Goal: Information Seeking & Learning: Learn about a topic

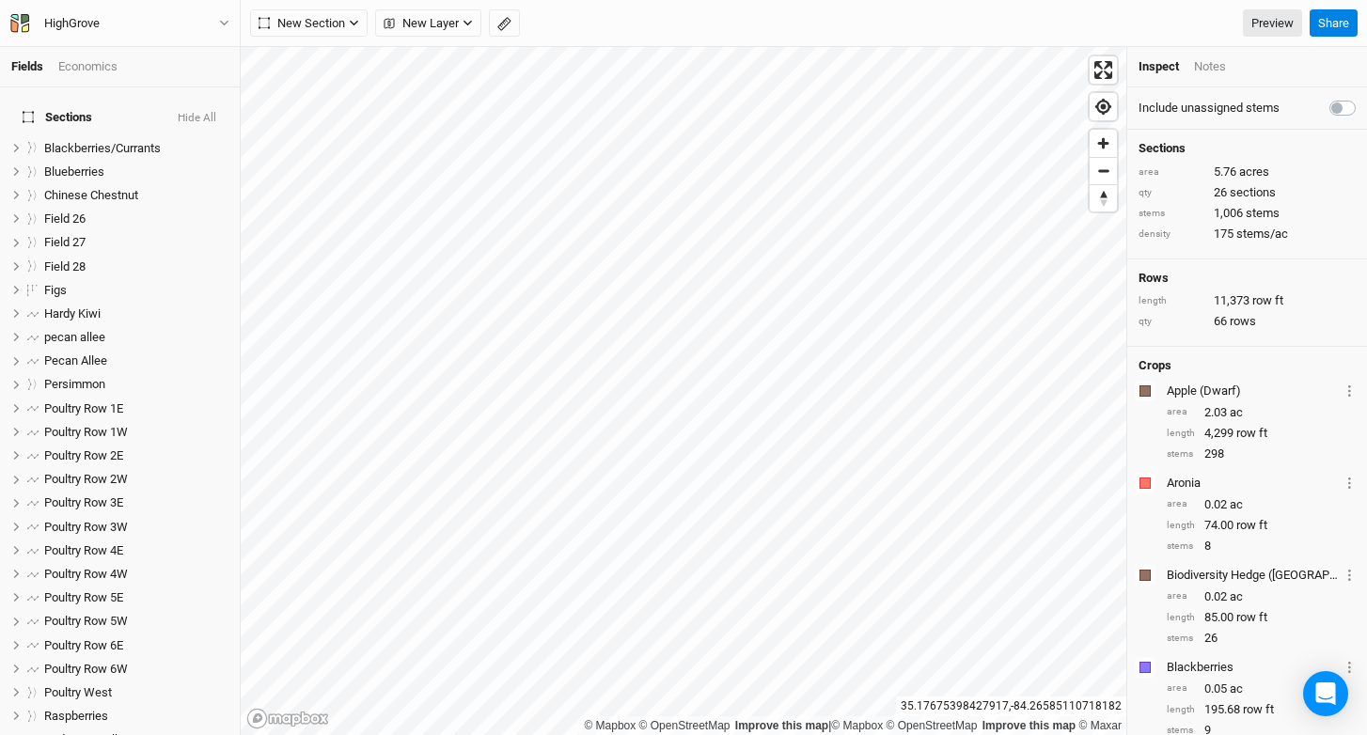
scroll to position [261, 0]
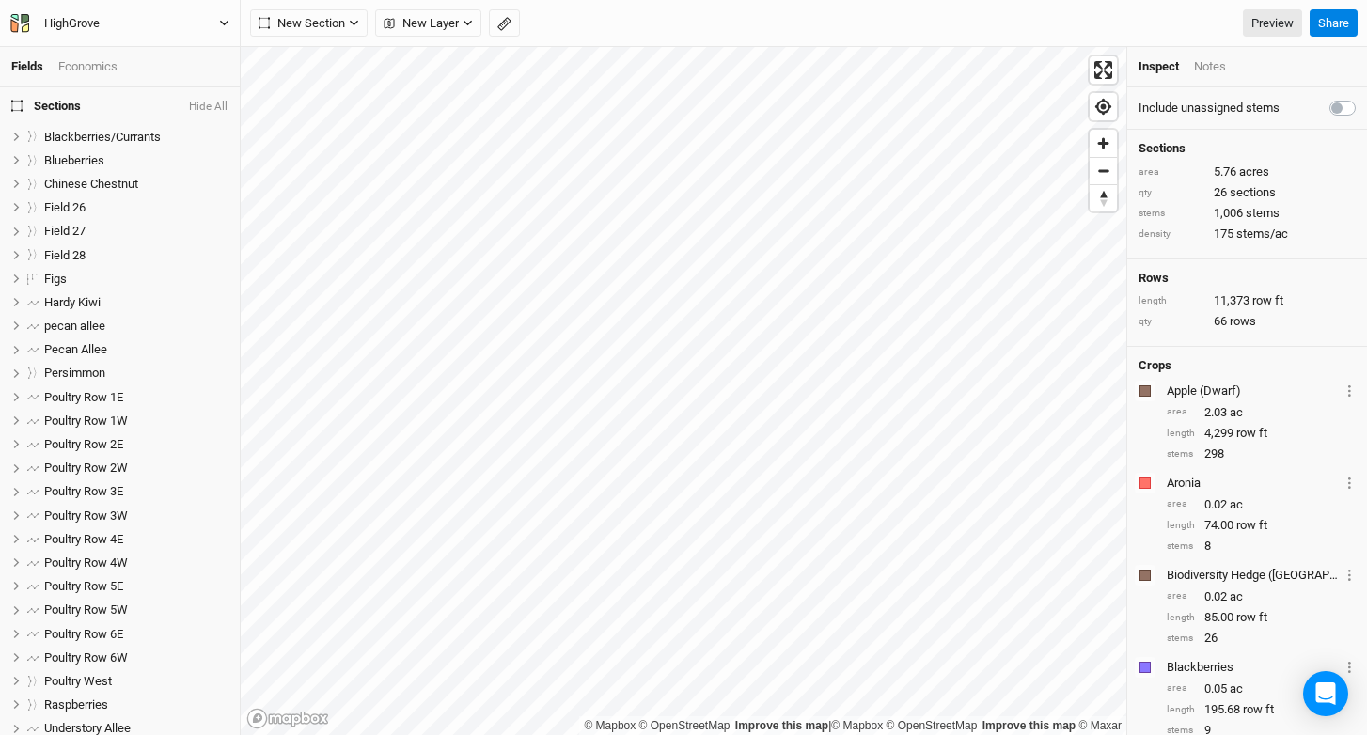
click at [190, 22] on button "HighGrove" at bounding box center [119, 23] width 221 height 21
click at [170, 84] on button "Project Settings" at bounding box center [156, 77] width 149 height 24
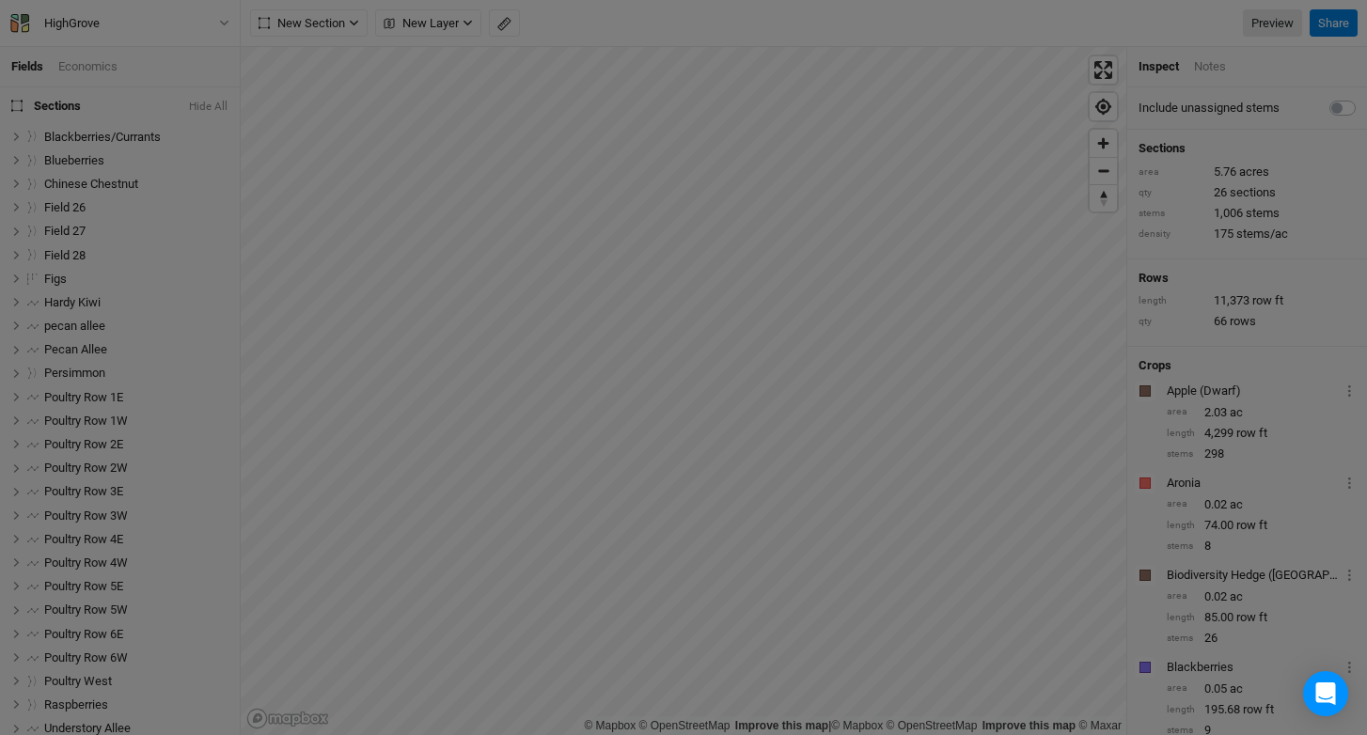
scroll to position [94, 219]
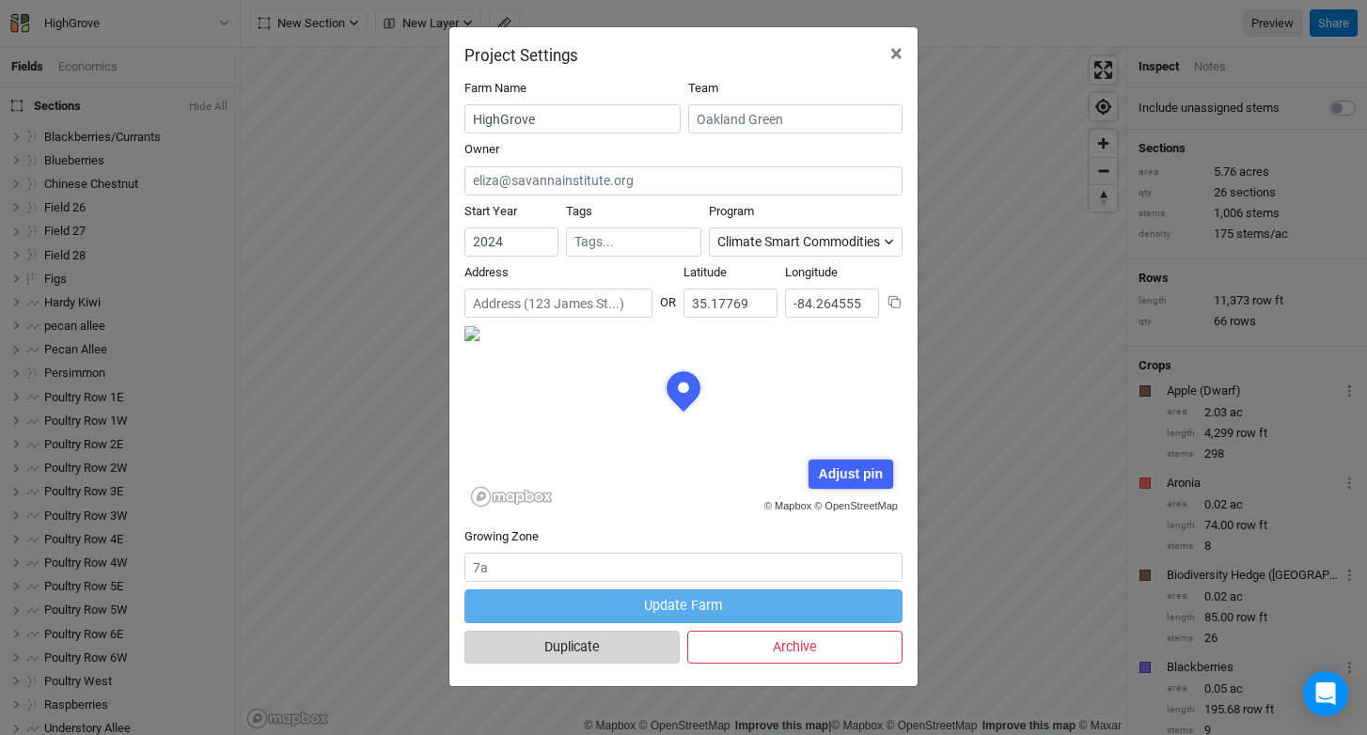
click at [623, 647] on button "Duplicate" at bounding box center [571, 647] width 215 height 33
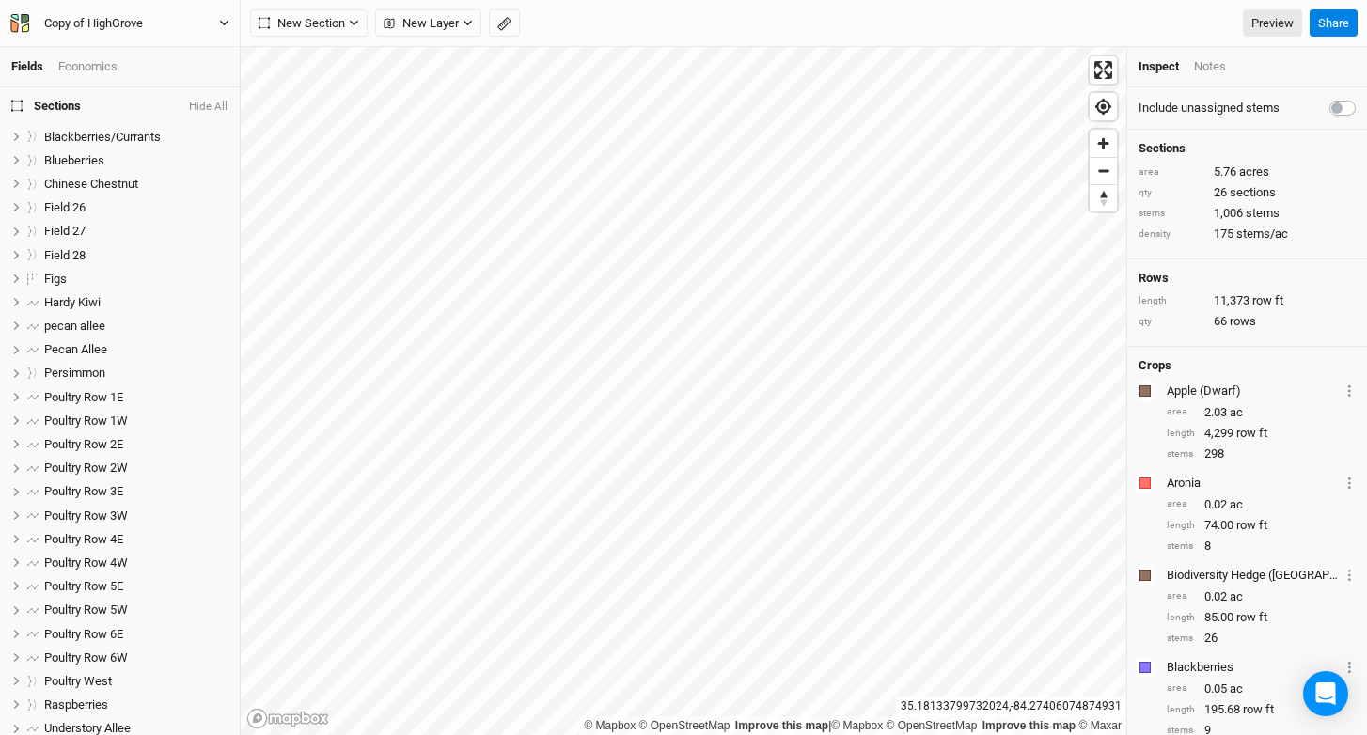
click at [165, 29] on button "Copy of HighGrove" at bounding box center [119, 23] width 221 height 21
click at [166, 67] on button "Project Settings" at bounding box center [156, 77] width 149 height 24
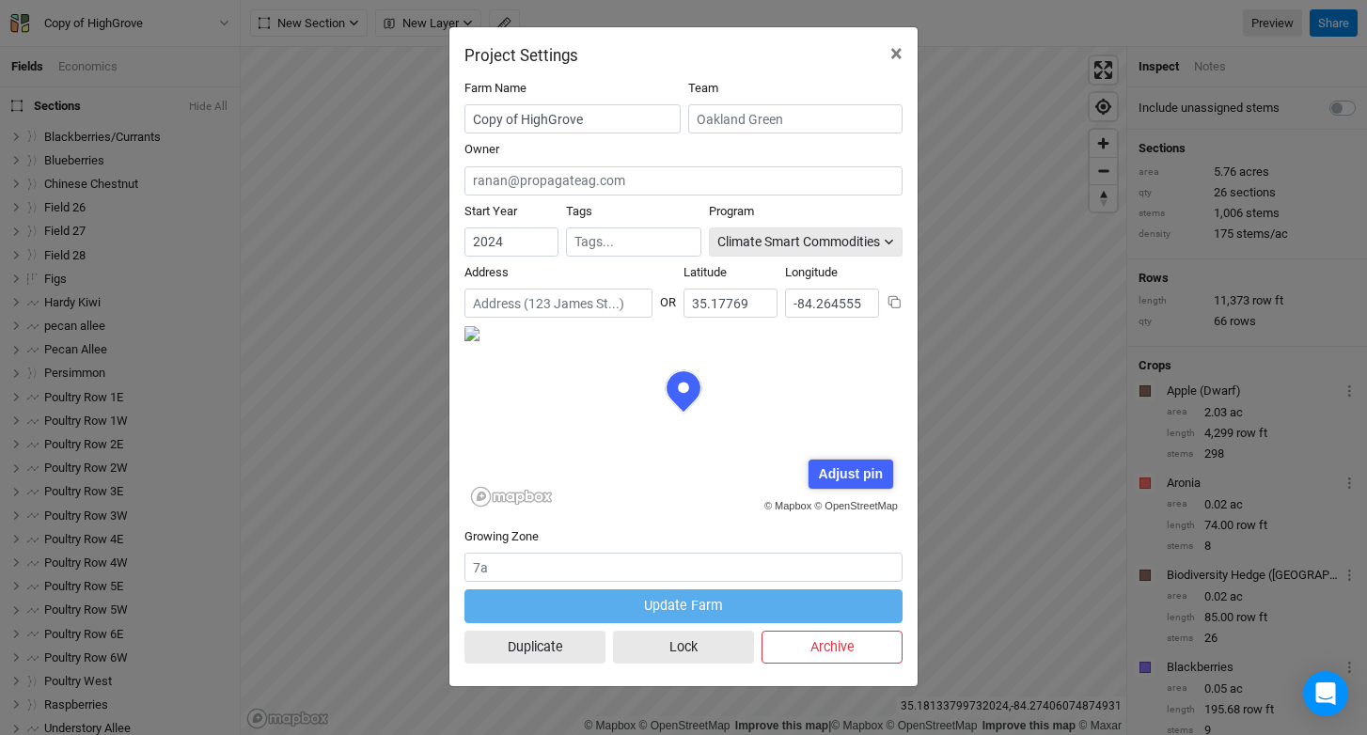
click at [824, 250] on div "Climate Smart Commodities" at bounding box center [798, 242] width 163 height 20
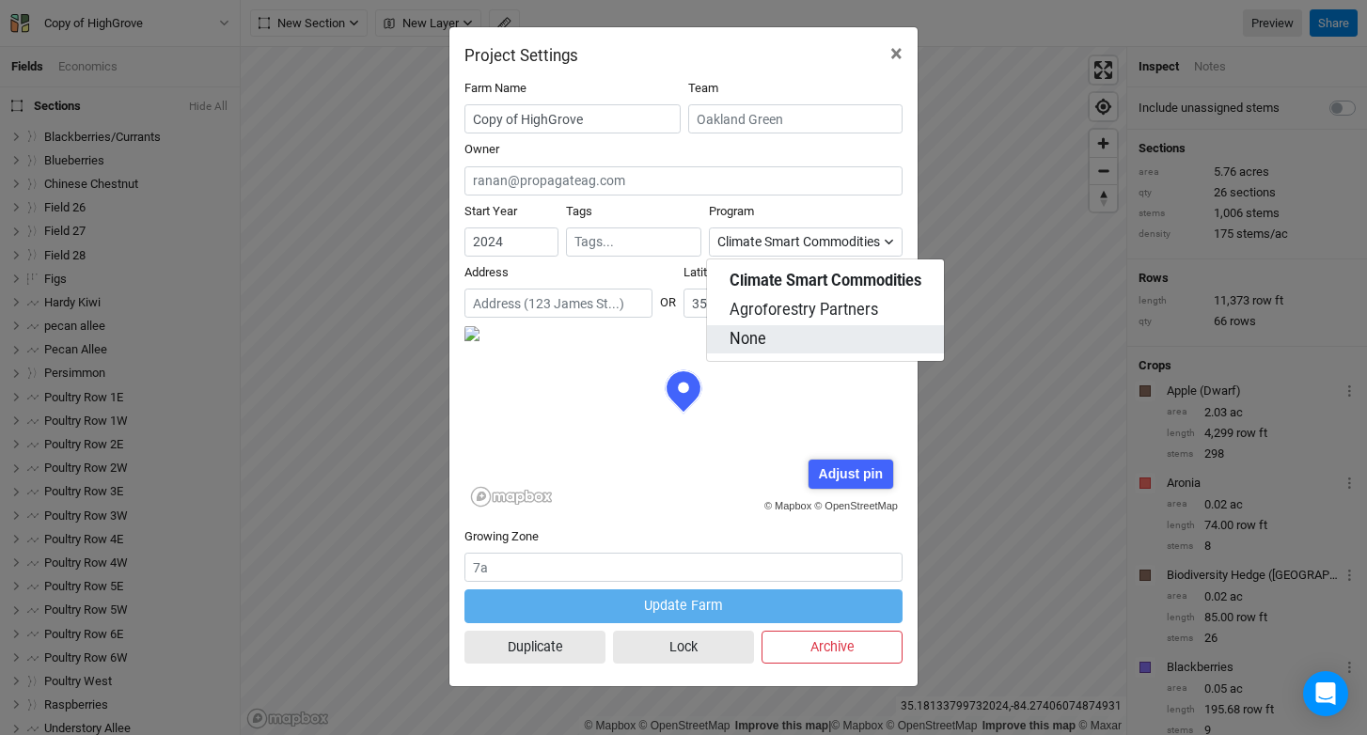
click at [817, 336] on button "None" at bounding box center [825, 339] width 237 height 29
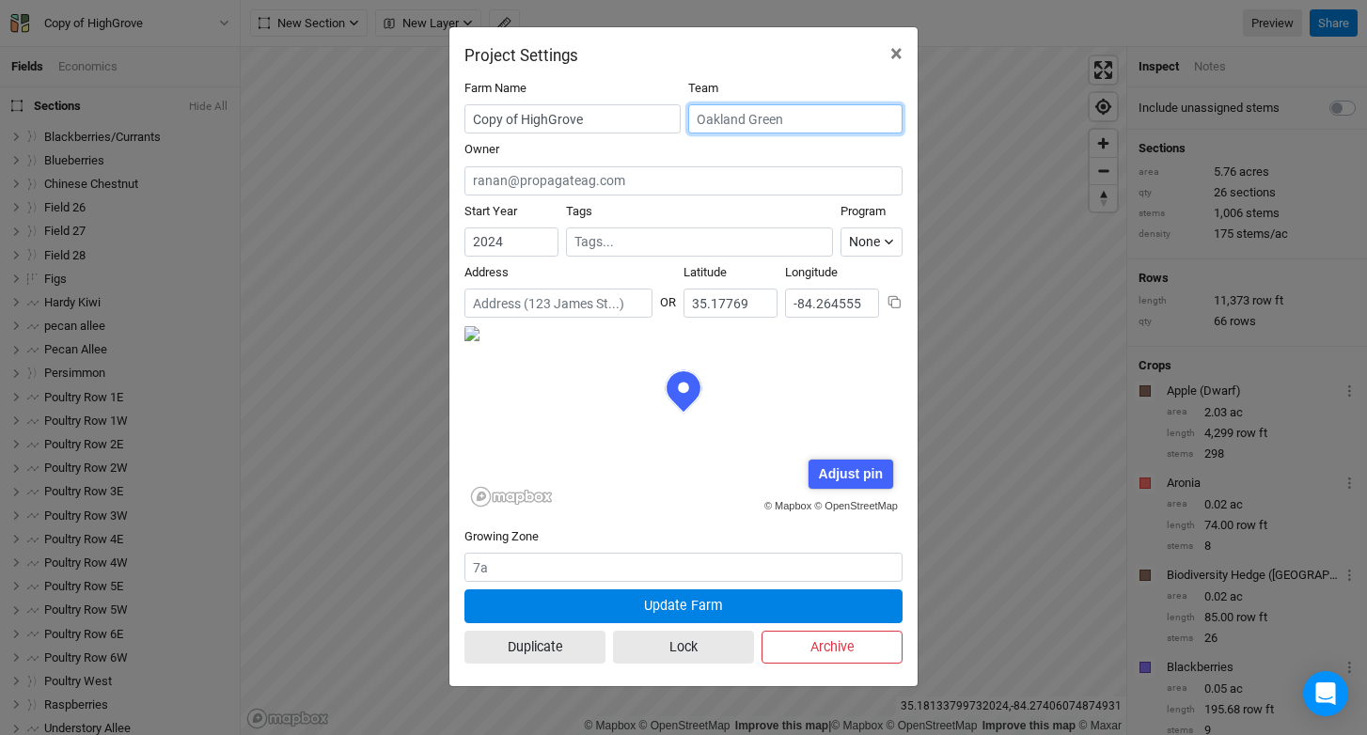
click at [752, 121] on input "text" at bounding box center [795, 118] width 214 height 29
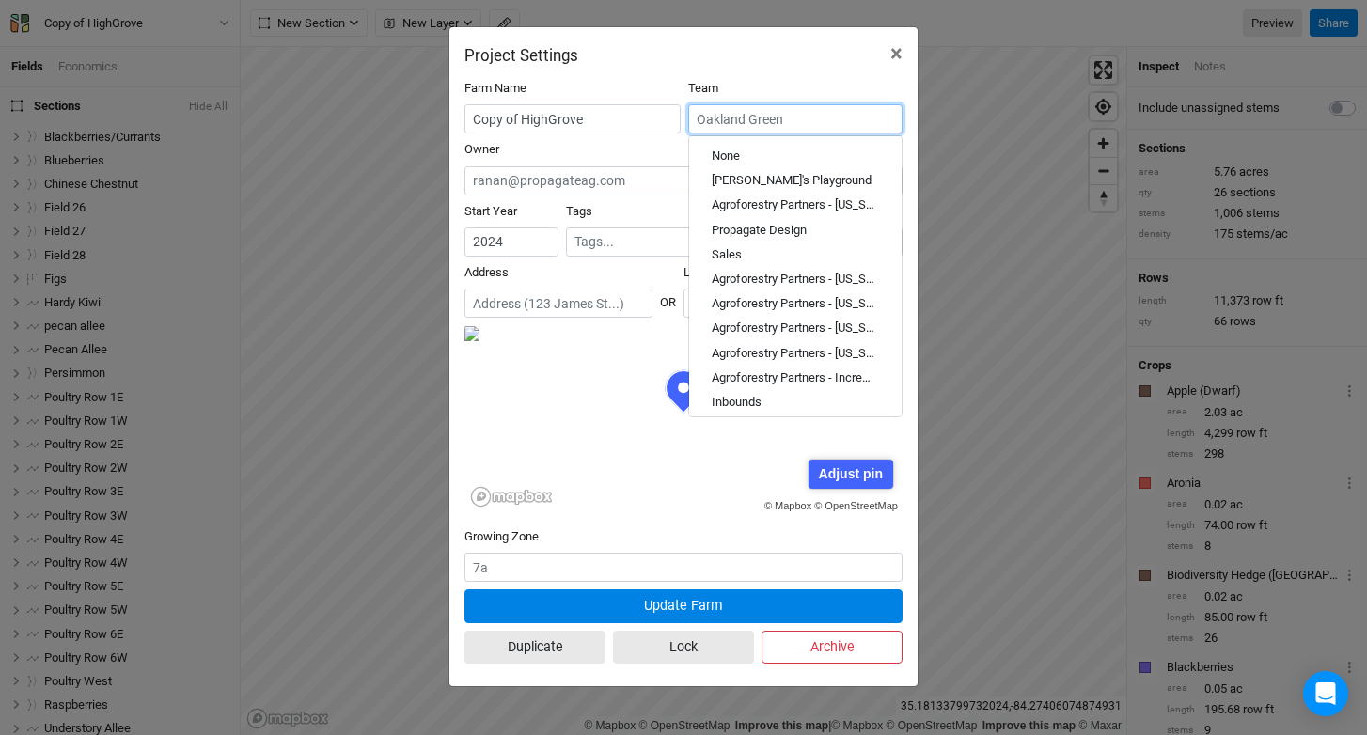
click at [788, 166] on link "None" at bounding box center [795, 156] width 212 height 24
type input "None"
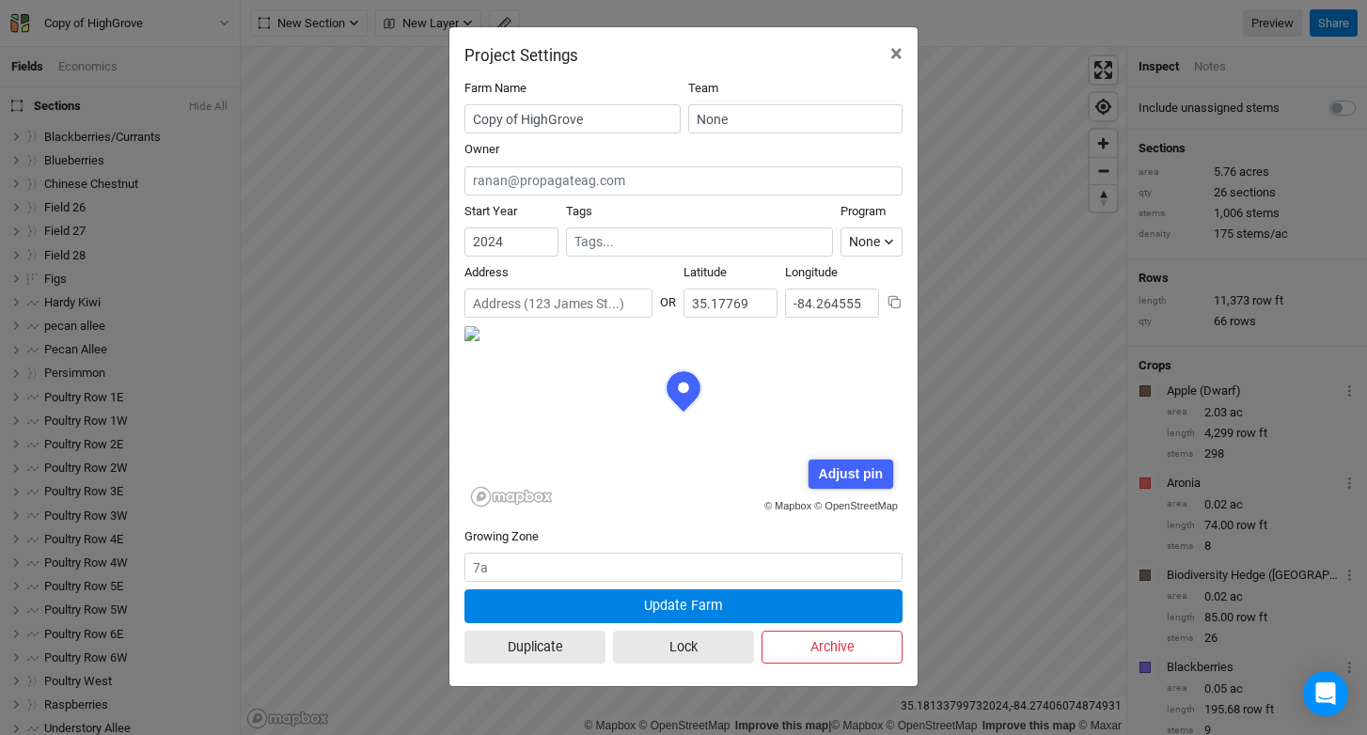
click at [786, 70] on div "Farm Name Copy of HighGrove Team None Owner Start Year 2024 Tags Program None C…" at bounding box center [683, 375] width 468 height 621
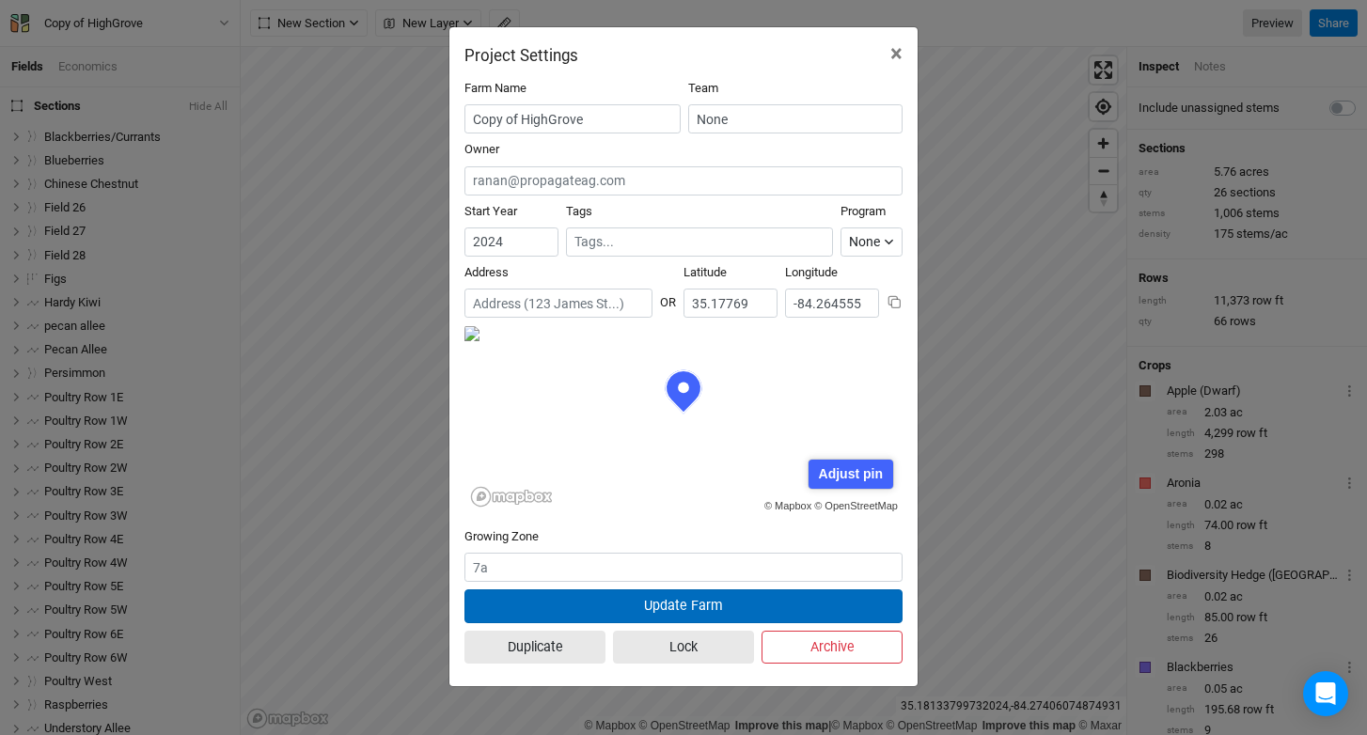
click at [718, 596] on button "Update Farm" at bounding box center [683, 605] width 438 height 33
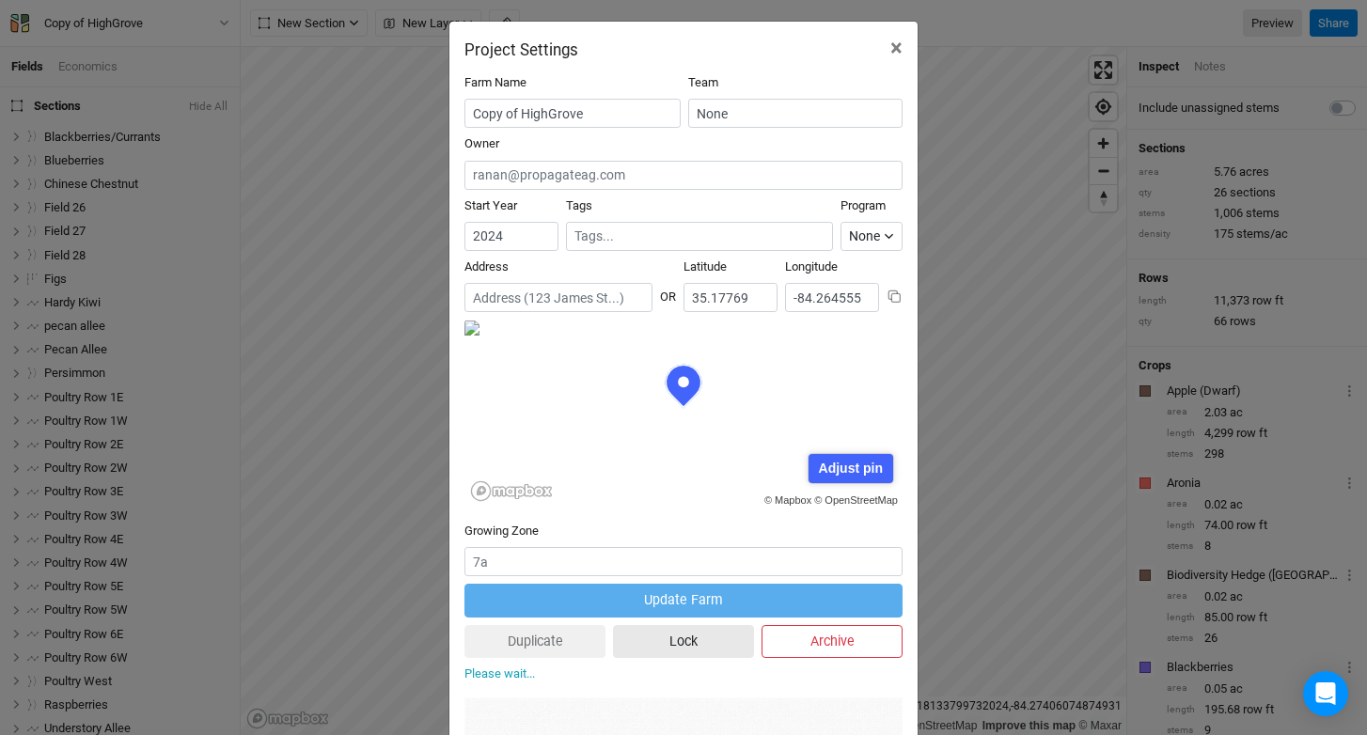
scroll to position [0, 0]
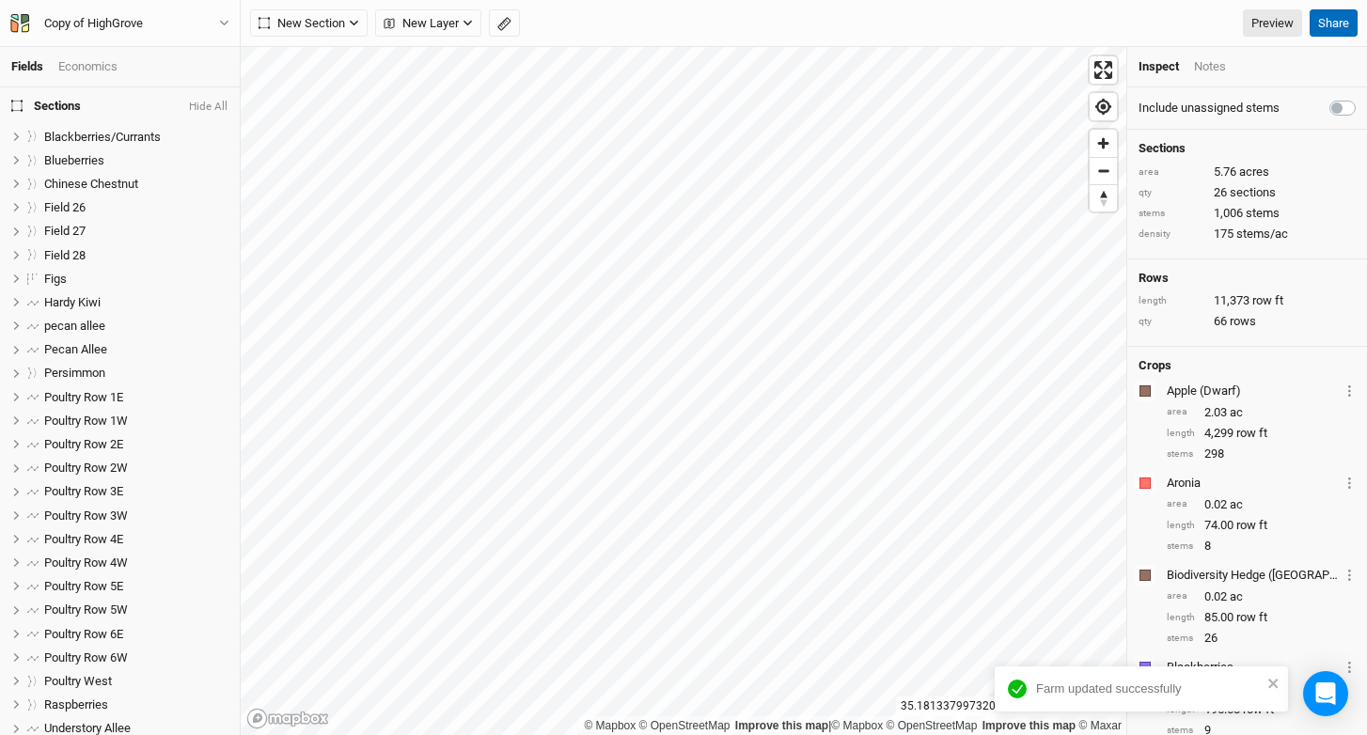
click at [1342, 19] on button "Share" at bounding box center [1334, 23] width 48 height 28
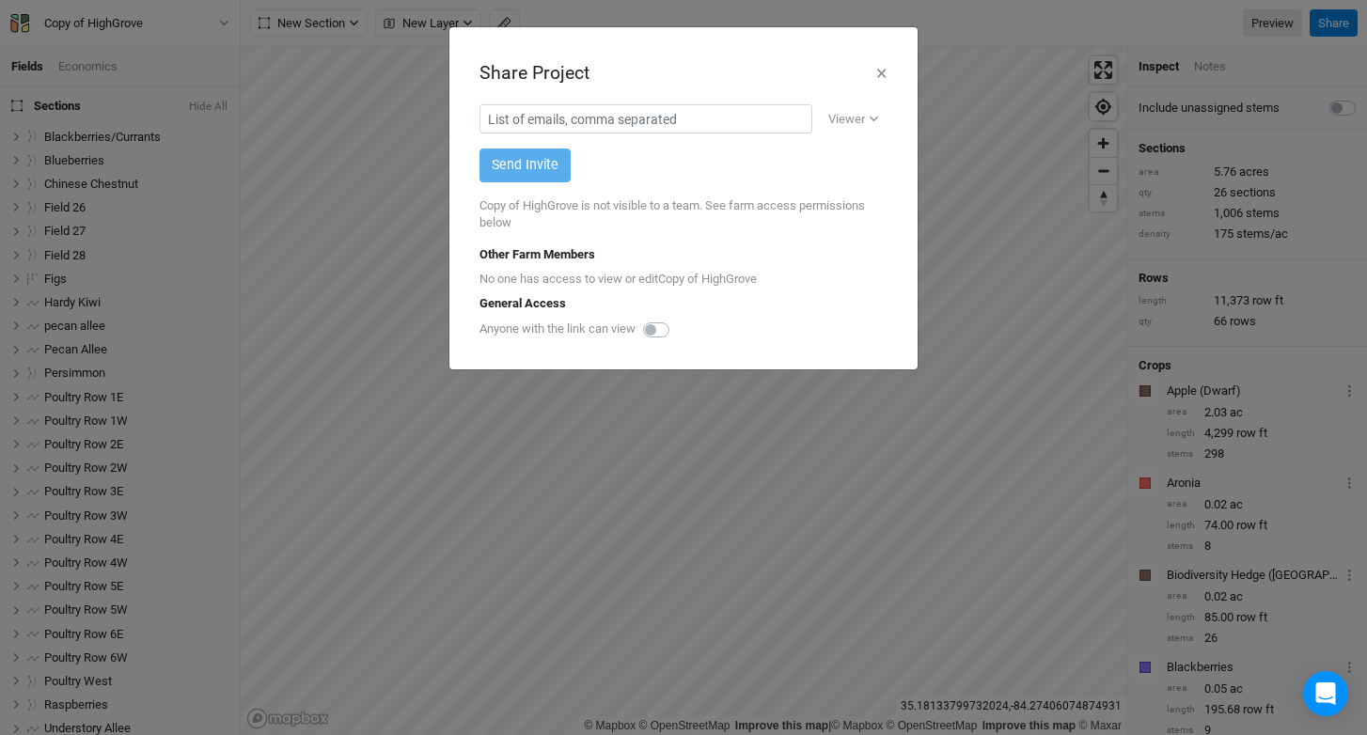
click at [951, 155] on div "Share Project × Viewer Viewer Editor Send Invite Copy of HighGrove is not visib…" at bounding box center [683, 367] width 1367 height 735
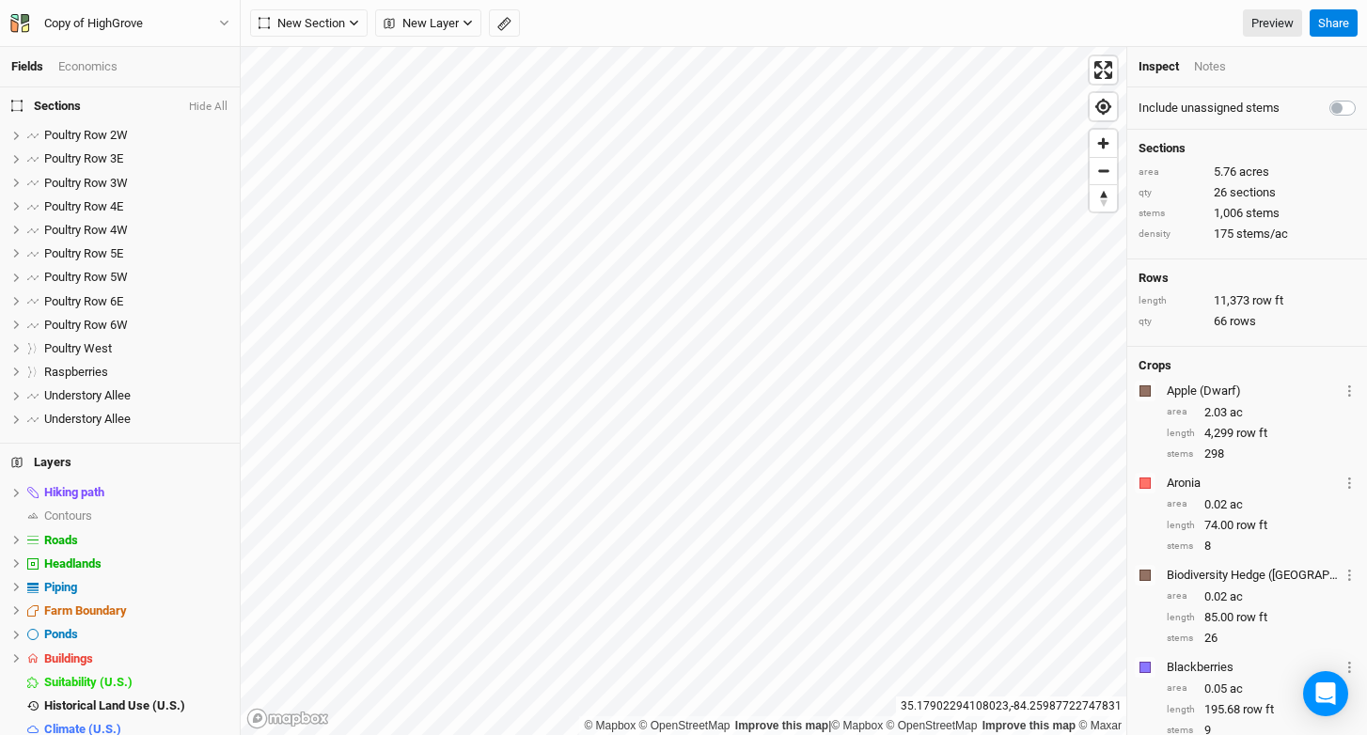
scroll to position [343, 0]
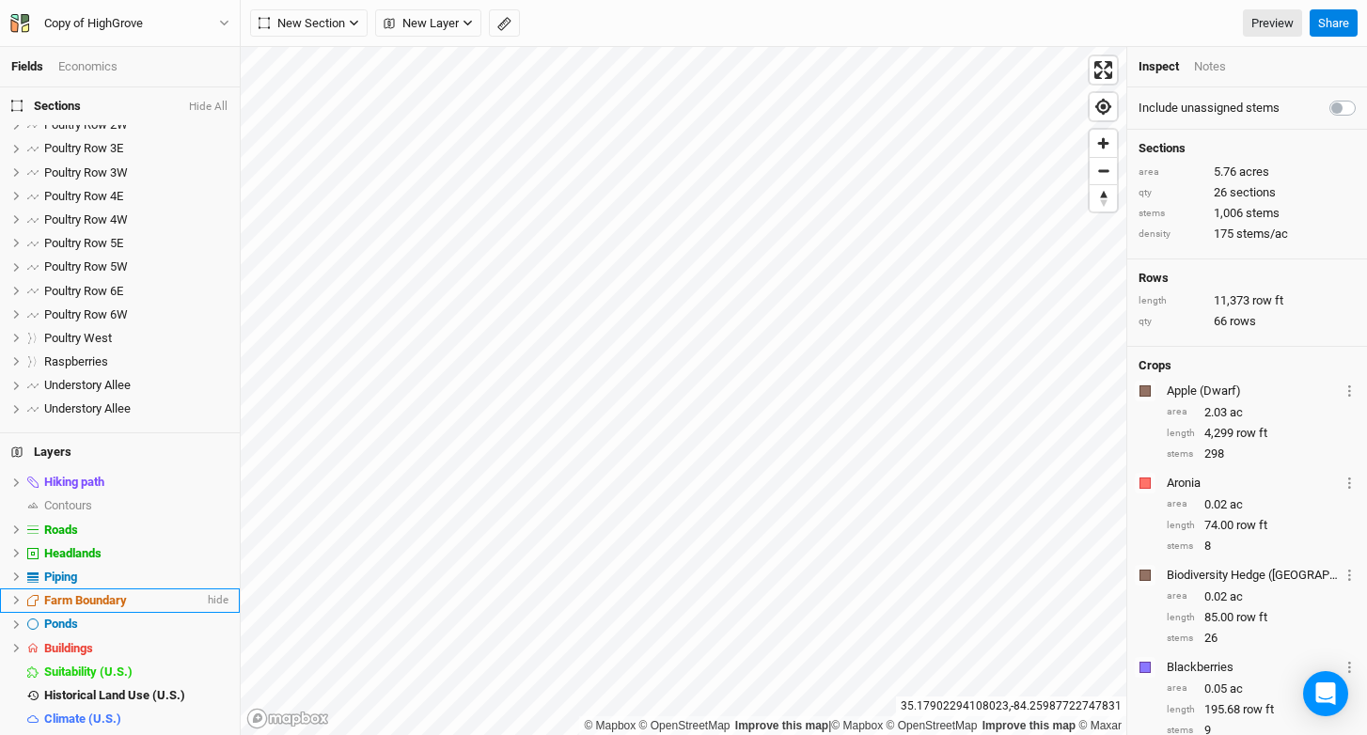
click at [13, 603] on icon at bounding box center [16, 600] width 10 height 10
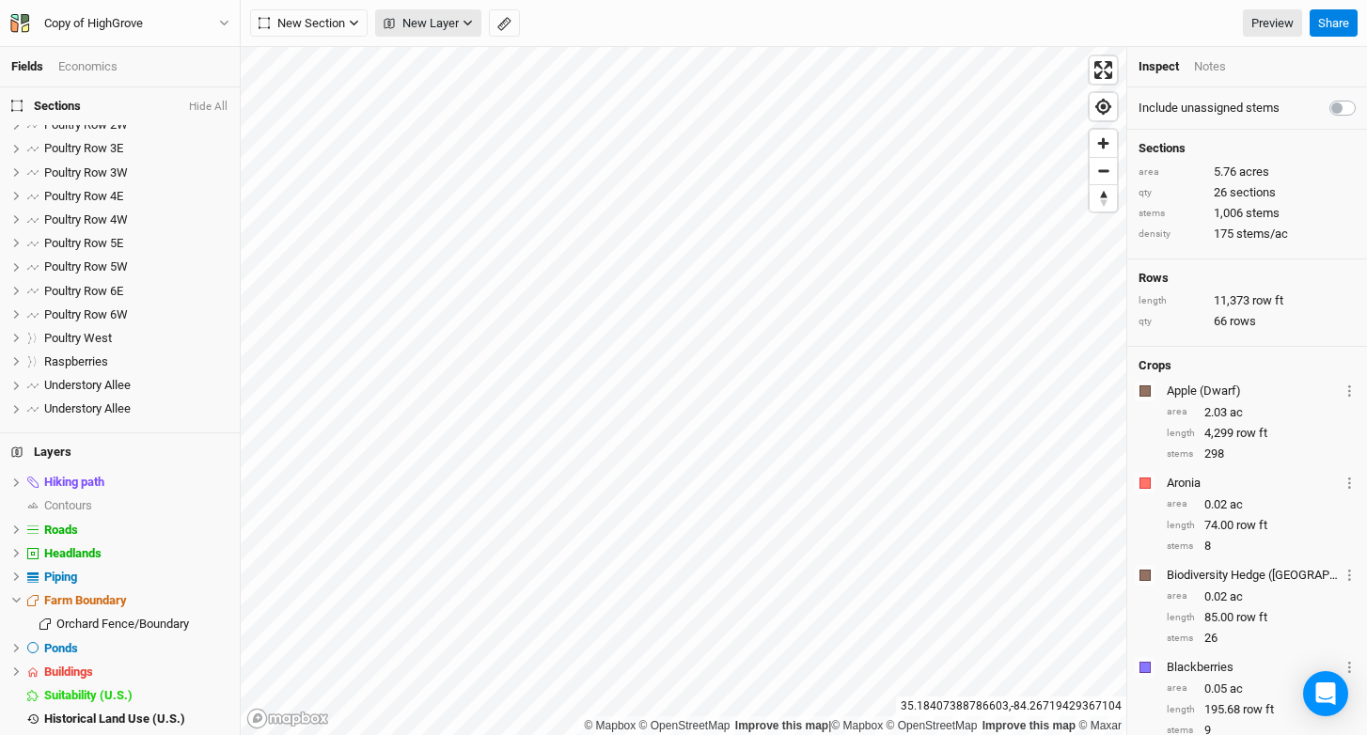
click at [421, 29] on span "New Layer" at bounding box center [421, 23] width 75 height 19
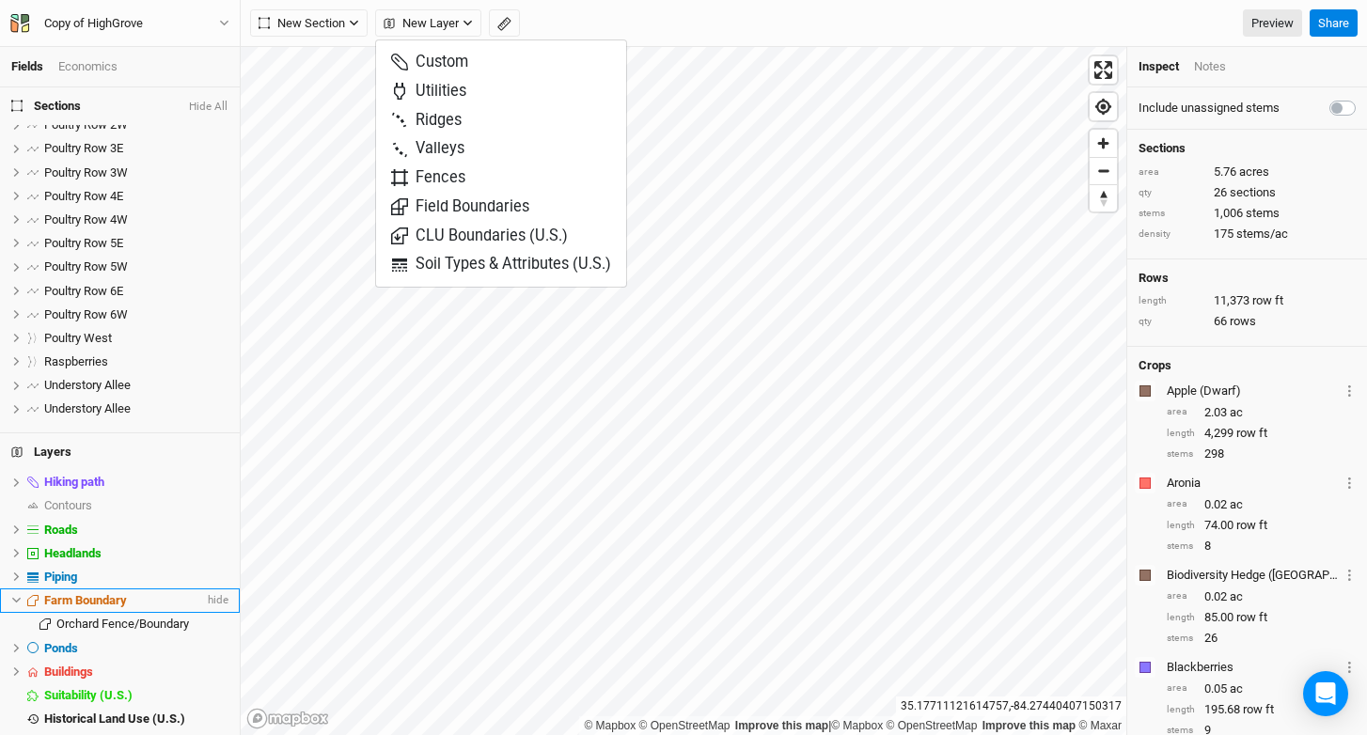
click at [129, 598] on div "Farm Boundary" at bounding box center [124, 600] width 160 height 15
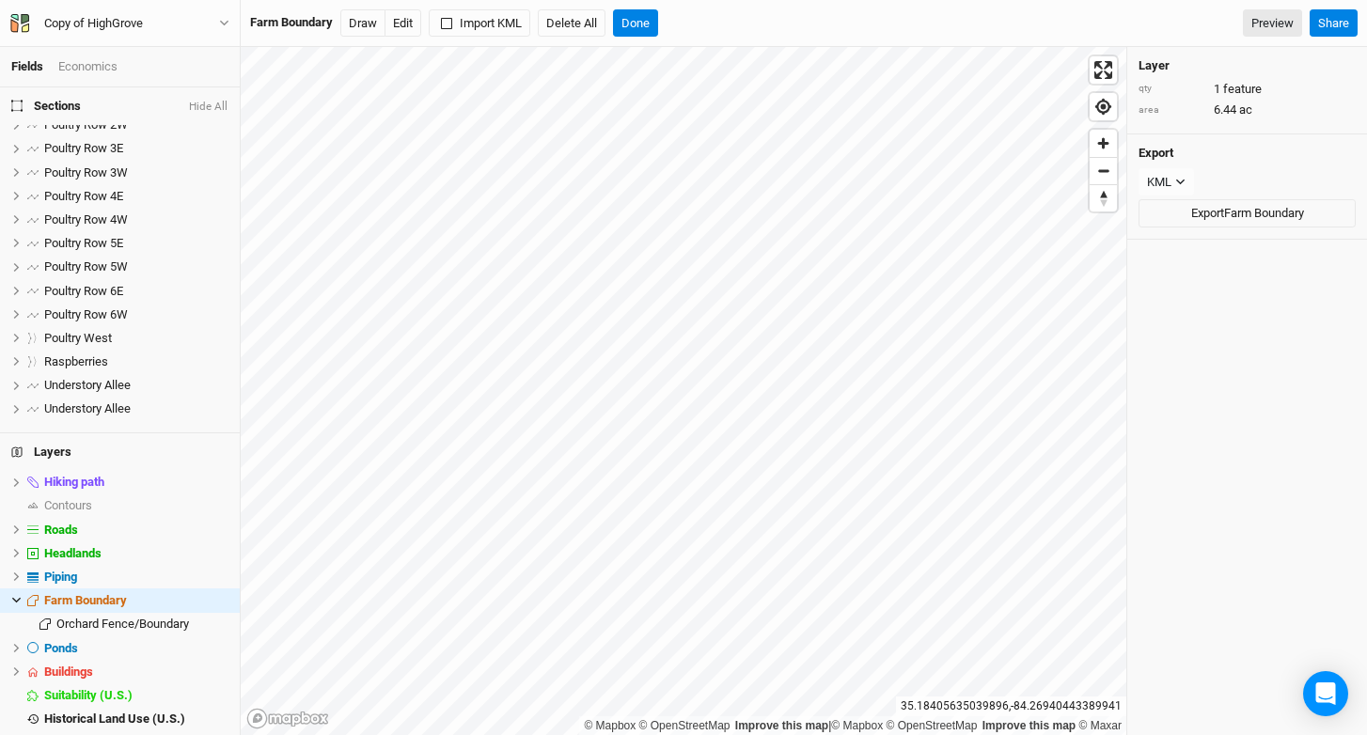
click at [473, 39] on div "Farm Boundary Draw Edit Import KML Delete All Done Preview Share" at bounding box center [804, 23] width 1126 height 47
click at [478, 33] on button "Import KML" at bounding box center [480, 23] width 102 height 28
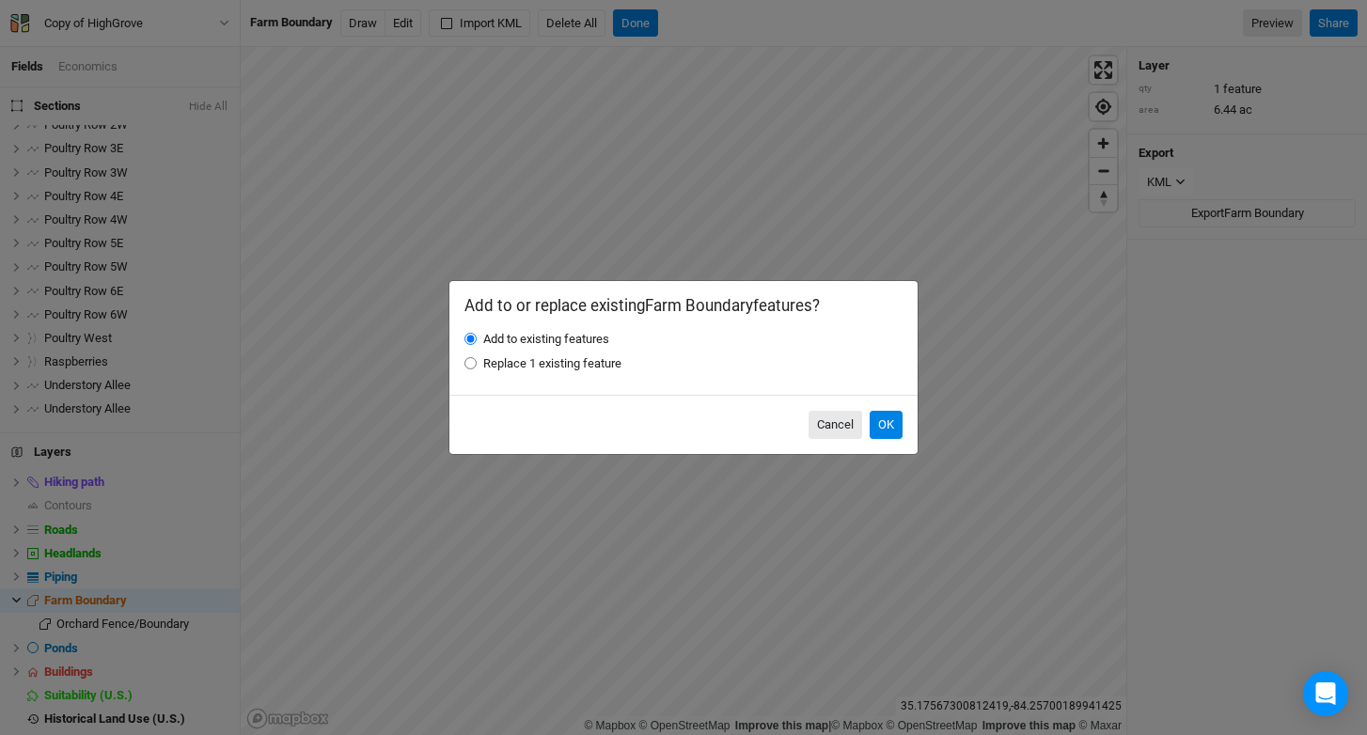
click at [905, 430] on div "Cancel OK" at bounding box center [683, 424] width 468 height 59
click at [898, 427] on button "OK" at bounding box center [886, 425] width 33 height 28
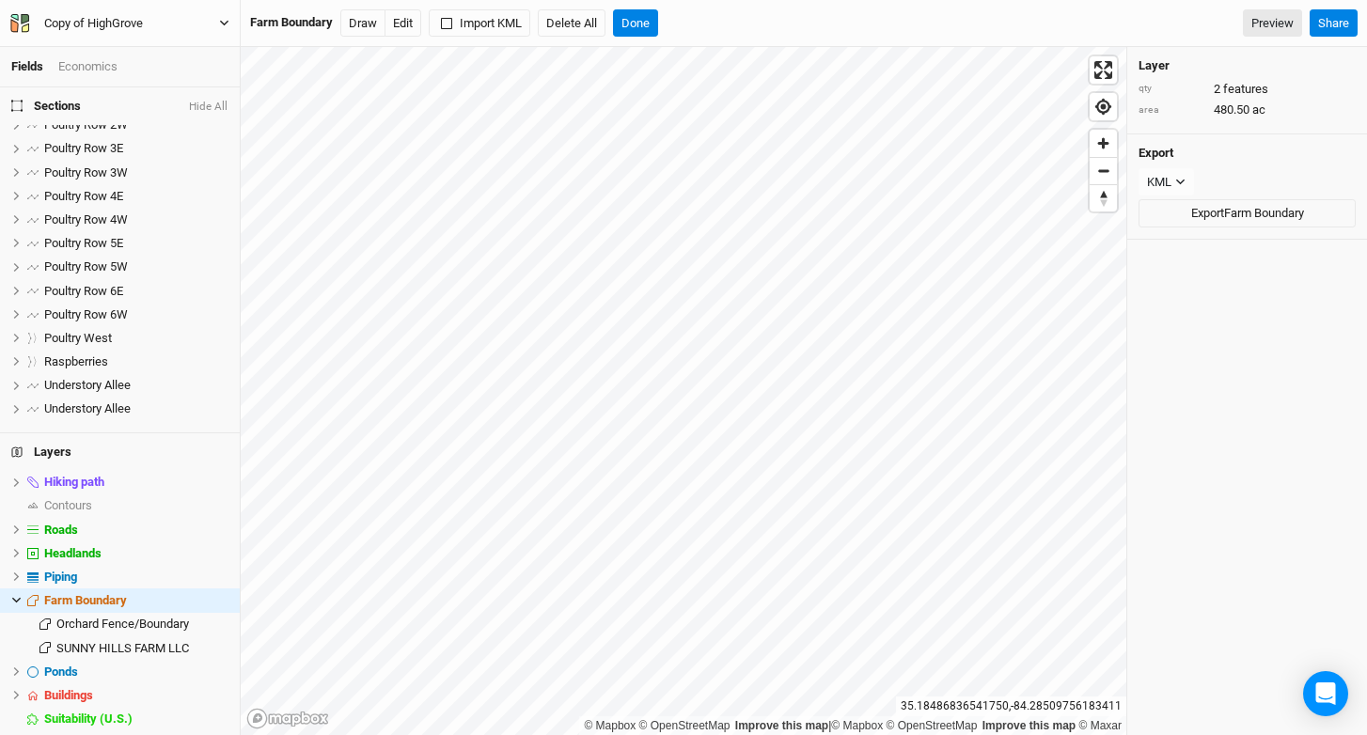
click at [150, 19] on div "Copy of HighGrove" at bounding box center [93, 23] width 129 height 19
click at [140, 65] on button "Project Settings" at bounding box center [156, 77] width 149 height 24
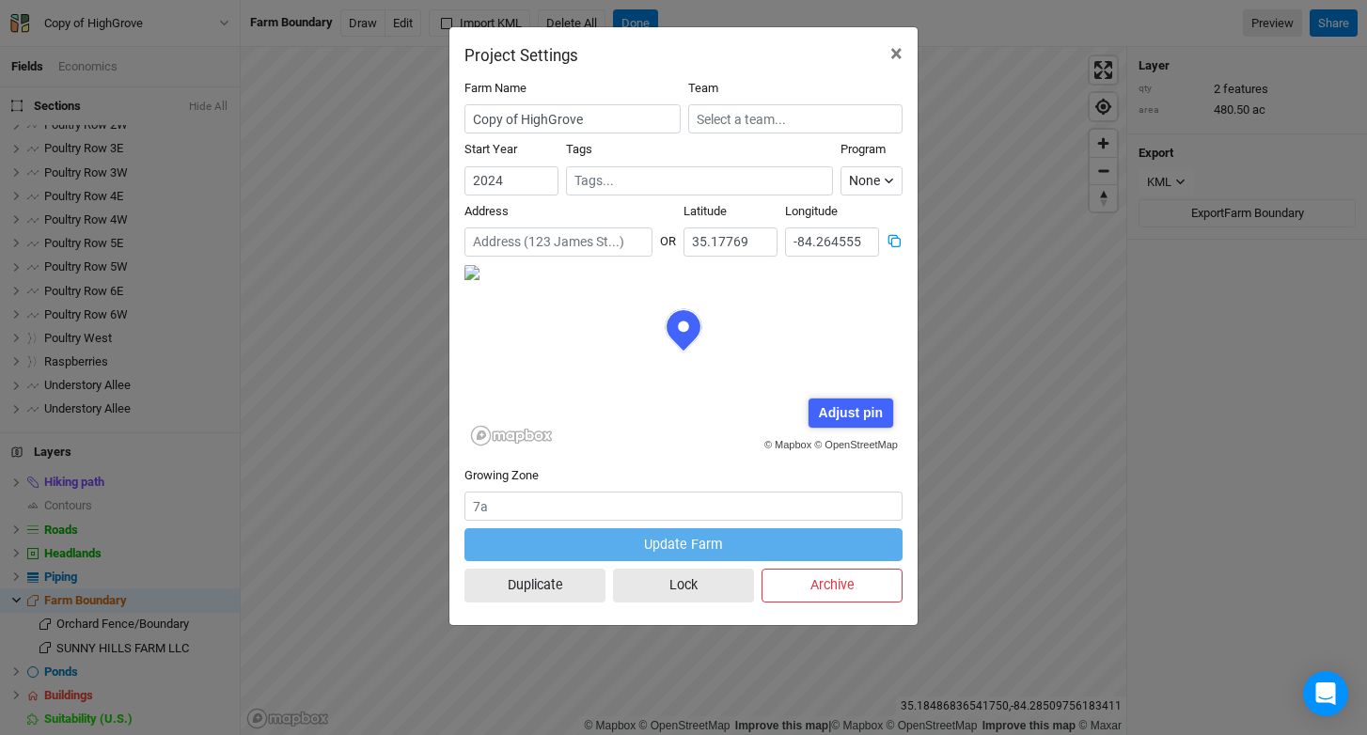
click at [896, 243] on icon at bounding box center [894, 241] width 14 height 14
click at [888, 51] on button "×" at bounding box center [896, 53] width 42 height 53
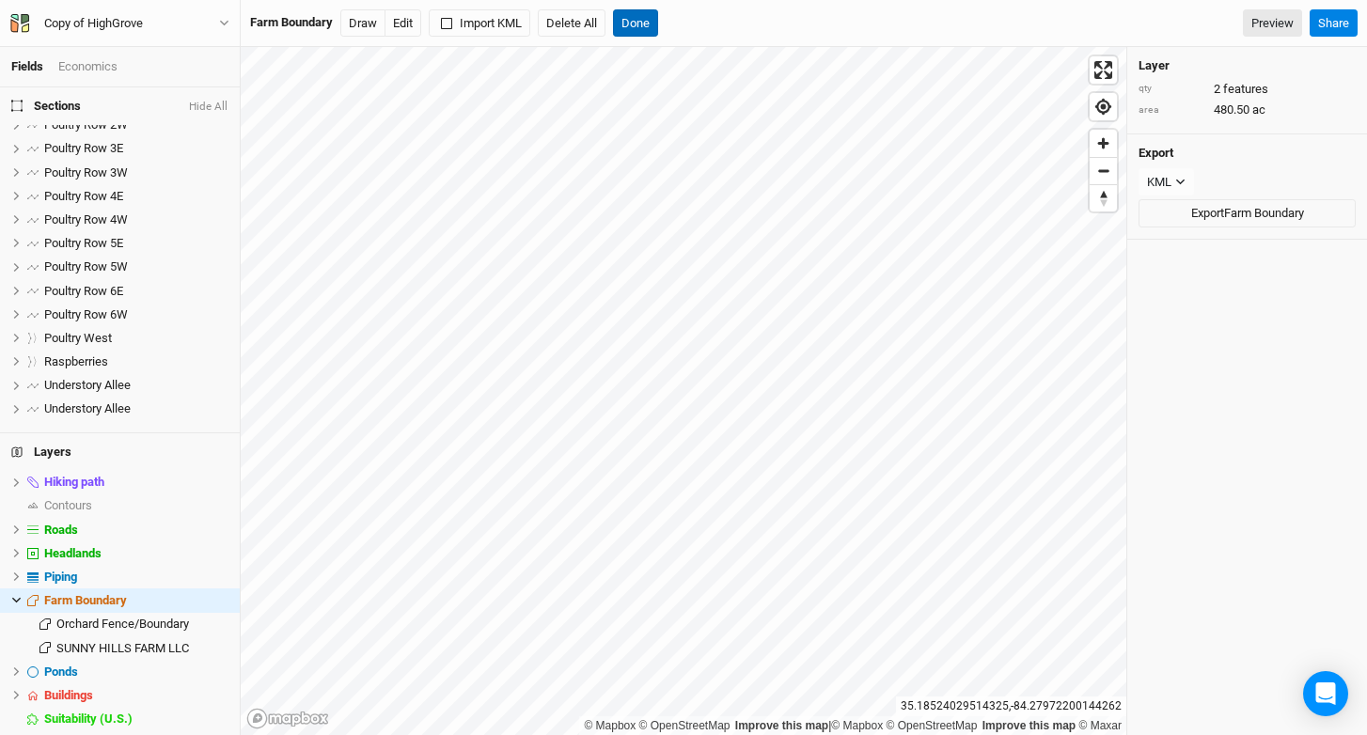
click at [625, 20] on button "Done" at bounding box center [635, 23] width 45 height 28
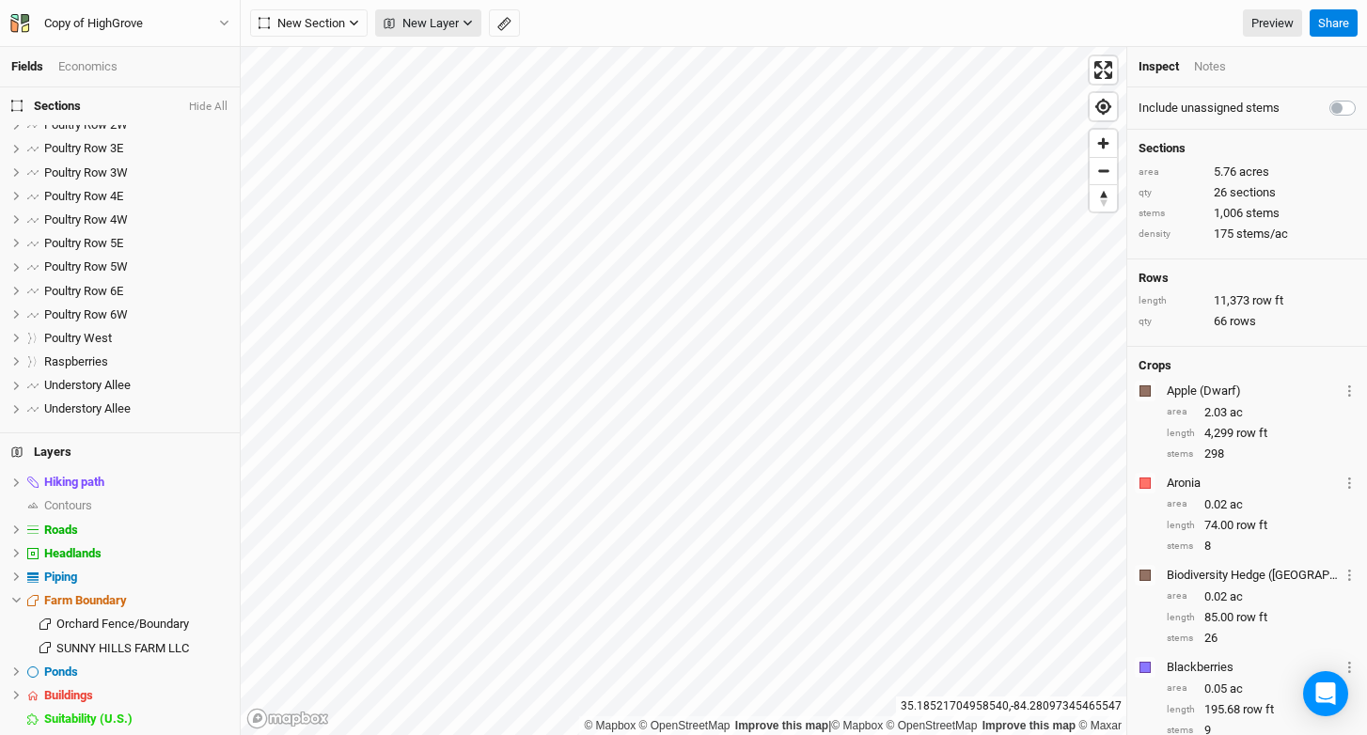
click at [429, 24] on span "New Layer" at bounding box center [421, 23] width 75 height 19
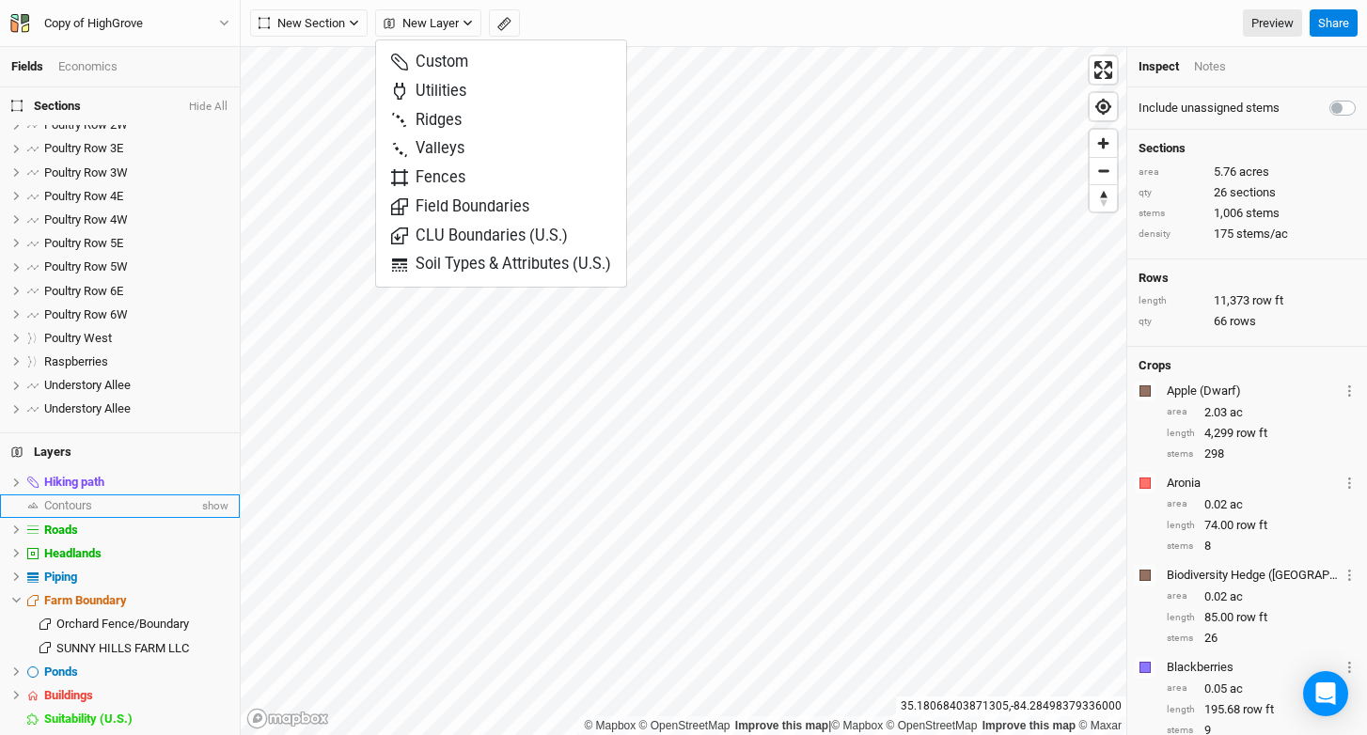
click at [81, 498] on span "Contours" at bounding box center [68, 505] width 48 height 14
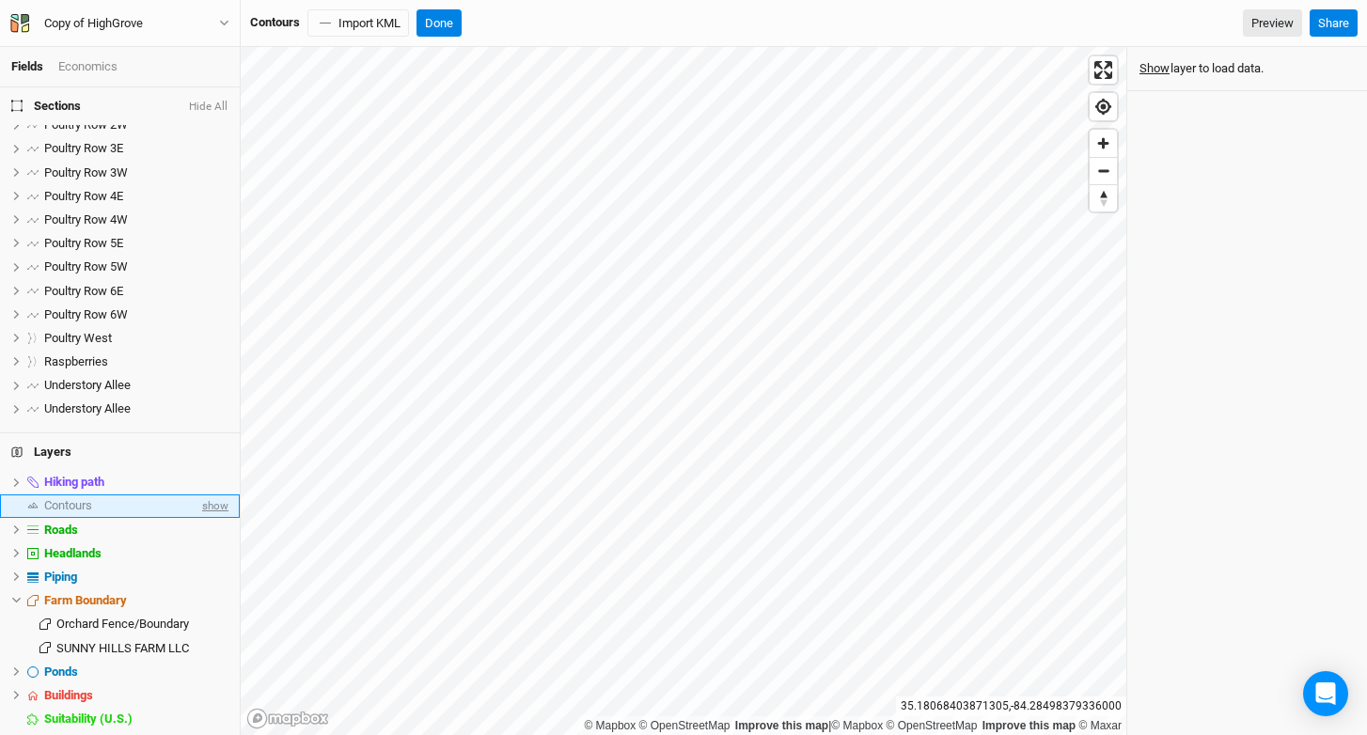
click at [198, 505] on span "show" at bounding box center [213, 506] width 30 height 24
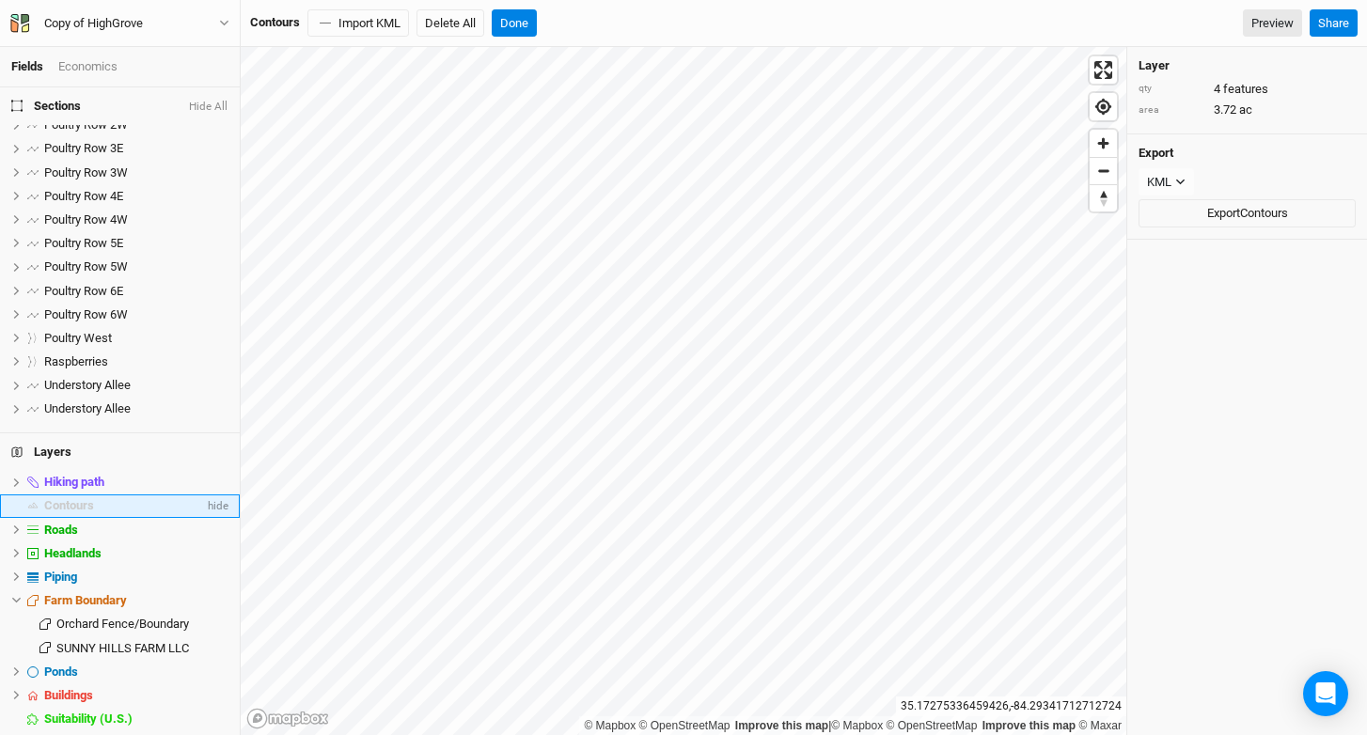
click at [48, 501] on span "Contours" at bounding box center [69, 505] width 50 height 14
click at [97, 501] on div "Contours" at bounding box center [124, 505] width 160 height 15
click at [204, 506] on span "hide" at bounding box center [216, 506] width 24 height 24
click at [202, 506] on span "show" at bounding box center [213, 506] width 30 height 24
click at [194, 104] on button "Hide All" at bounding box center [208, 107] width 40 height 13
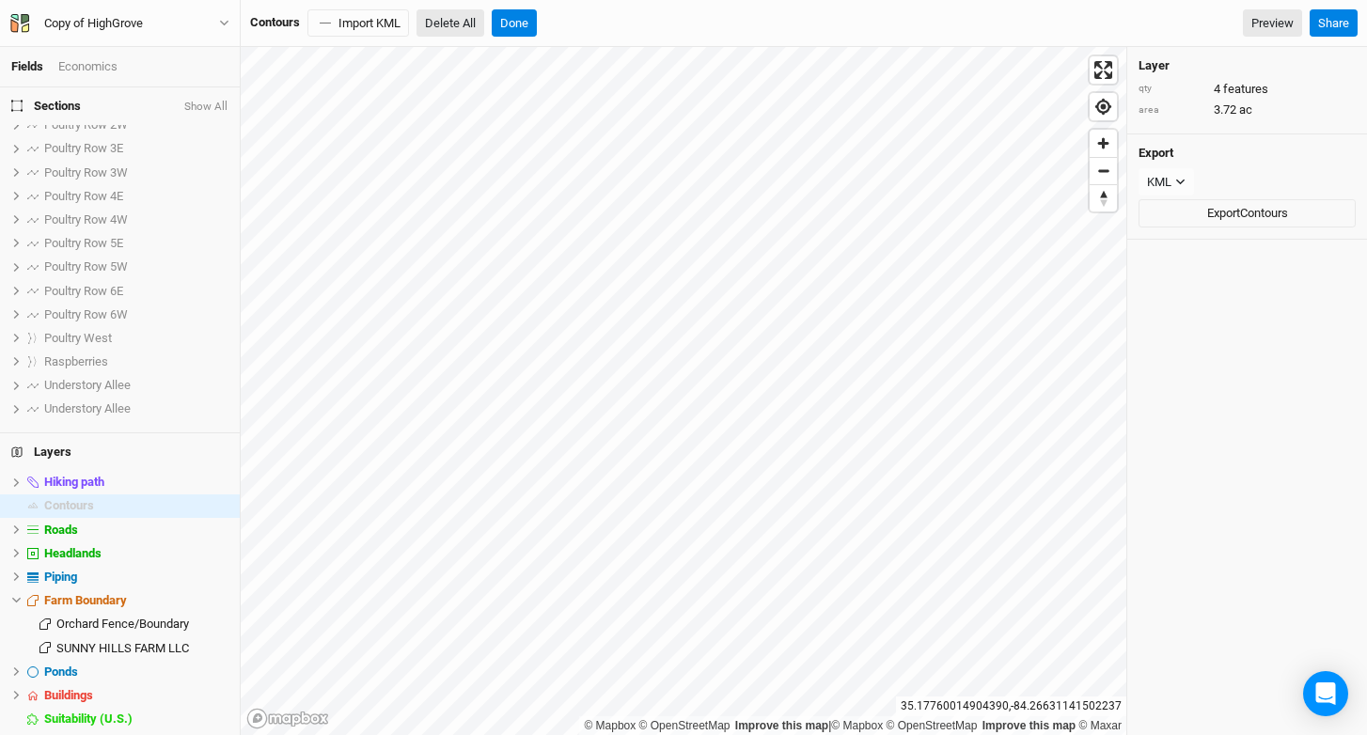
click at [447, 33] on button "Delete All" at bounding box center [450, 23] width 68 height 28
click at [652, 32] on button "Confirm" at bounding box center [647, 23] width 58 height 28
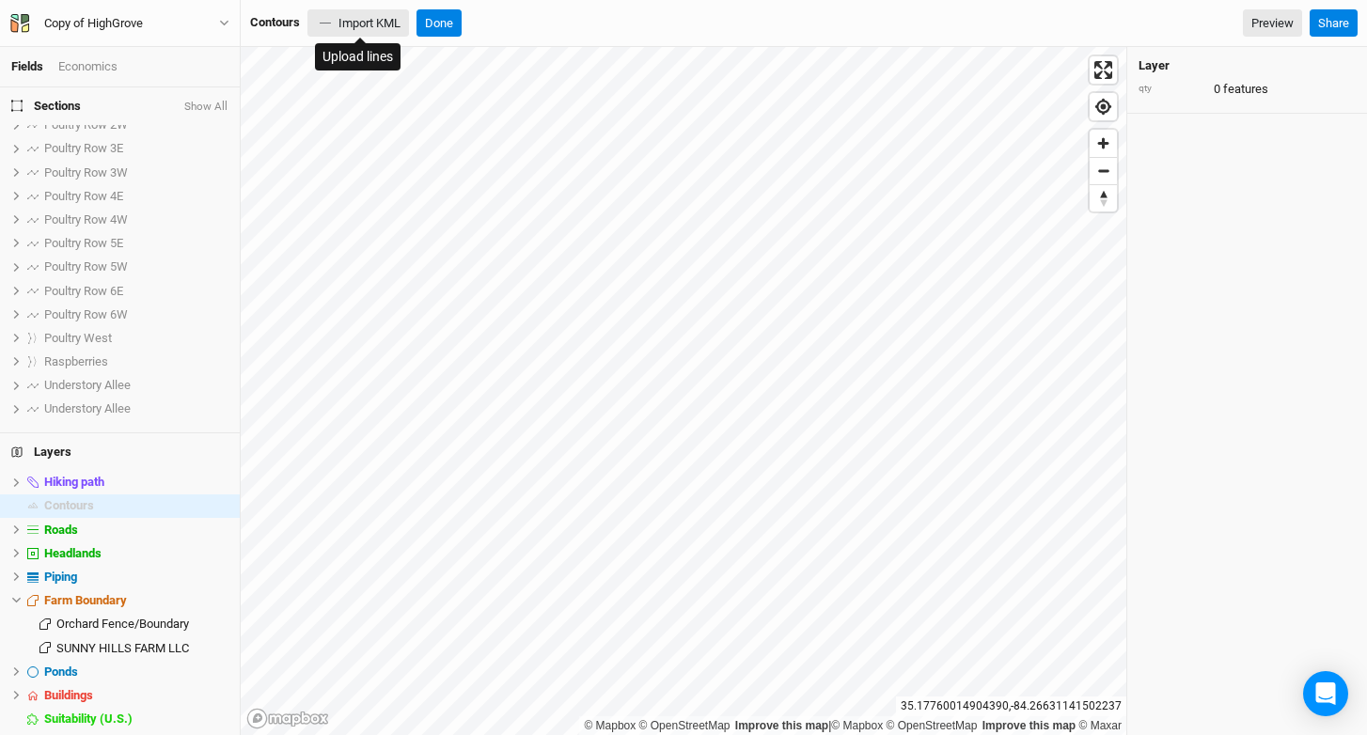
click at [396, 29] on button "Import KML" at bounding box center [358, 23] width 102 height 28
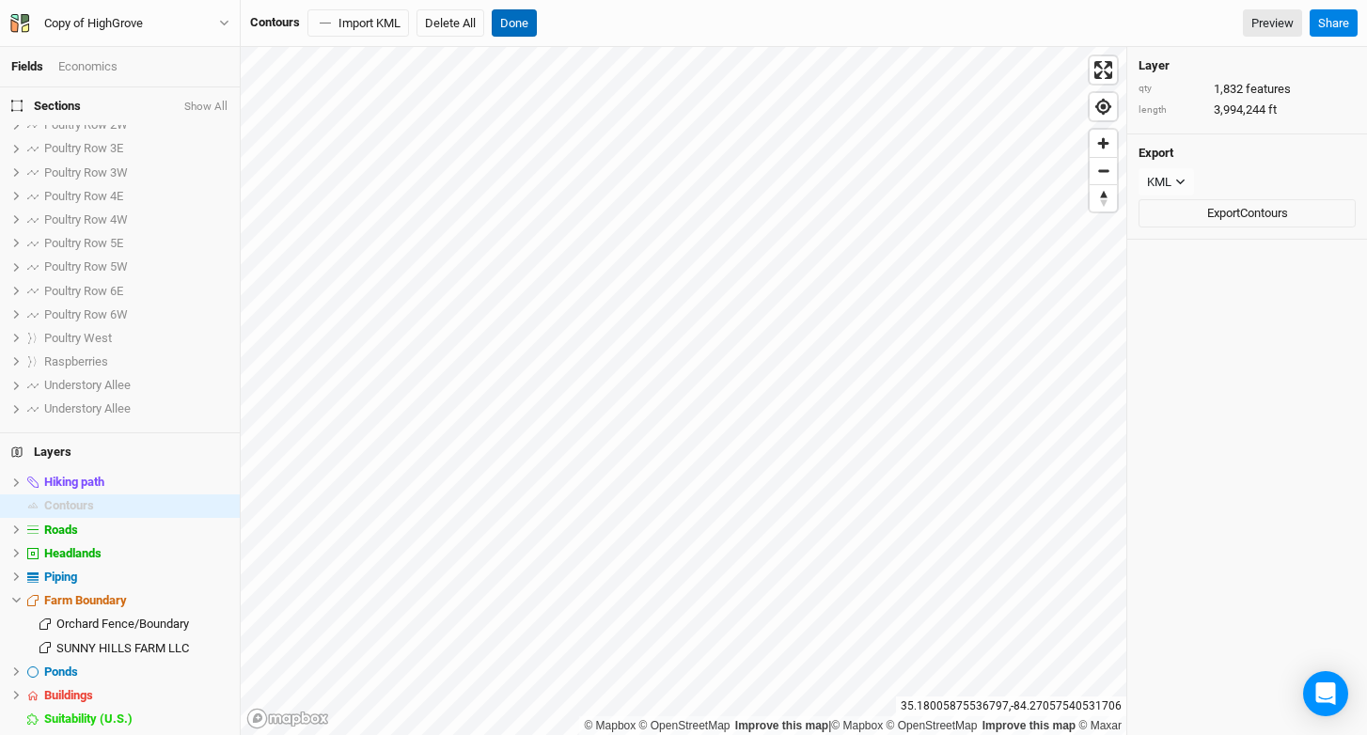
click at [522, 31] on button "Done" at bounding box center [514, 23] width 45 height 28
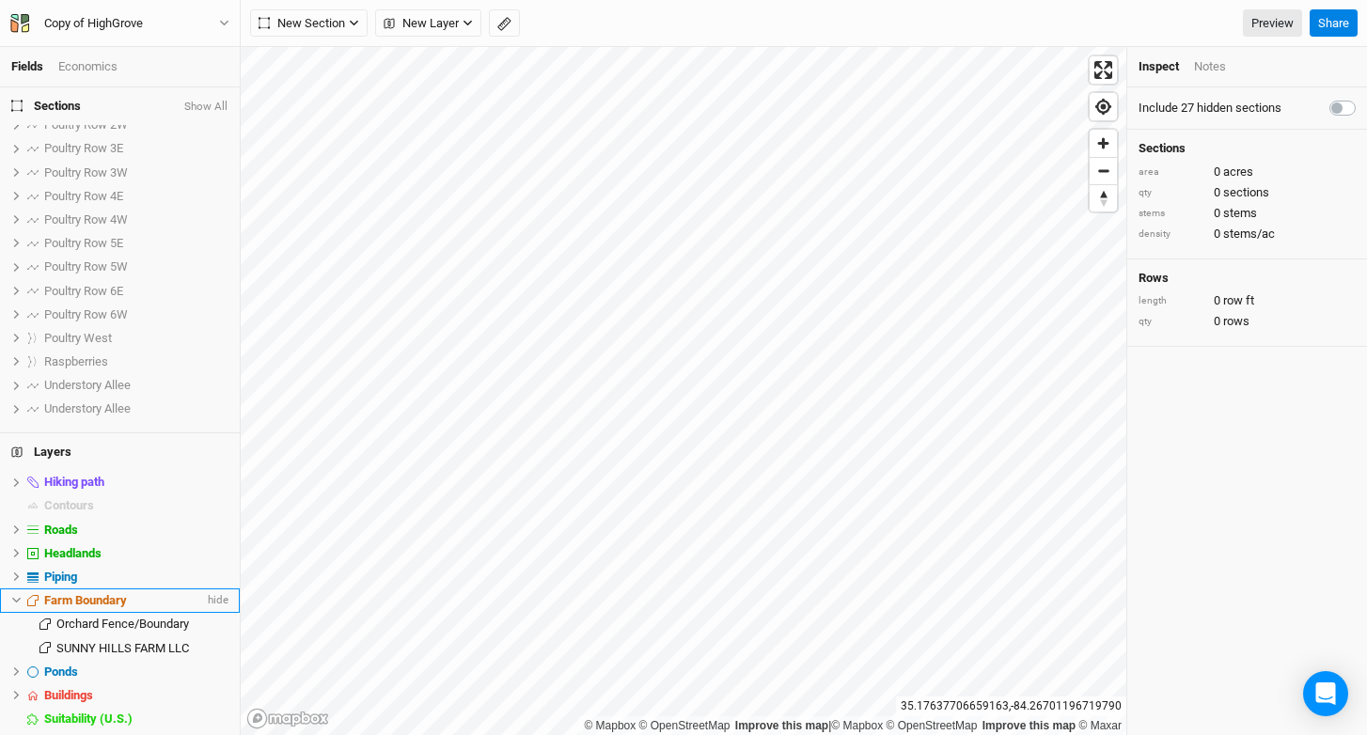
scroll to position [420, 0]
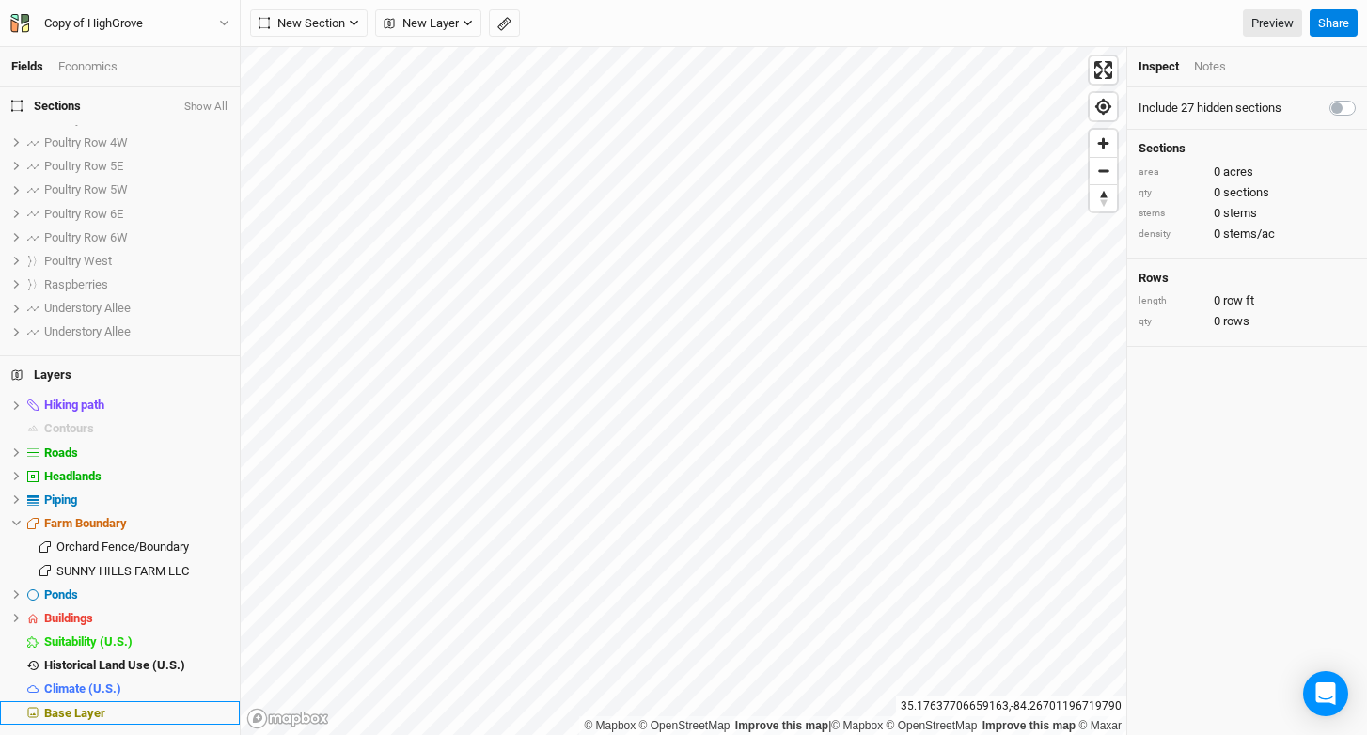
click at [142, 706] on div "Base Layer" at bounding box center [136, 713] width 184 height 15
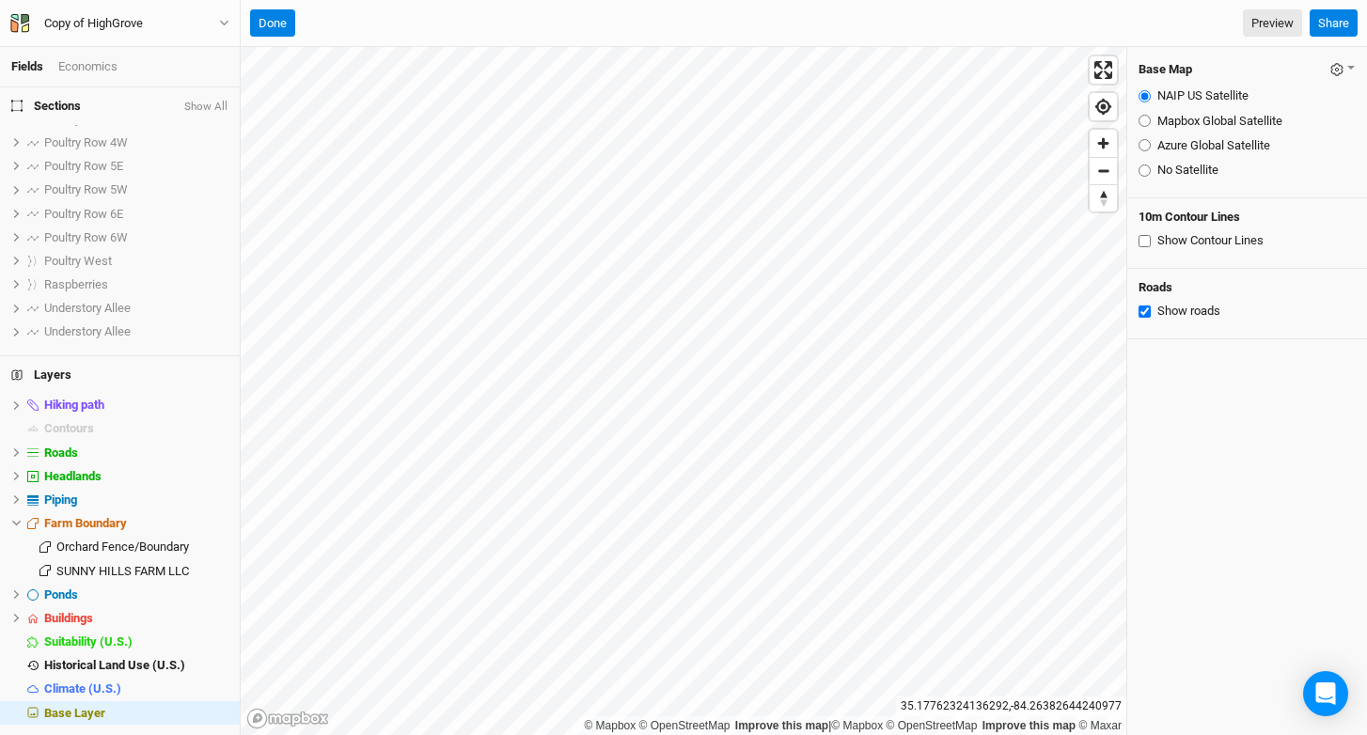
click at [1145, 115] on input "Mapbox Global Satellite" at bounding box center [1144, 121] width 12 height 12
radio input "true"
click at [1182, 142] on label "Azure Global Satellite" at bounding box center [1213, 145] width 113 height 17
click at [1151, 142] on input "Azure Global Satellite" at bounding box center [1144, 145] width 12 height 12
radio input "true"
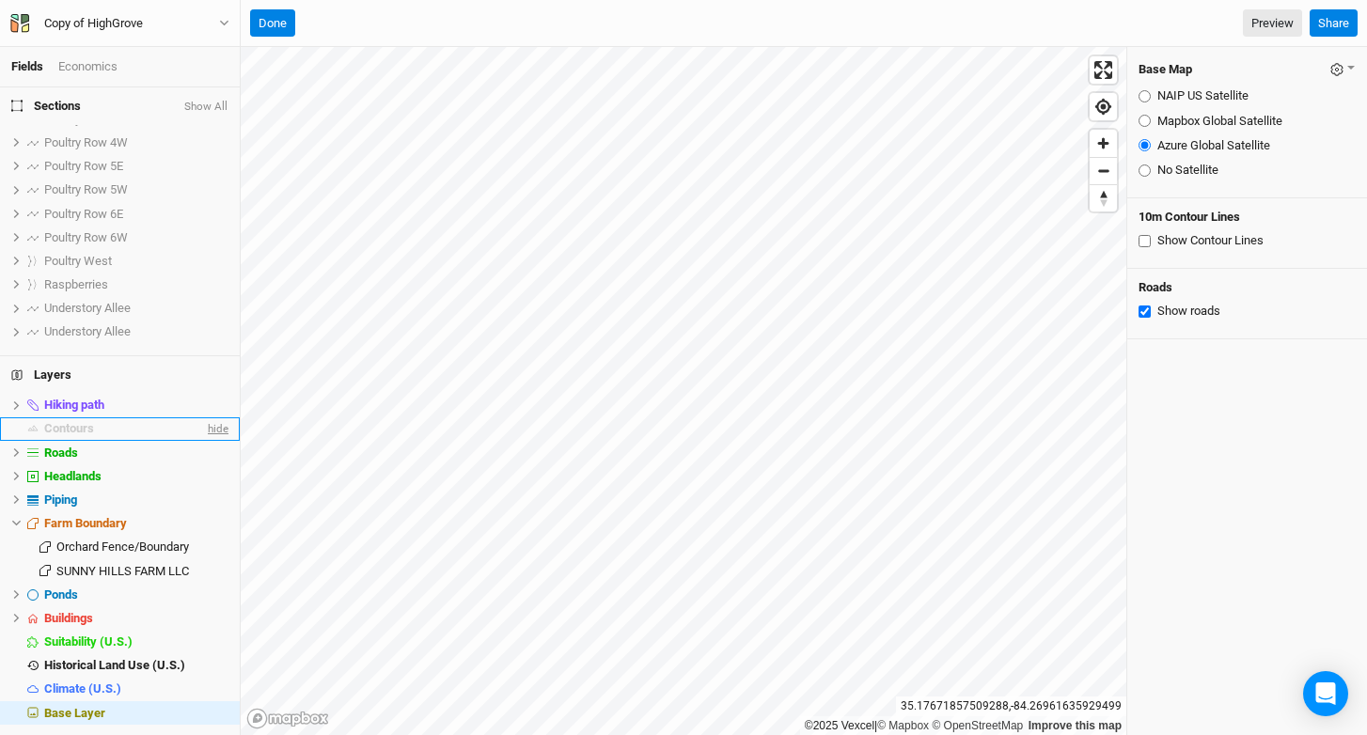
click at [204, 429] on span "hide" at bounding box center [216, 429] width 24 height 24
click at [1199, 123] on label "Mapbox Global Satellite" at bounding box center [1219, 121] width 125 height 17
click at [1151, 123] on input "Mapbox Global Satellite" at bounding box center [1144, 121] width 12 height 12
radio input "true"
click at [1210, 151] on label "Azure Global Satellite" at bounding box center [1213, 145] width 113 height 17
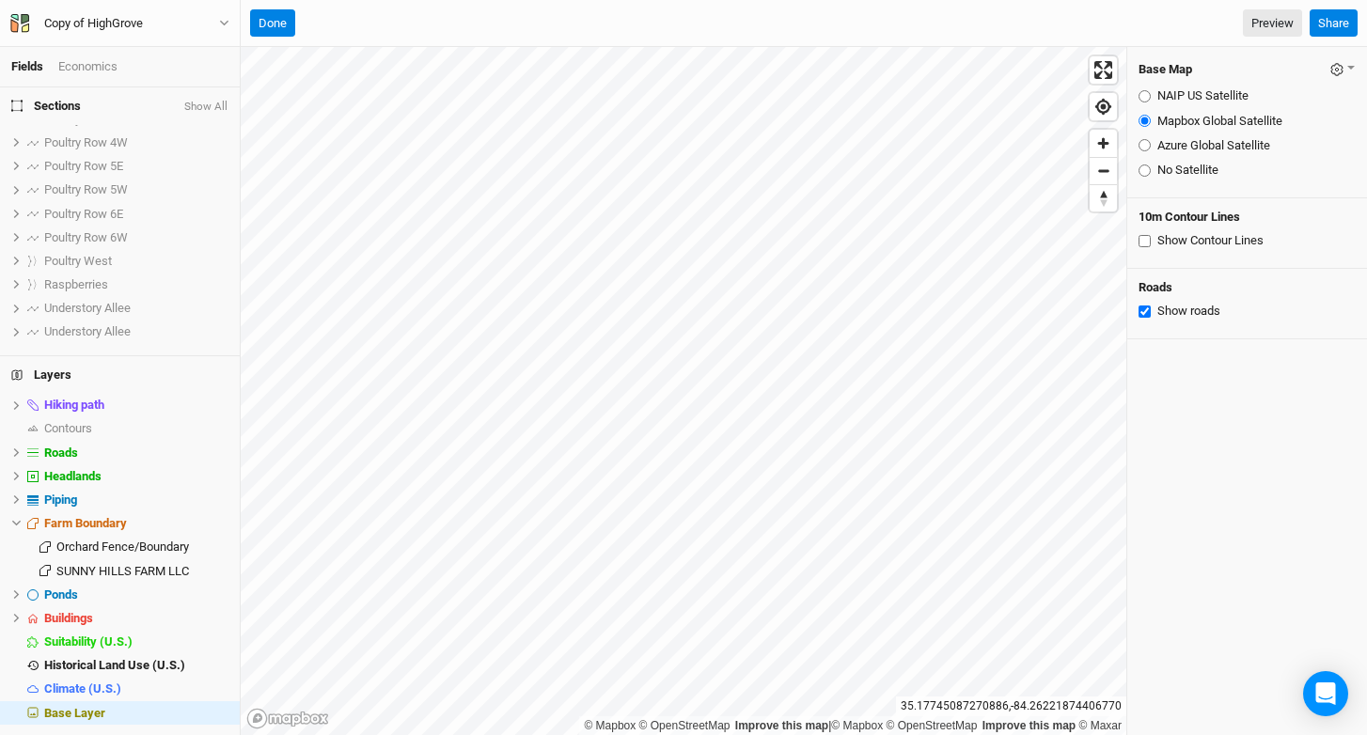
click at [1151, 151] on input "Azure Global Satellite" at bounding box center [1144, 145] width 12 height 12
radio input "true"
click at [1210, 127] on label "Mapbox Global Satellite" at bounding box center [1219, 121] width 125 height 17
click at [1151, 127] on input "Mapbox Global Satellite" at bounding box center [1144, 121] width 12 height 12
radio input "true"
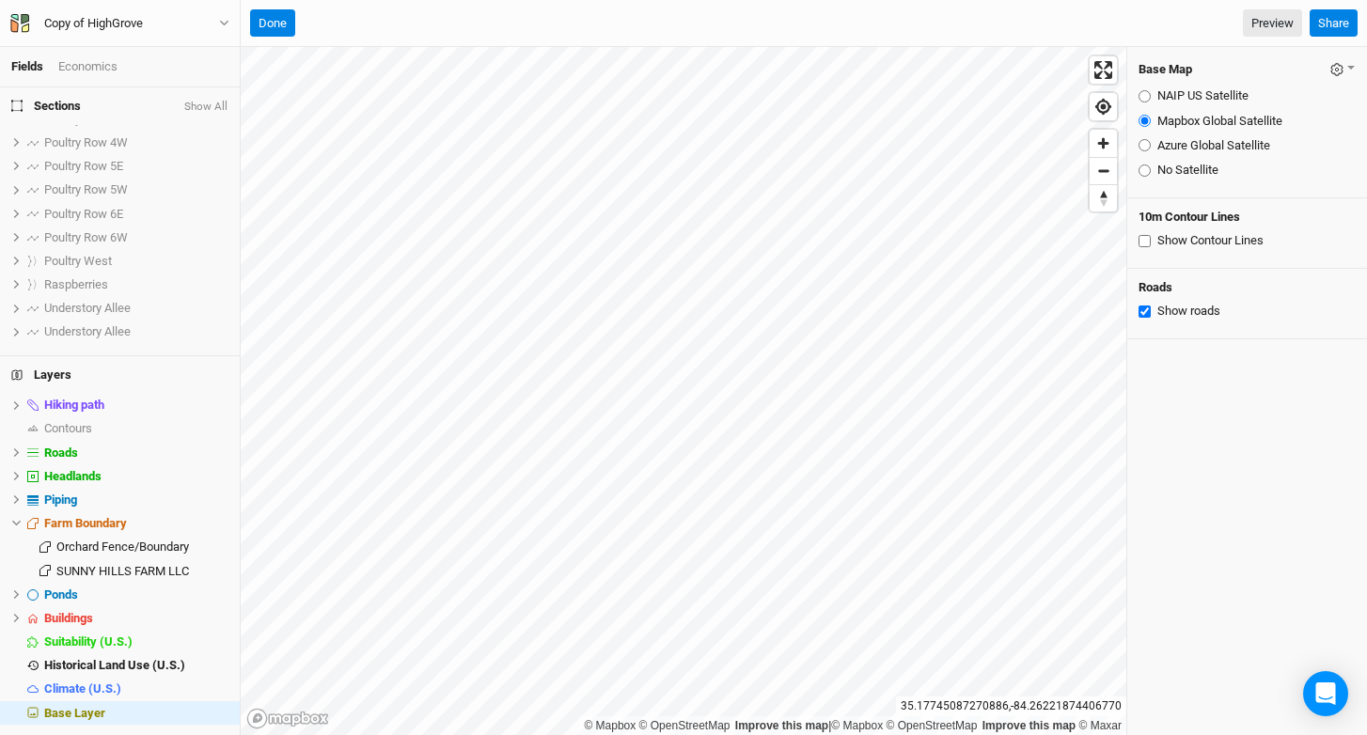
click at [1209, 95] on label "NAIP US Satellite" at bounding box center [1202, 95] width 91 height 17
click at [1151, 95] on input "NAIP US Satellite" at bounding box center [1144, 96] width 12 height 12
radio input "true"
click at [1207, 119] on label "Mapbox Global Satellite" at bounding box center [1219, 121] width 125 height 17
click at [1151, 119] on input "Mapbox Global Satellite" at bounding box center [1144, 121] width 12 height 12
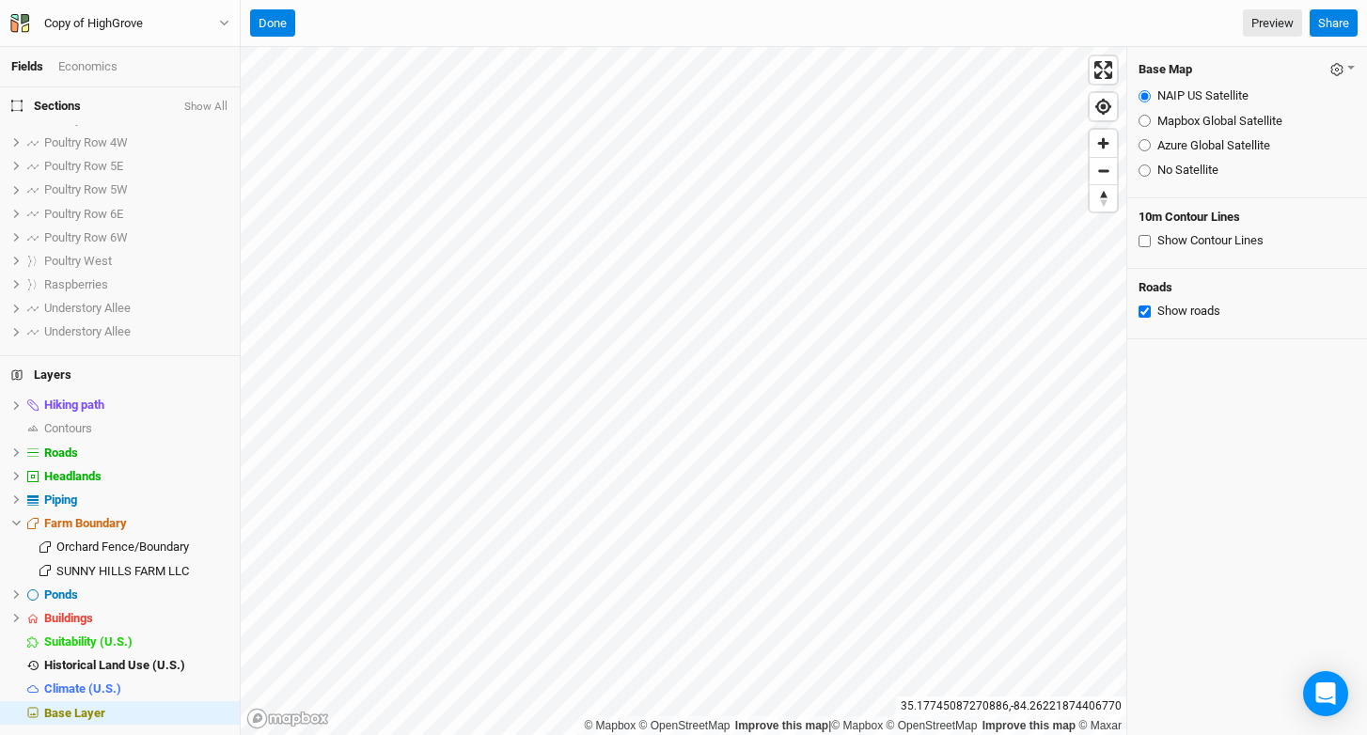
radio input "true"
click at [1332, 67] on button "button" at bounding box center [1342, 69] width 26 height 22
click at [1258, 106] on button "Save as Farm Default" at bounding box center [1257, 104] width 198 height 29
click at [275, 29] on button "Done" at bounding box center [272, 23] width 45 height 28
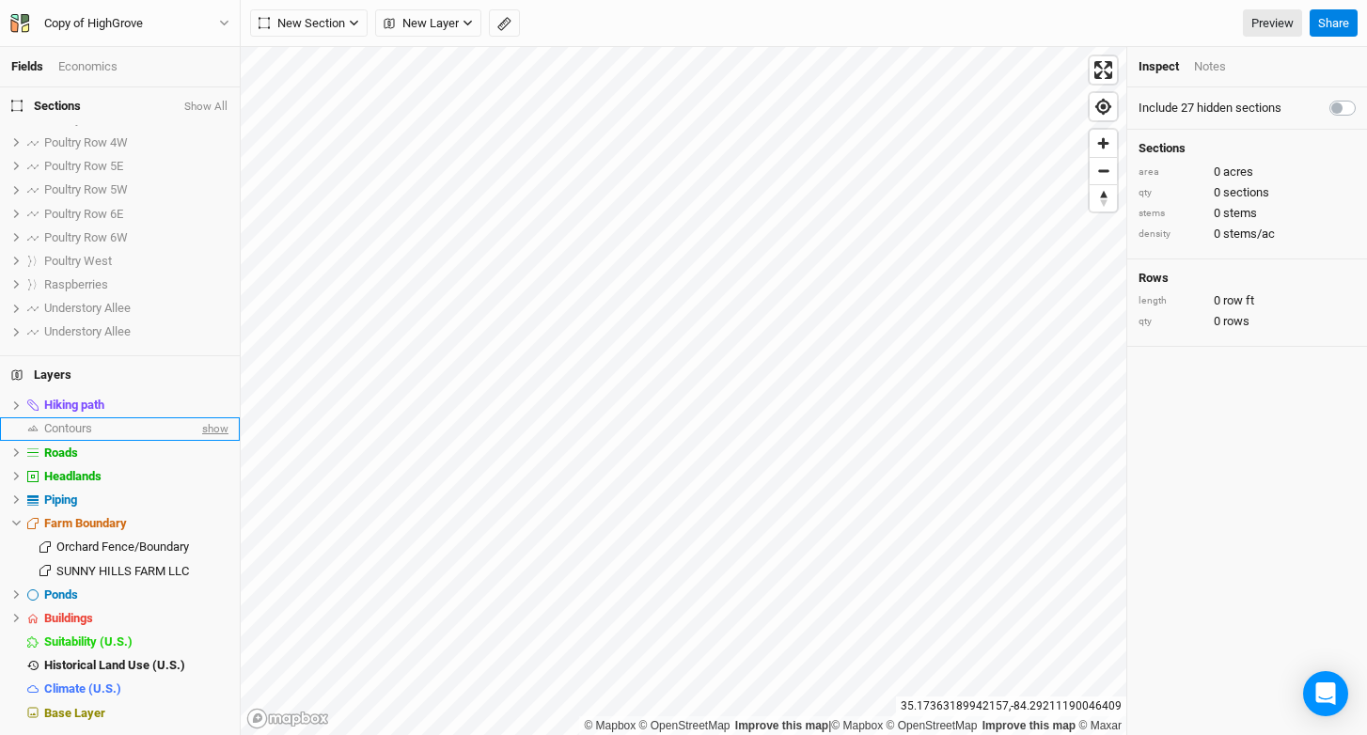
click at [203, 421] on span "show" at bounding box center [213, 429] width 30 height 24
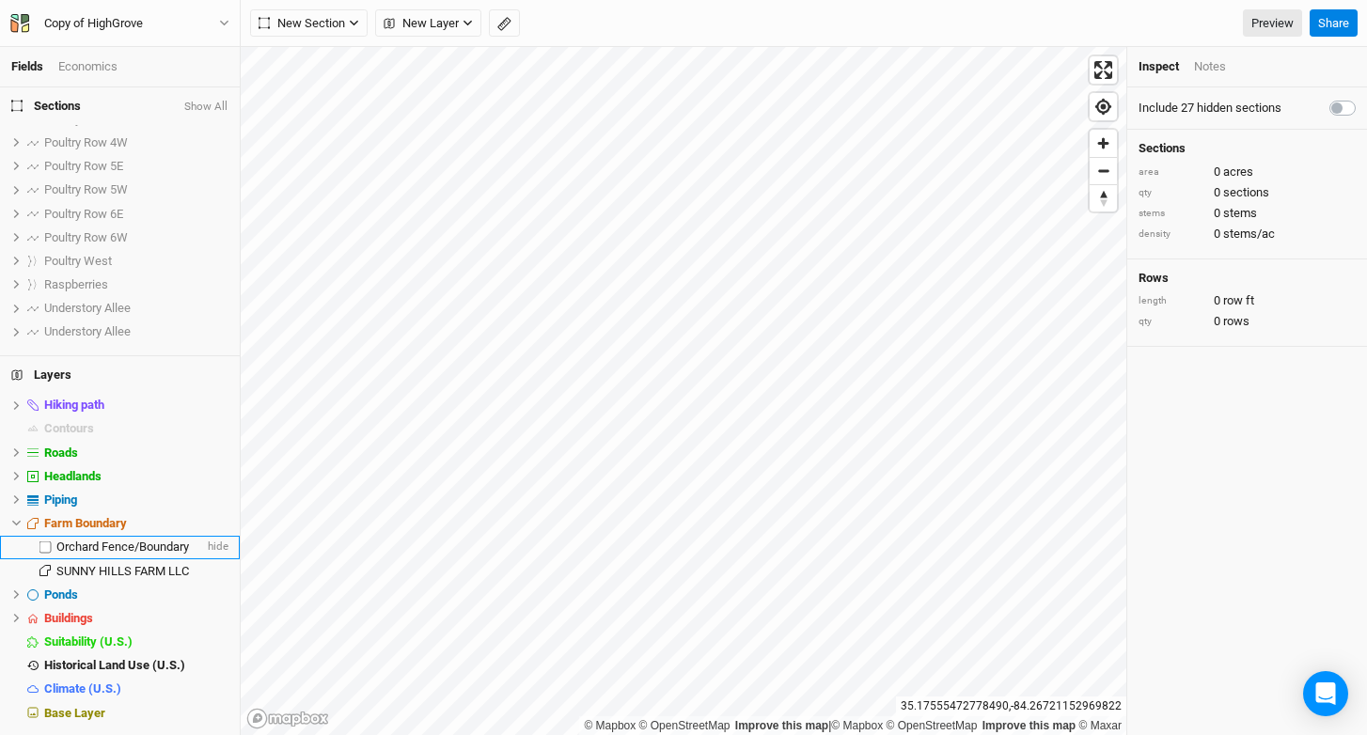
click at [133, 545] on span "Orchard Fence/Boundary" at bounding box center [122, 547] width 133 height 14
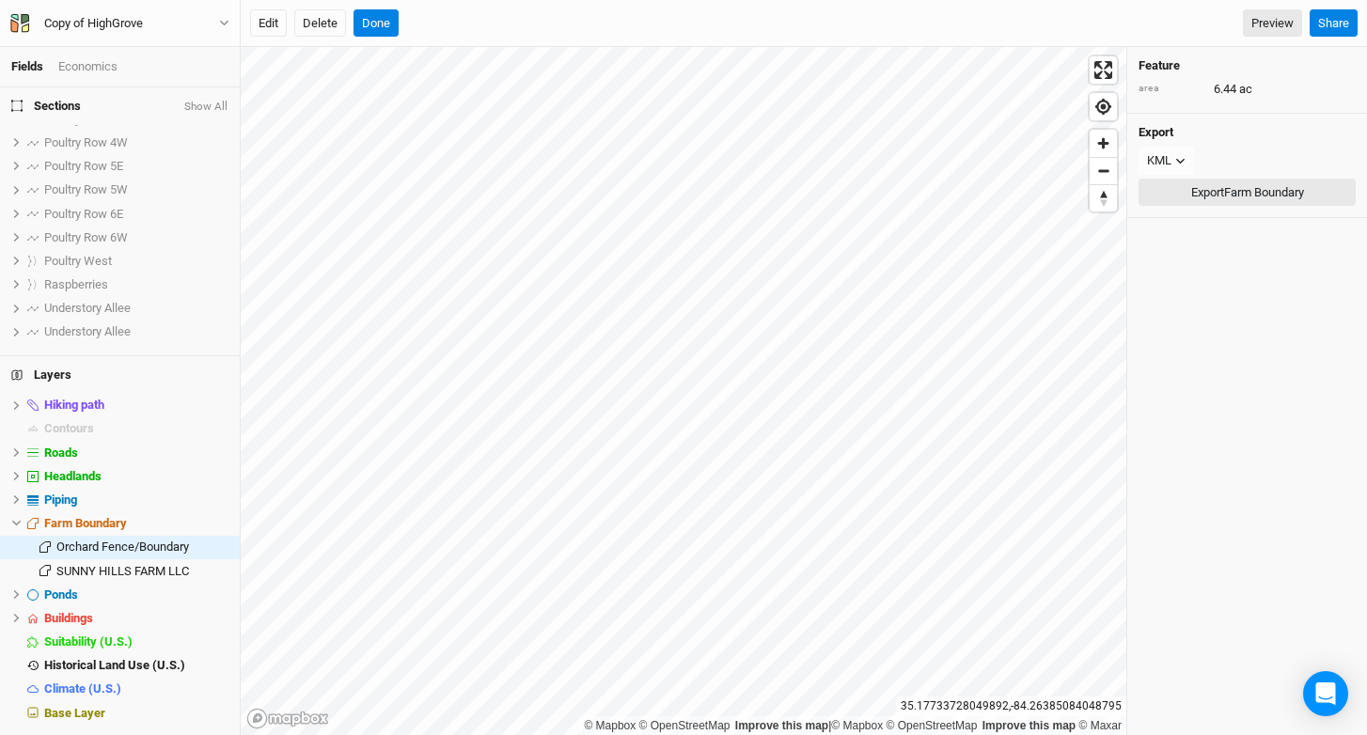
click at [1214, 188] on button "Export Farm Boundary" at bounding box center [1246, 193] width 217 height 28
click at [1219, 312] on div "Feature area 6.44 ac Export KML JSON KML Export Farm Boundary" at bounding box center [1247, 391] width 240 height 688
click at [378, 27] on button "Done" at bounding box center [375, 23] width 45 height 28
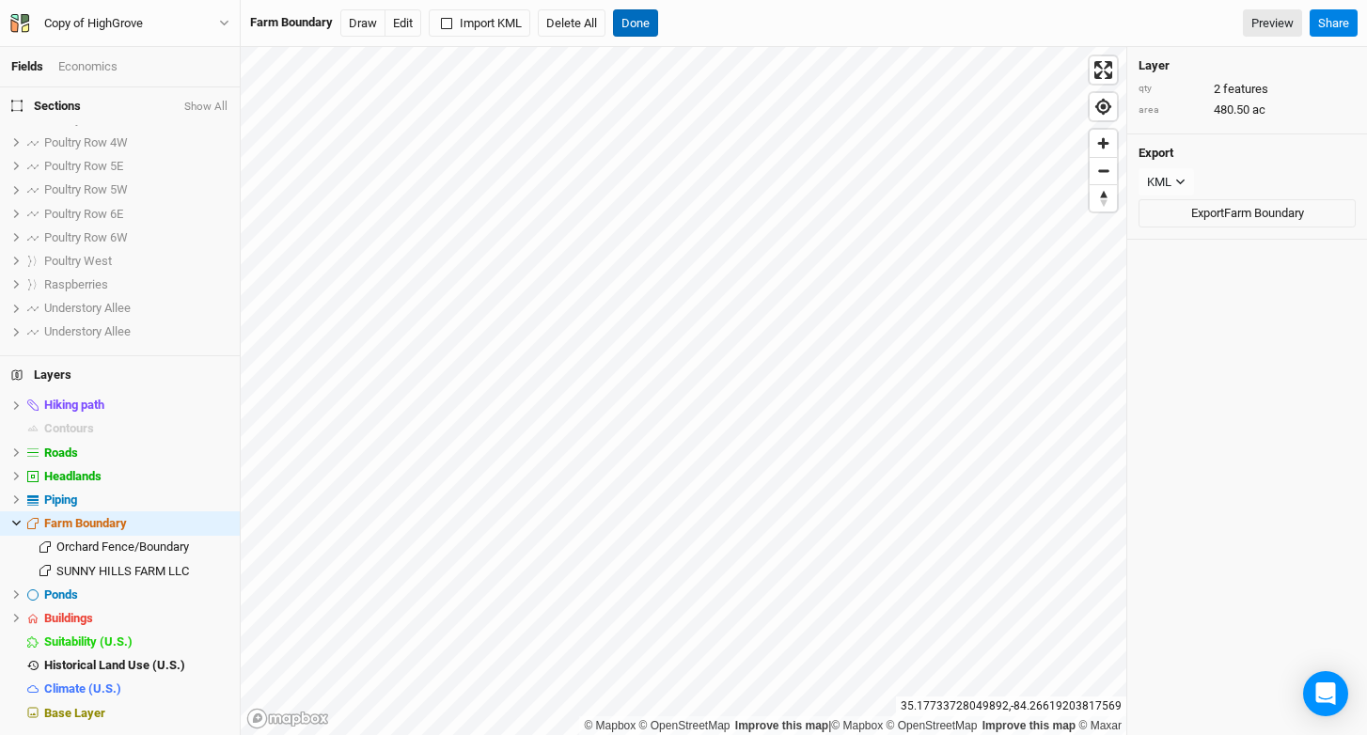
click at [640, 20] on button "Done" at bounding box center [635, 23] width 45 height 28
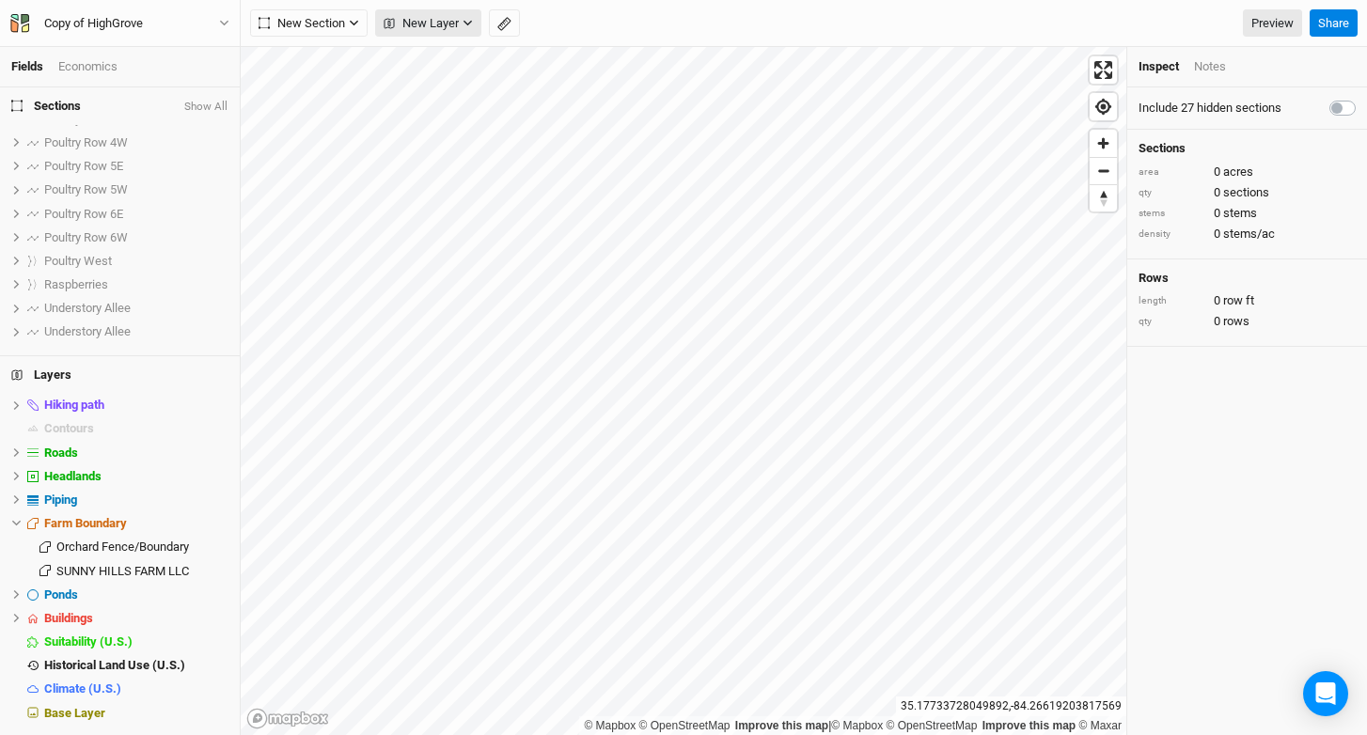
click at [440, 32] on button "New Layer" at bounding box center [428, 23] width 106 height 28
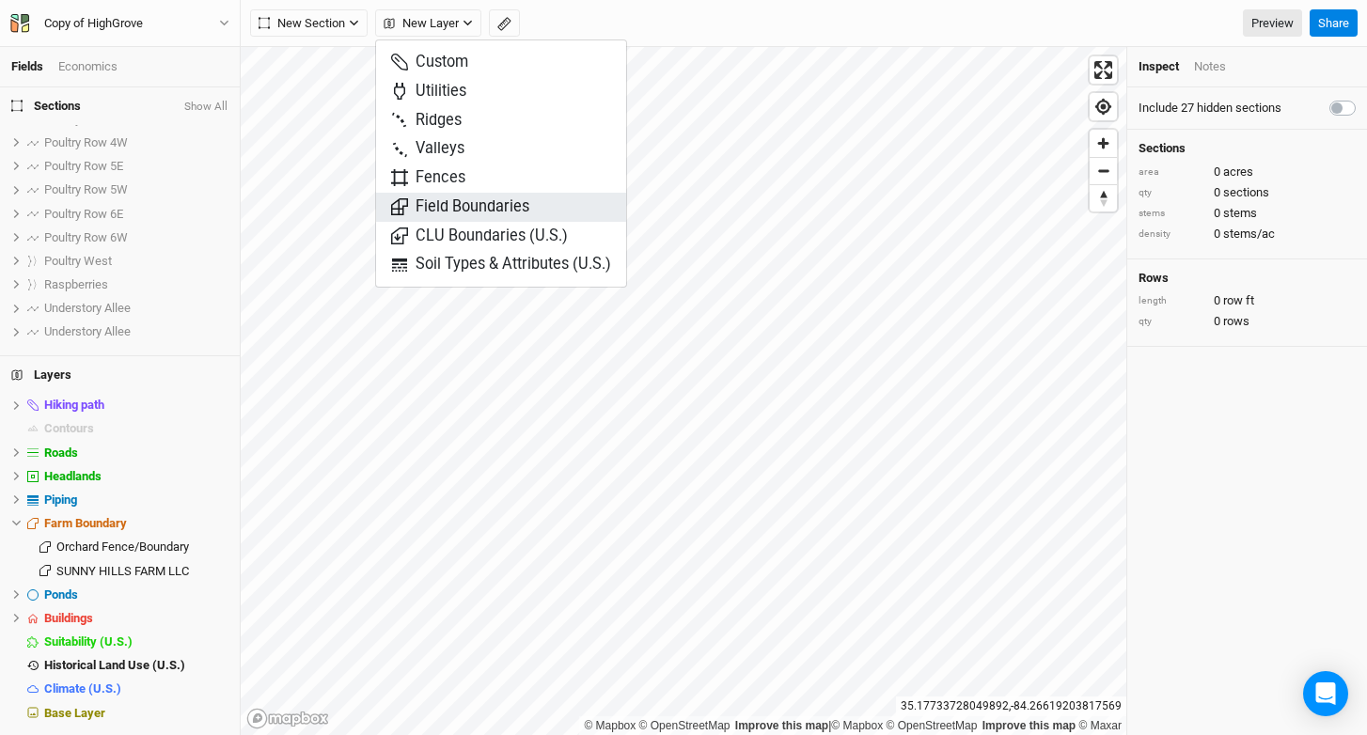
click at [469, 203] on span "Field Boundaries" at bounding box center [460, 207] width 138 height 22
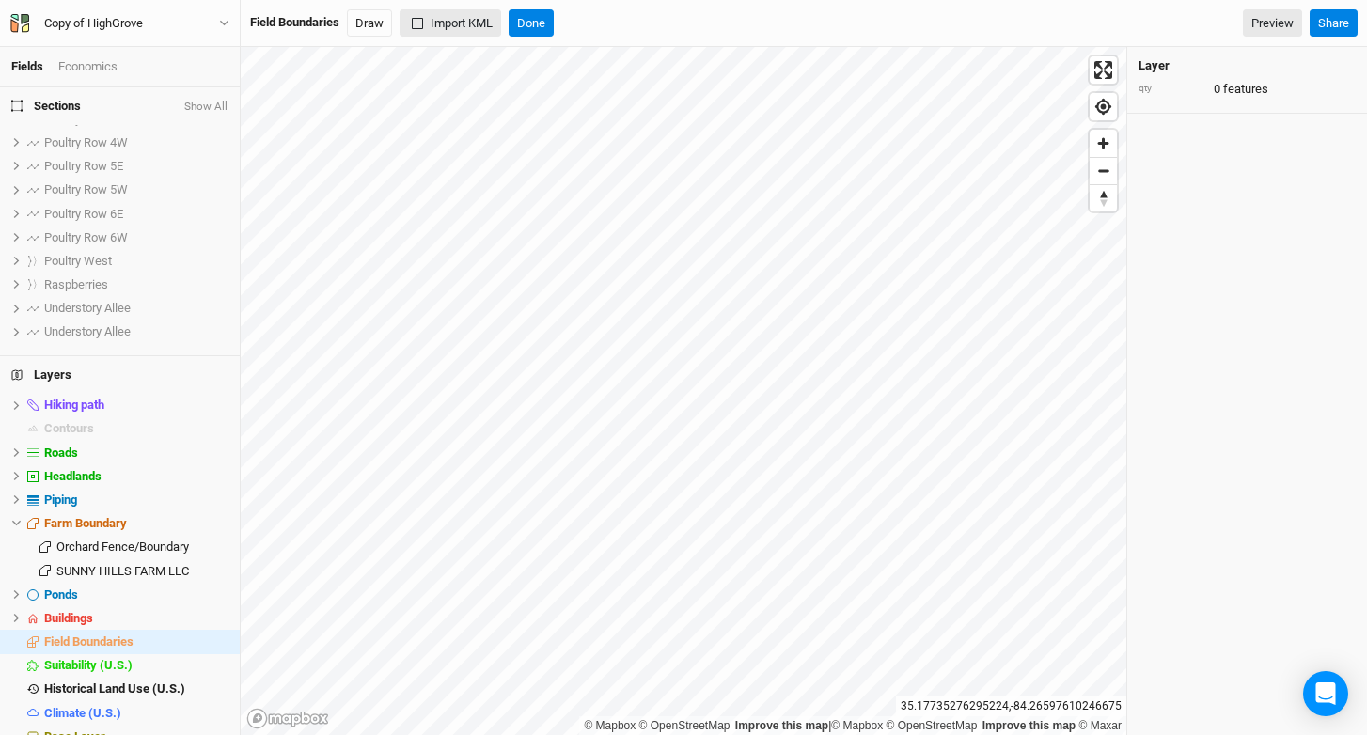
click at [457, 23] on button "Import KML" at bounding box center [451, 23] width 102 height 28
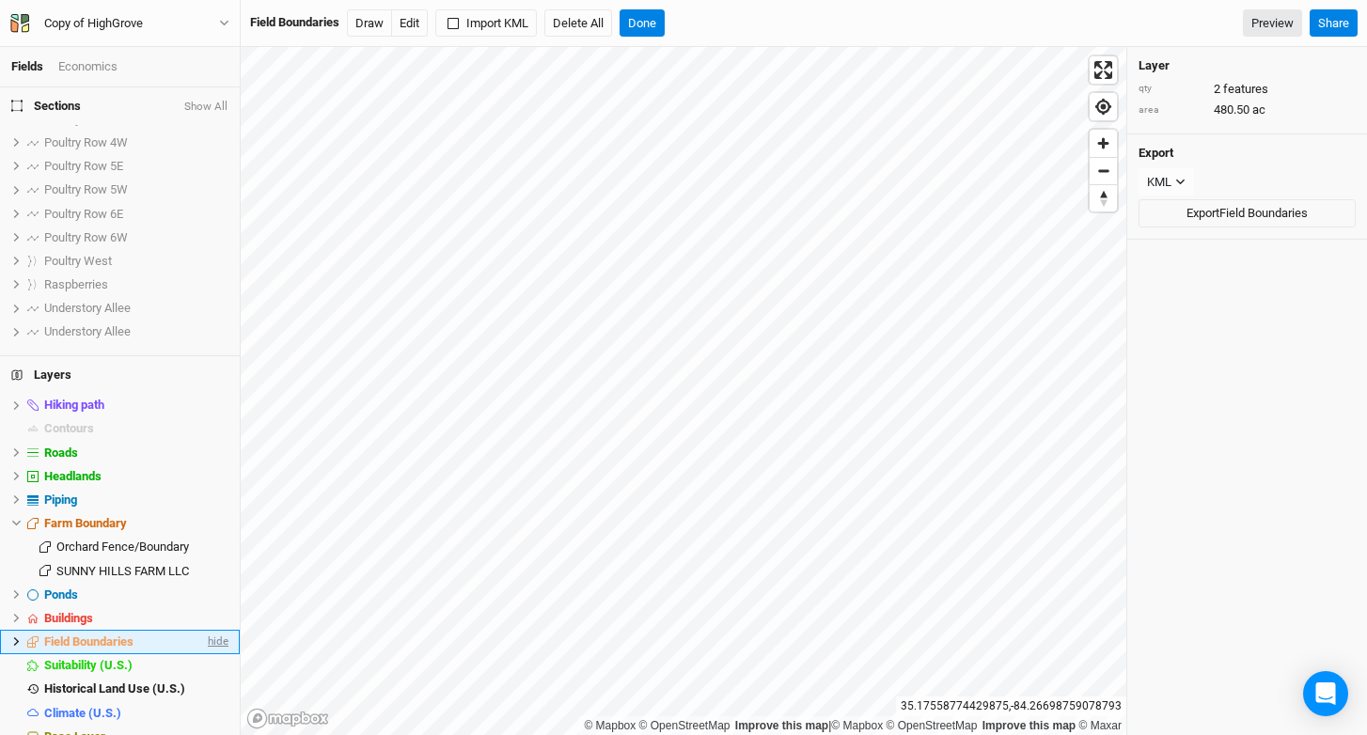
click at [204, 638] on span "hide" at bounding box center [216, 642] width 24 height 24
click at [203, 638] on span "show" at bounding box center [213, 642] width 30 height 24
click at [204, 638] on span "hide" at bounding box center [216, 642] width 24 height 24
click at [206, 641] on span "show" at bounding box center [213, 642] width 30 height 24
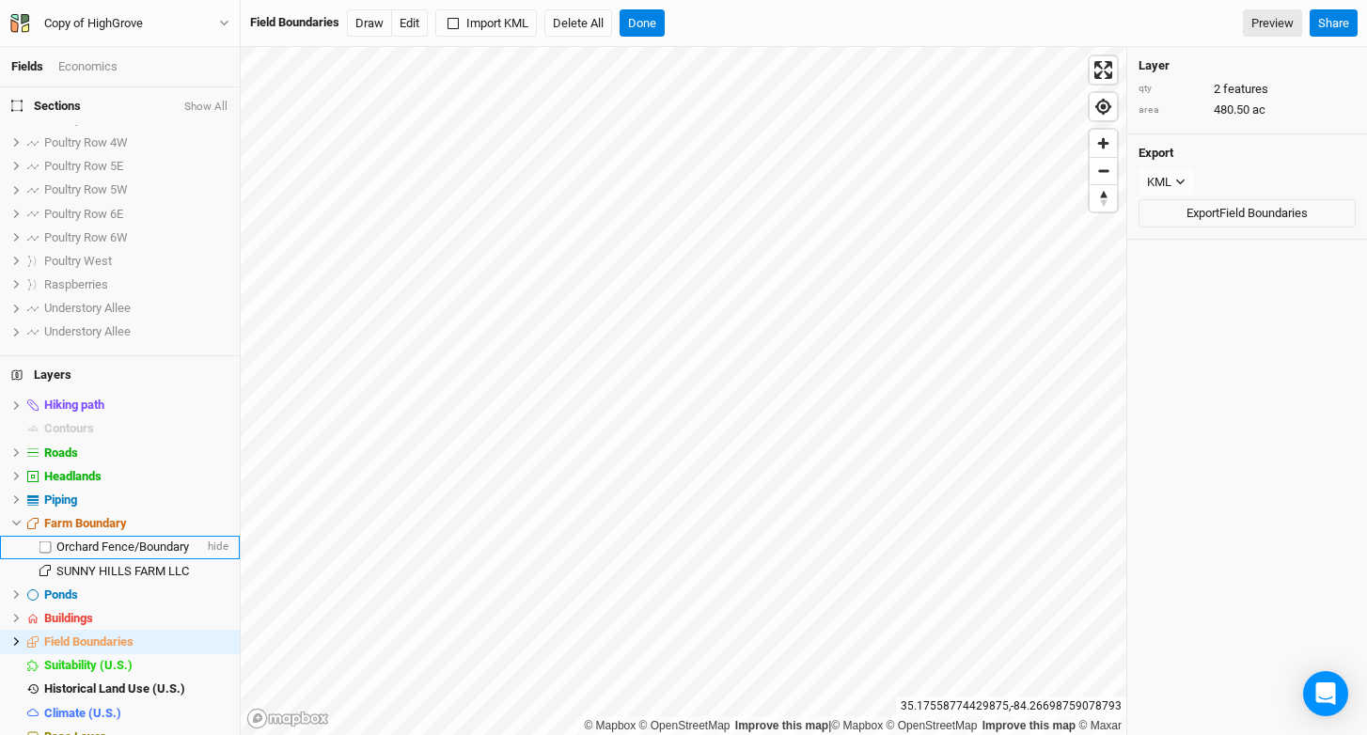
click at [122, 548] on span "Orchard Fence/Boundary" at bounding box center [122, 547] width 133 height 14
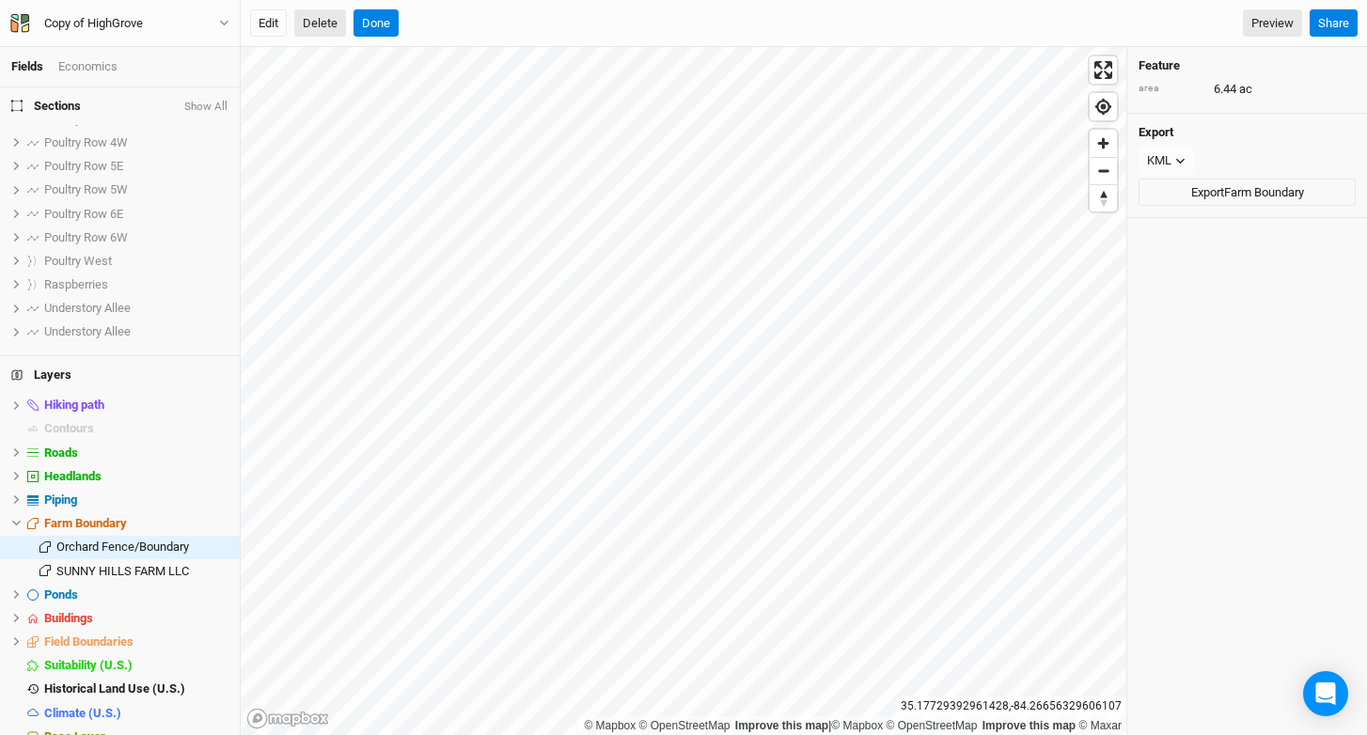
click at [328, 22] on button "Delete" at bounding box center [320, 23] width 52 height 28
click at [670, 19] on button "Confirm" at bounding box center [655, 23] width 58 height 28
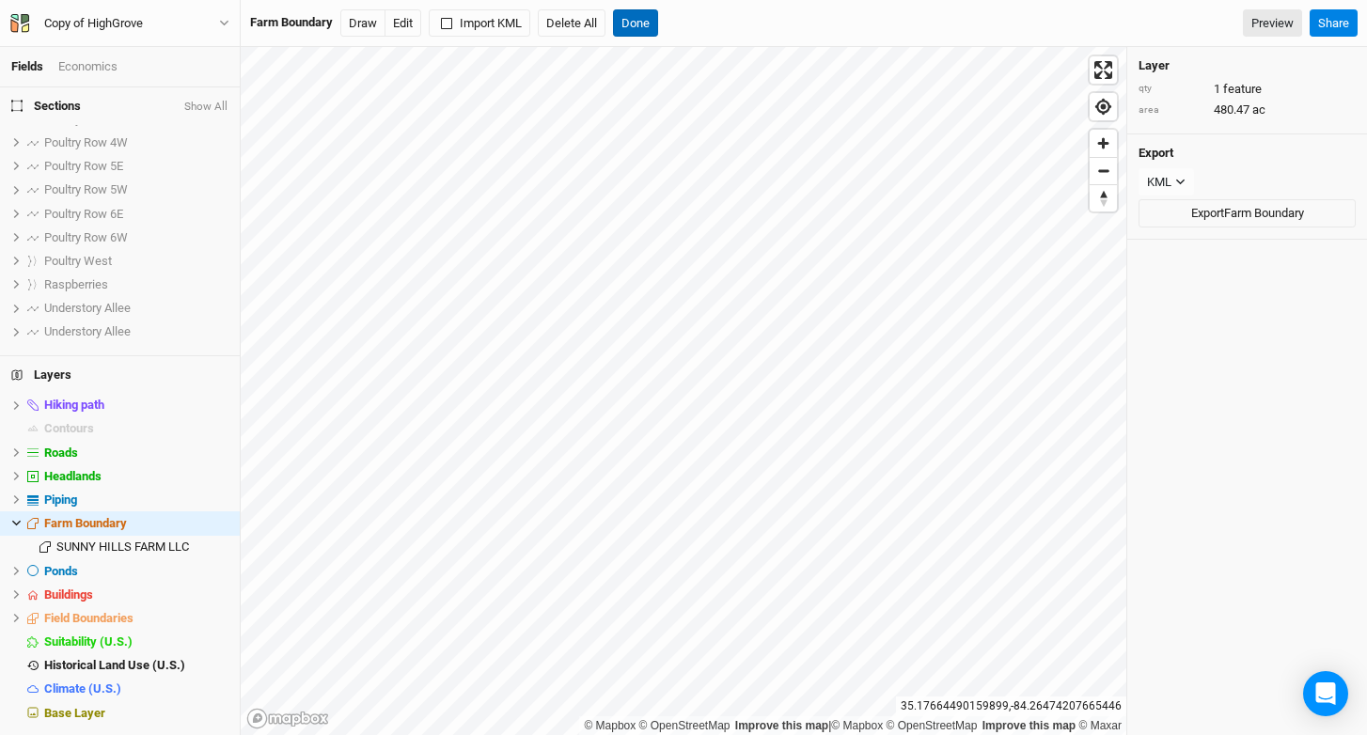
click at [634, 25] on button "Done" at bounding box center [635, 23] width 45 height 28
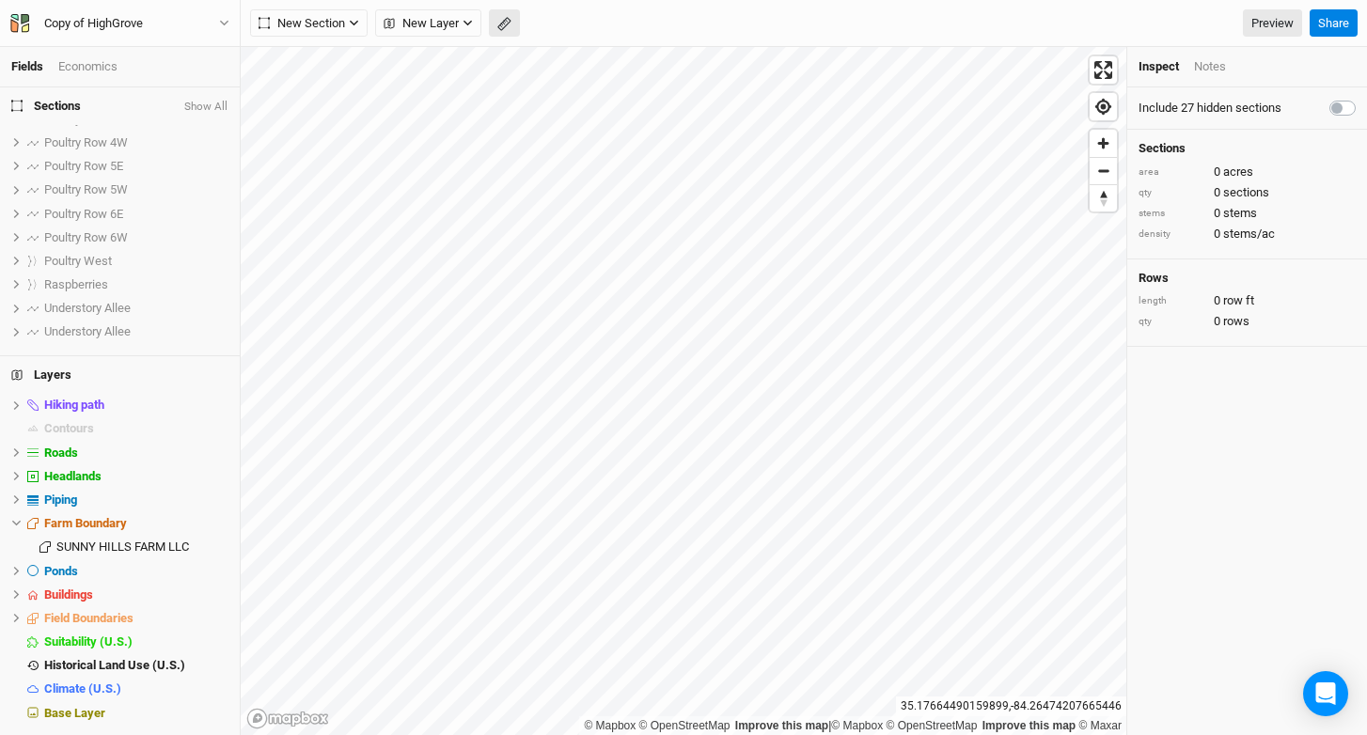
click at [506, 29] on icon "button" at bounding box center [504, 24] width 14 height 14
click at [385, 734] on html "Fields Economics Sections Show All Blackberries/Currants show Blueberries show …" at bounding box center [683, 367] width 1367 height 735
click at [211, 431] on span "hide" at bounding box center [216, 429] width 24 height 24
click at [426, 28] on span "New Layer" at bounding box center [421, 23] width 75 height 19
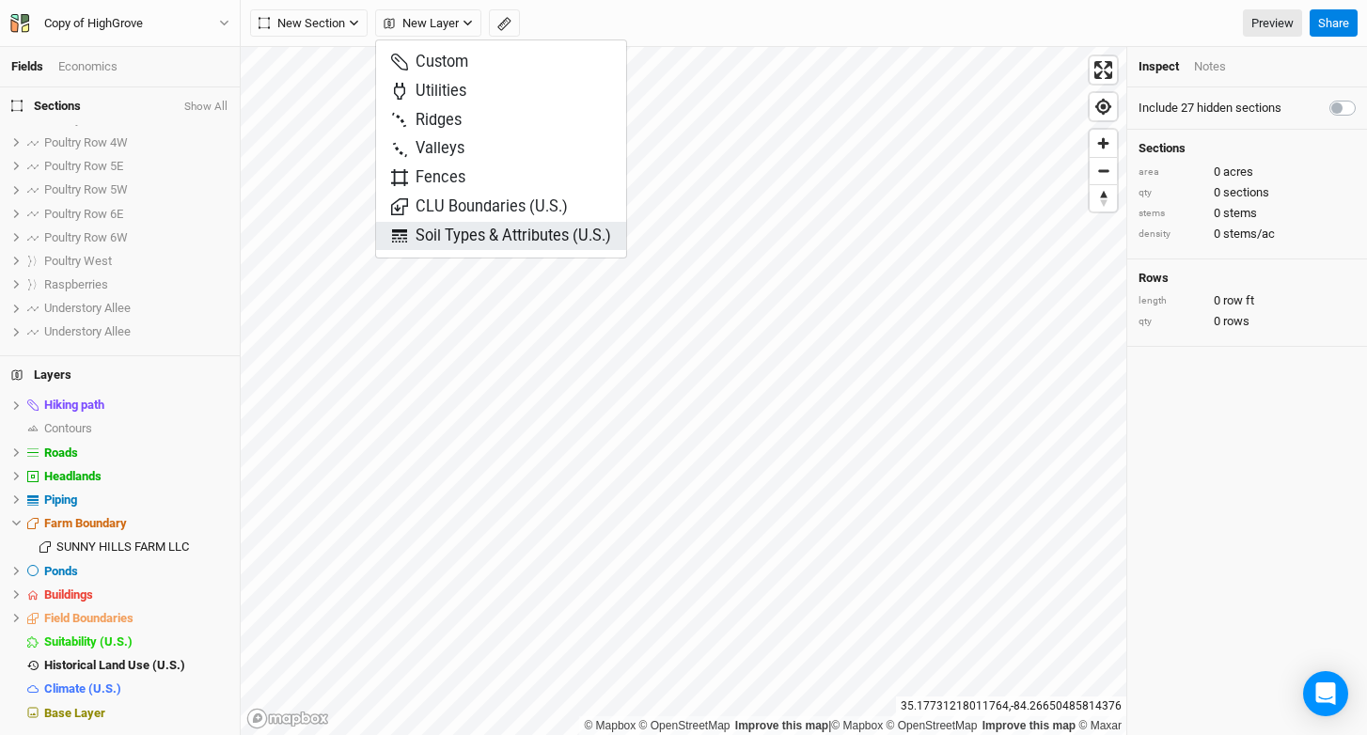
click at [451, 231] on span "Soil Types & Attributes (U.S.)" at bounding box center [501, 237] width 220 height 22
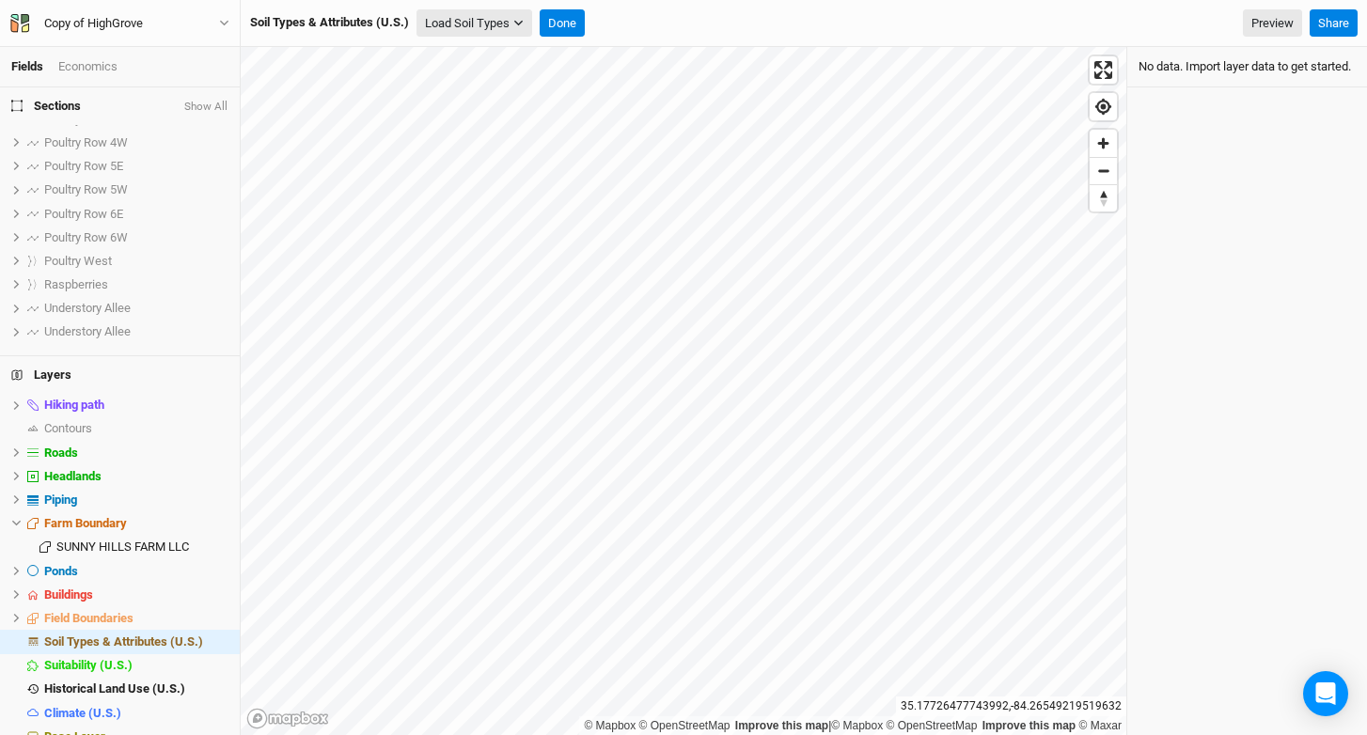
click at [500, 31] on button "Load Soil Types" at bounding box center [474, 23] width 116 height 28
click at [557, 59] on button "Load for Farm Boundary" at bounding box center [496, 56] width 157 height 24
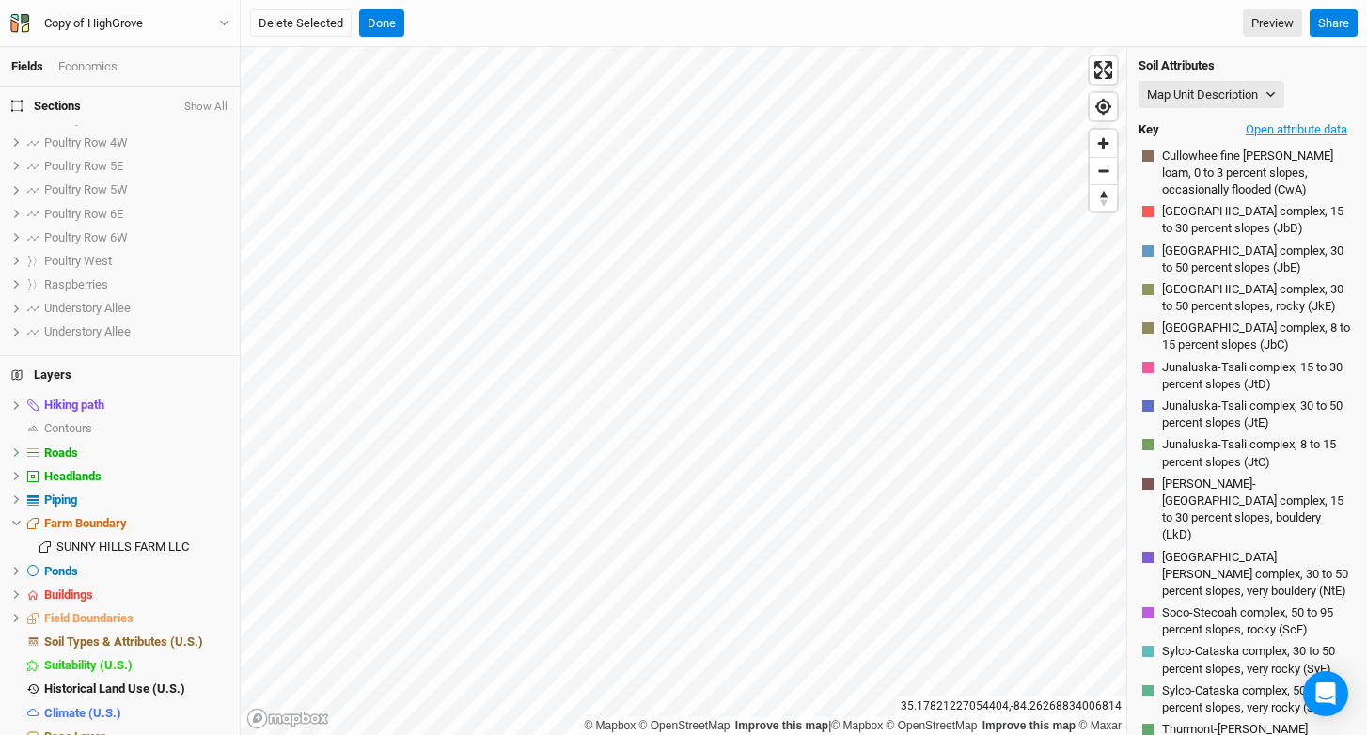
click at [1288, 133] on button "Open attribute data" at bounding box center [1296, 130] width 118 height 28
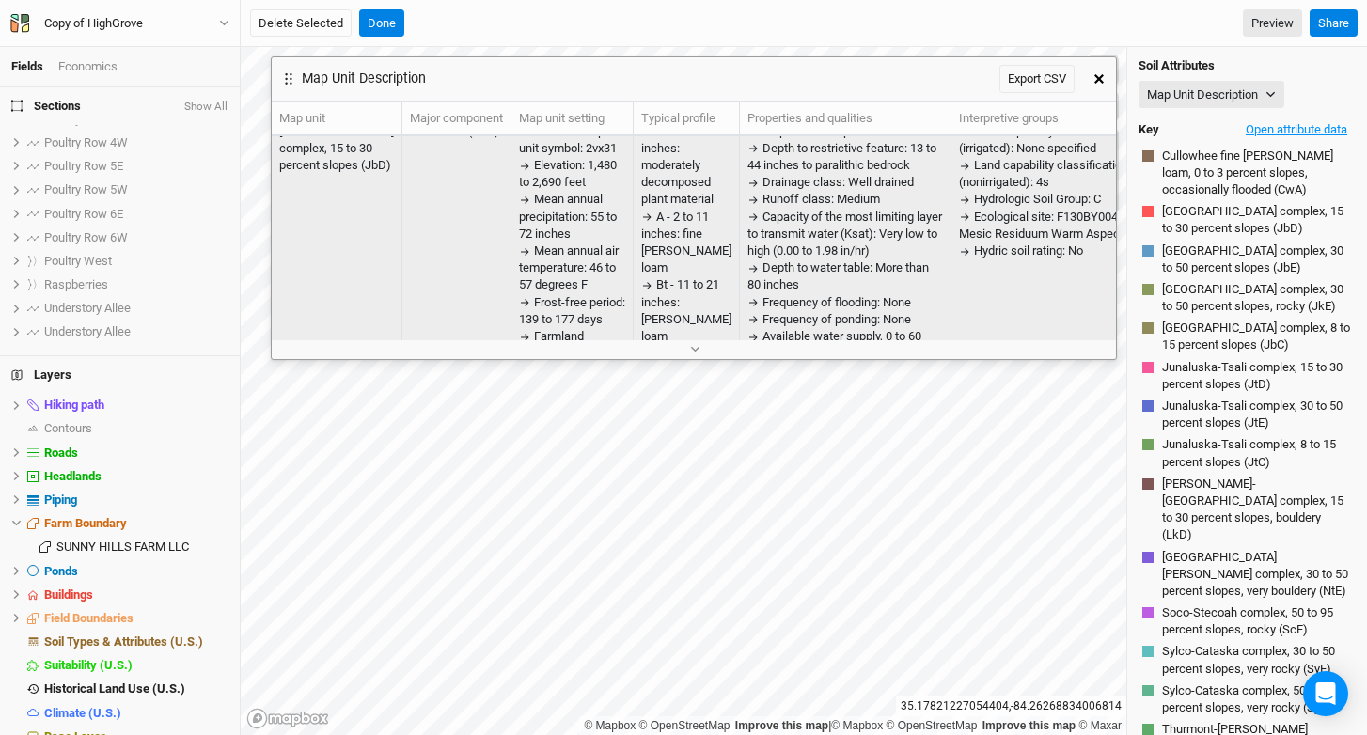
scroll to position [0, 0]
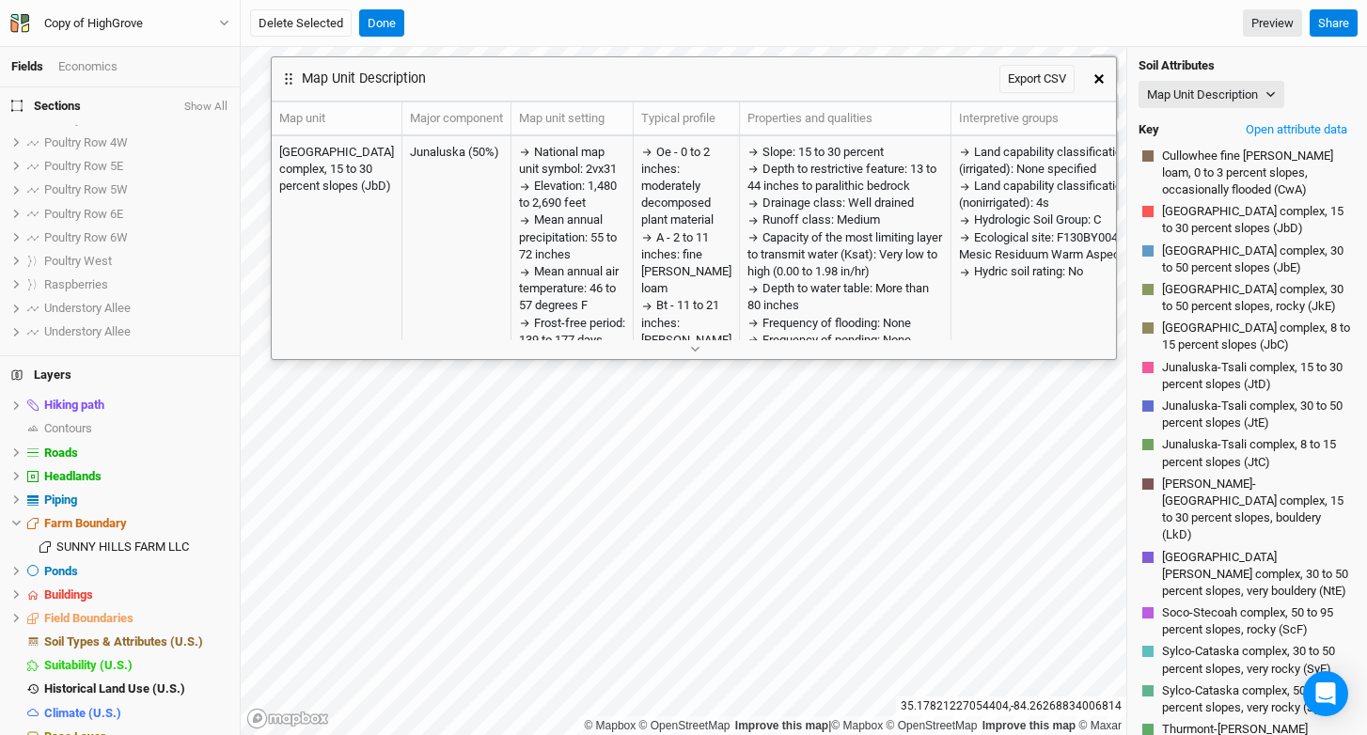
click at [765, 352] on div at bounding box center [694, 349] width 844 height 20
click at [717, 351] on div at bounding box center [694, 349] width 844 height 20
click at [699, 346] on icon "button" at bounding box center [695, 349] width 10 height 10
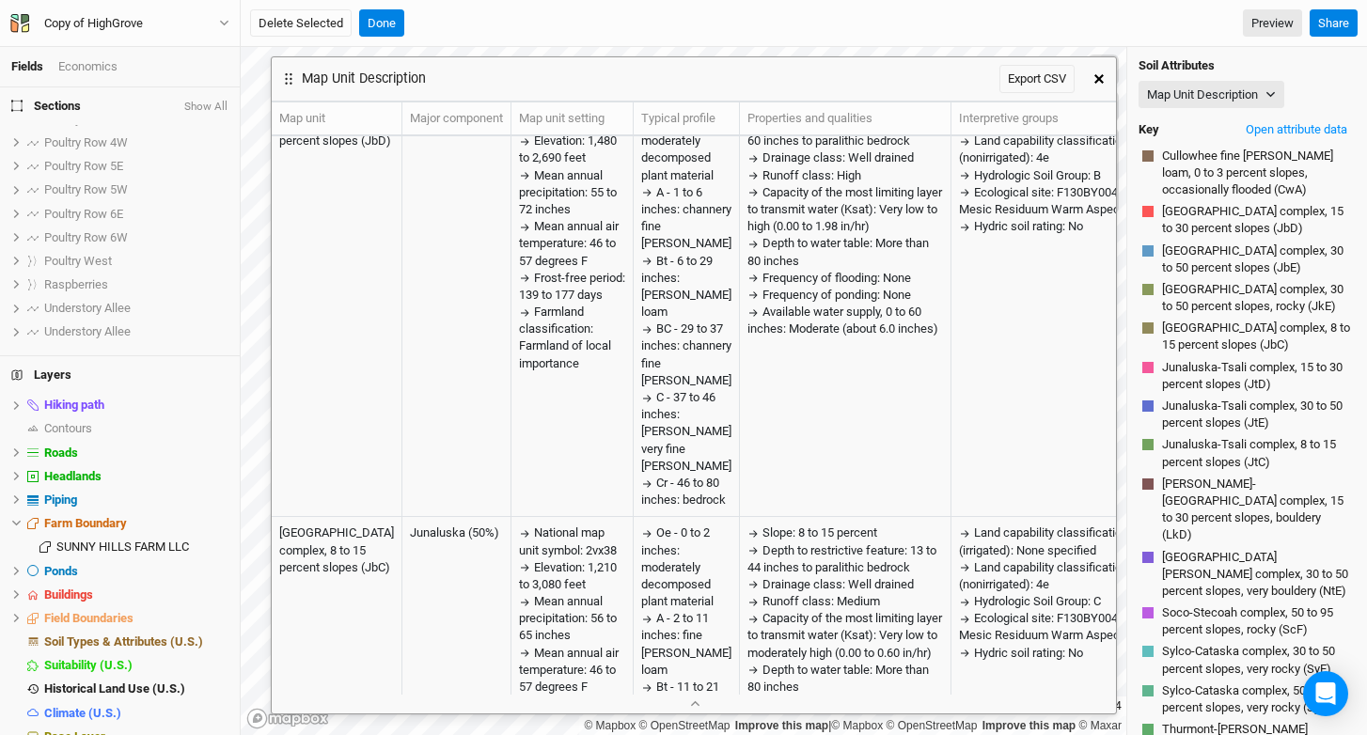
scroll to position [436, 0]
click at [1098, 79] on icon "button" at bounding box center [1098, 78] width 9 height 9
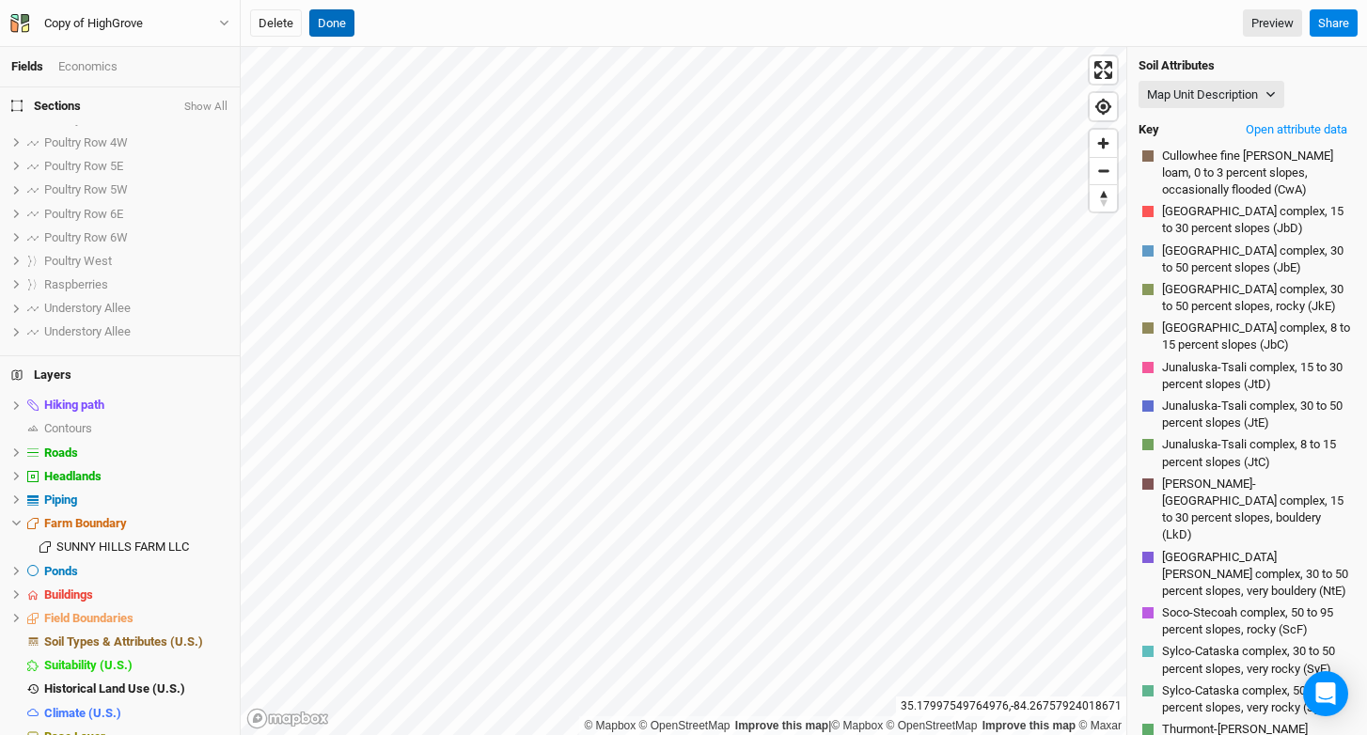
click at [330, 26] on button "Done" at bounding box center [331, 23] width 45 height 28
click at [1237, 222] on button "Junaluska-Brasstown complex, 15 to 30 percent slopes (JbD)" at bounding box center [1256, 220] width 191 height 36
click at [1278, 131] on button "Open attribute data" at bounding box center [1296, 130] width 118 height 28
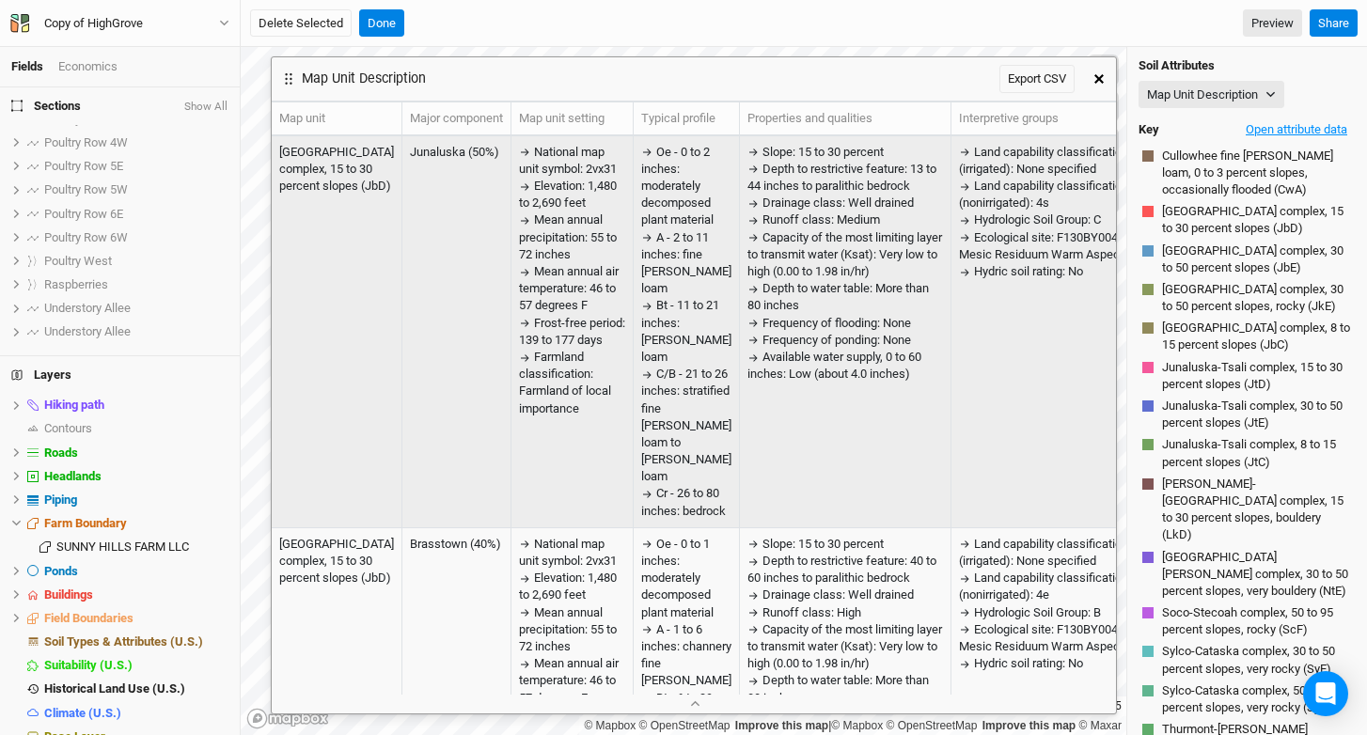
scroll to position [145, 0]
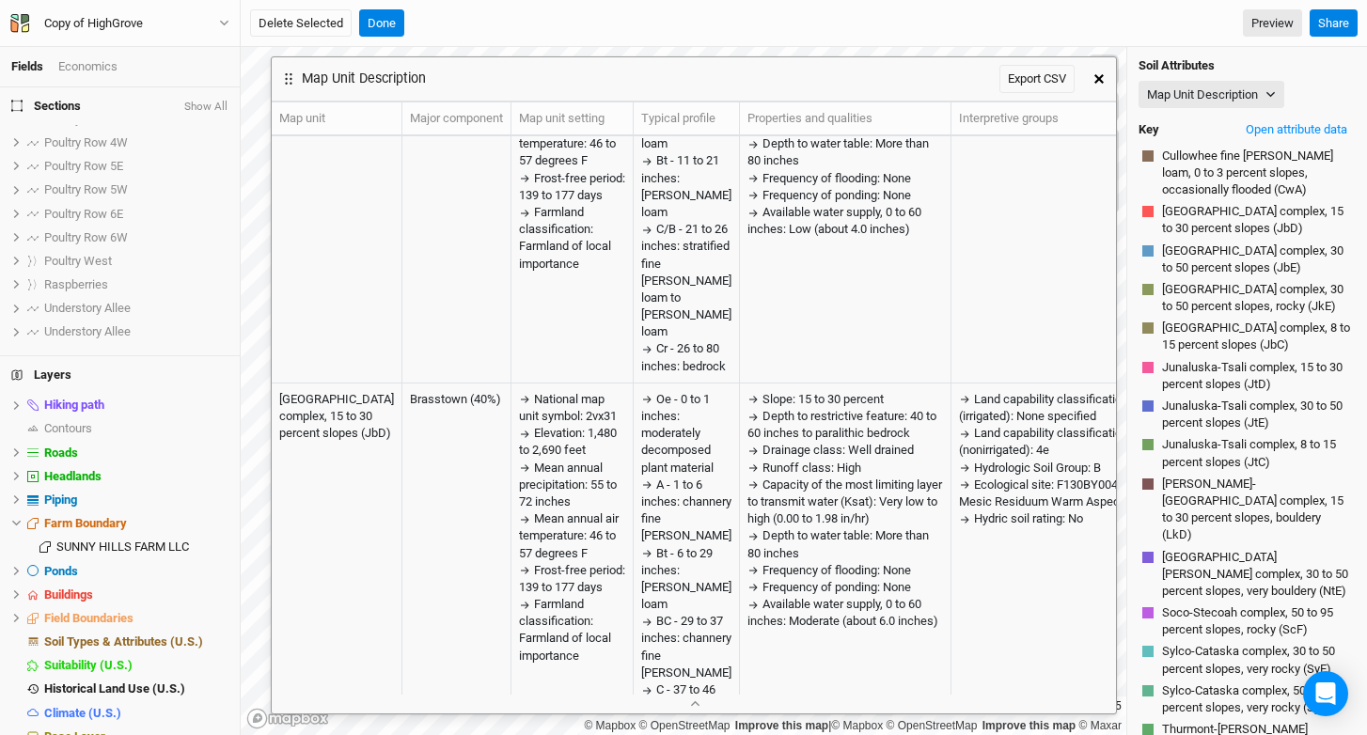
click at [1100, 79] on icon "button" at bounding box center [1098, 78] width 9 height 9
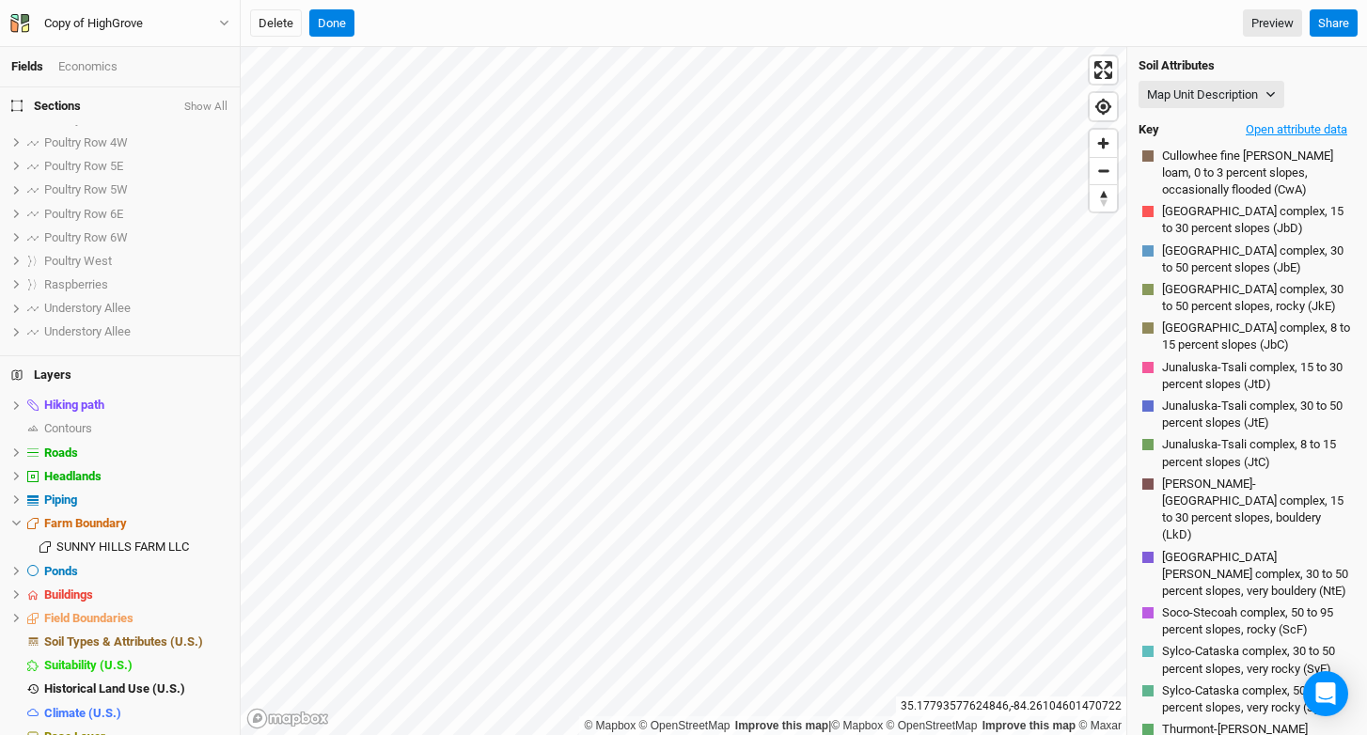
click at [1282, 119] on button "Open attribute data" at bounding box center [1296, 130] width 118 height 28
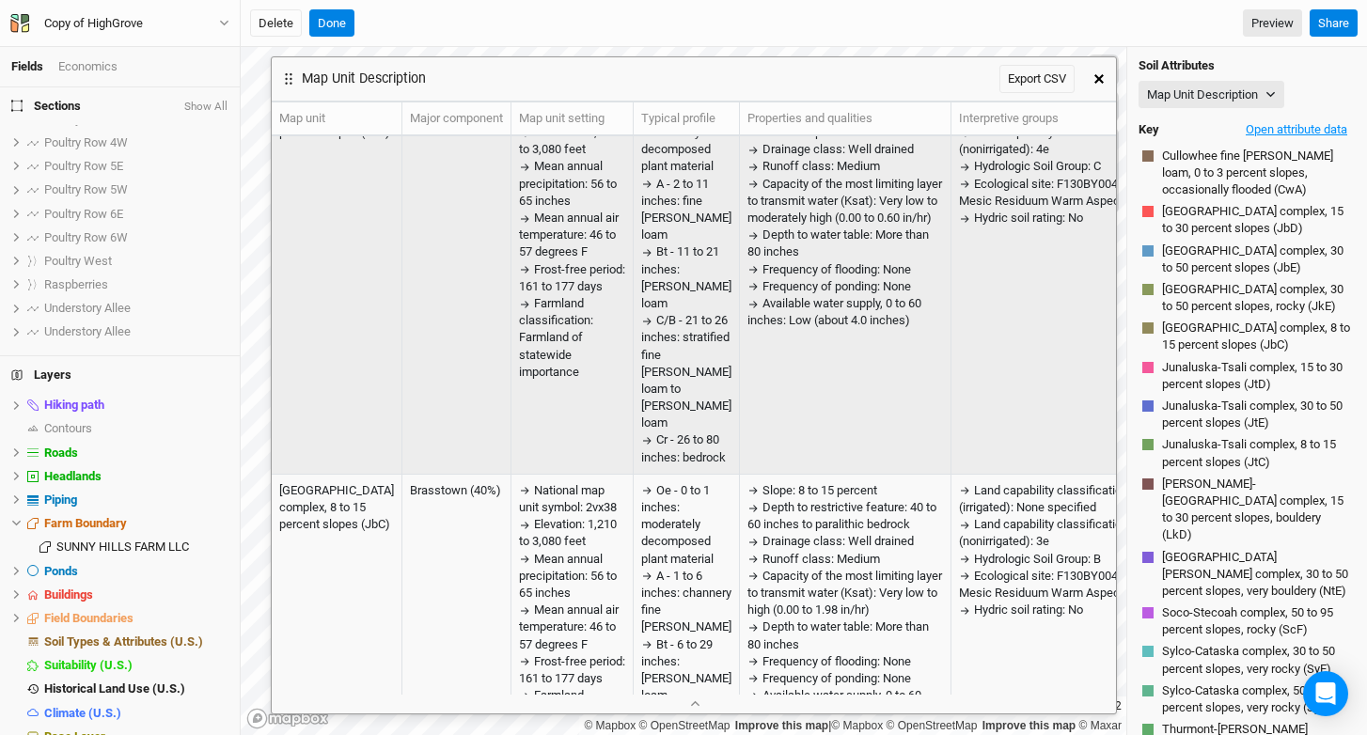
scroll to position [0, 0]
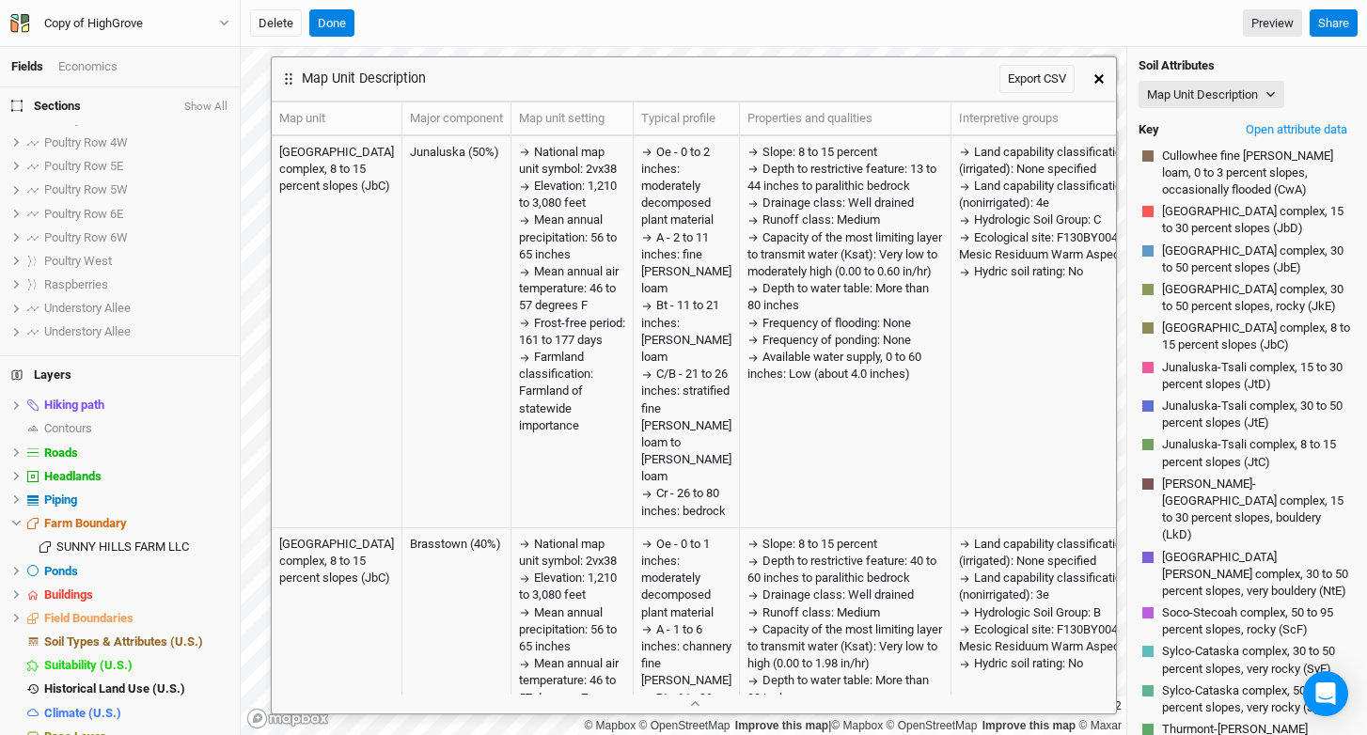
click at [1090, 72] on button "button" at bounding box center [1099, 79] width 34 height 34
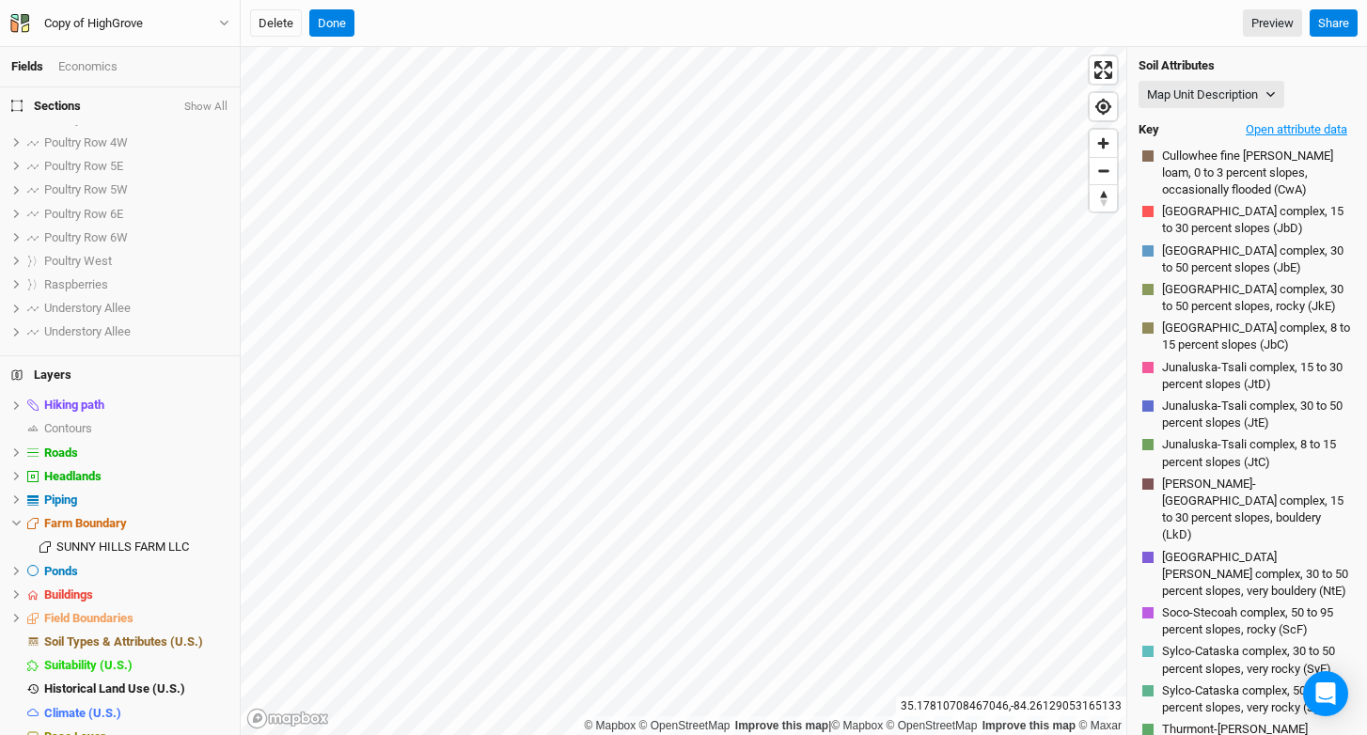
click at [1270, 130] on button "Open attribute data" at bounding box center [1296, 130] width 118 height 28
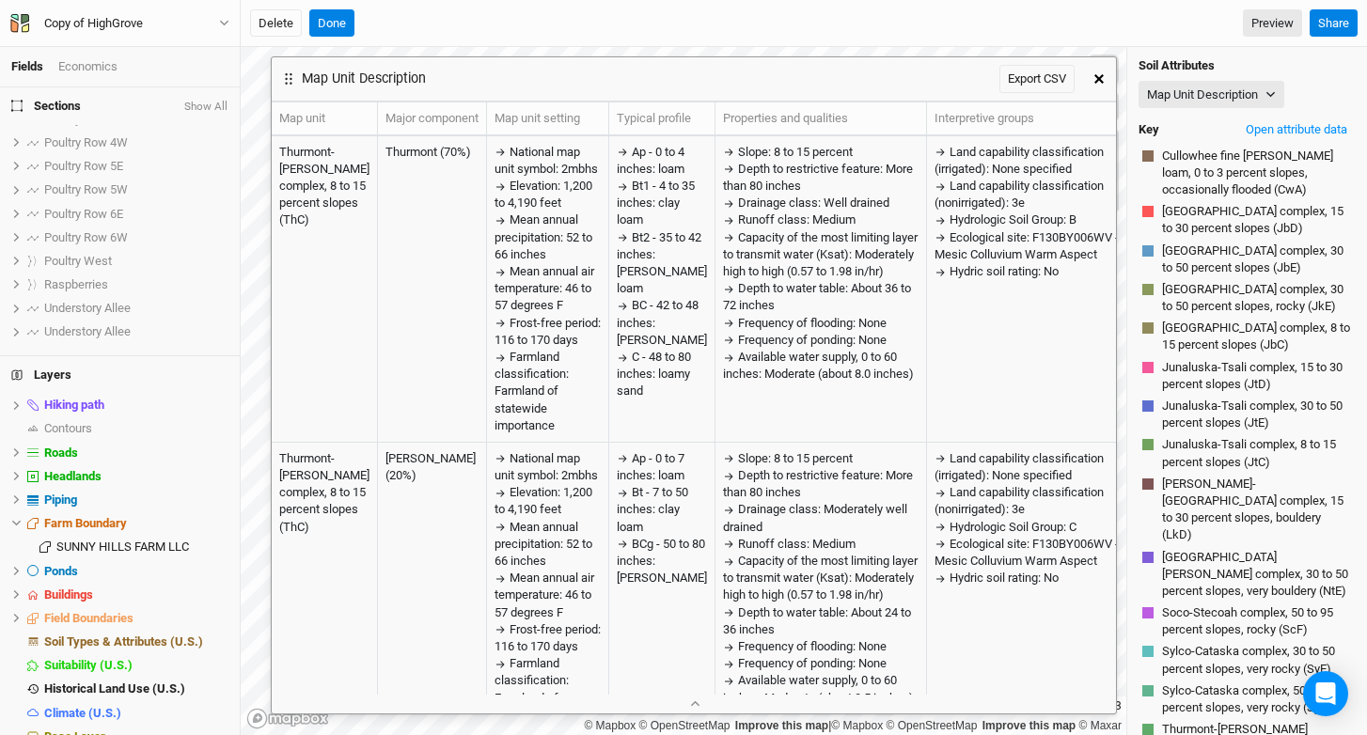
click at [1107, 80] on button "button" at bounding box center [1099, 79] width 34 height 34
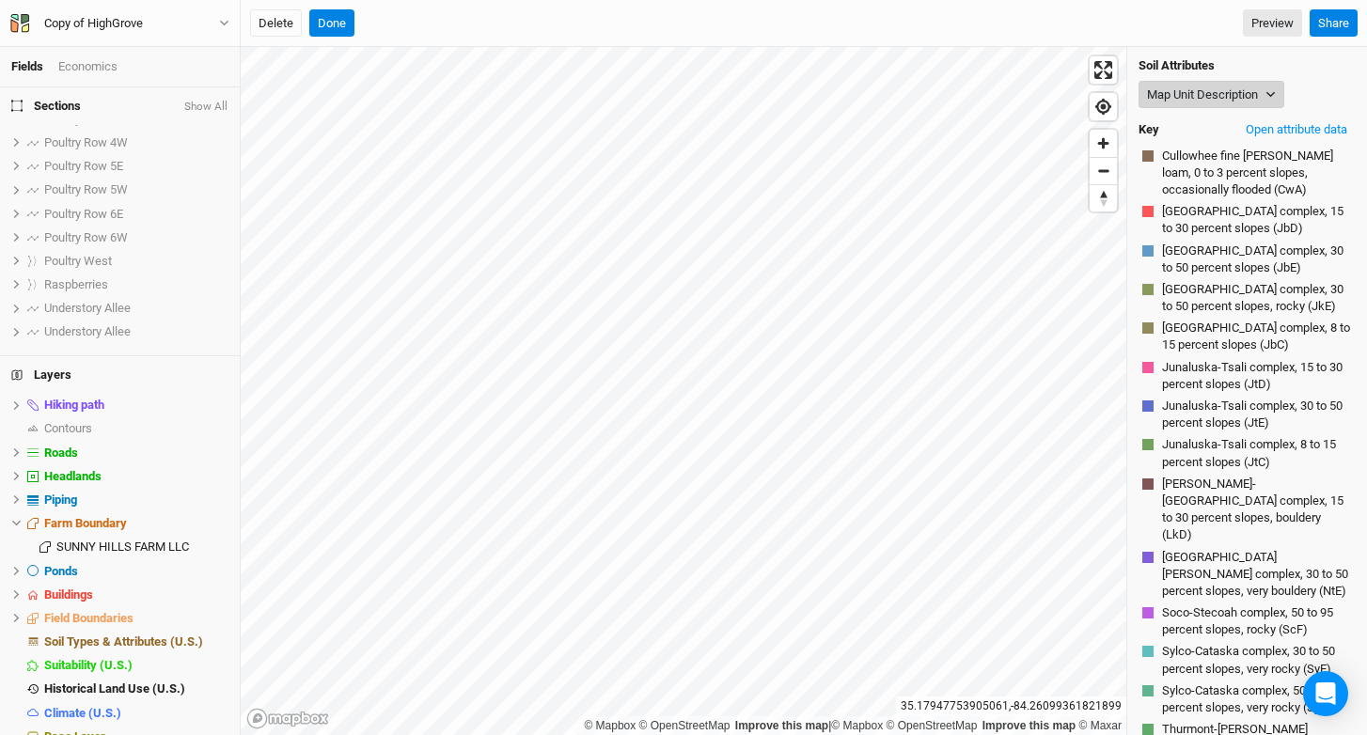
click at [1213, 102] on button "Map Unit Description" at bounding box center [1211, 95] width 146 height 28
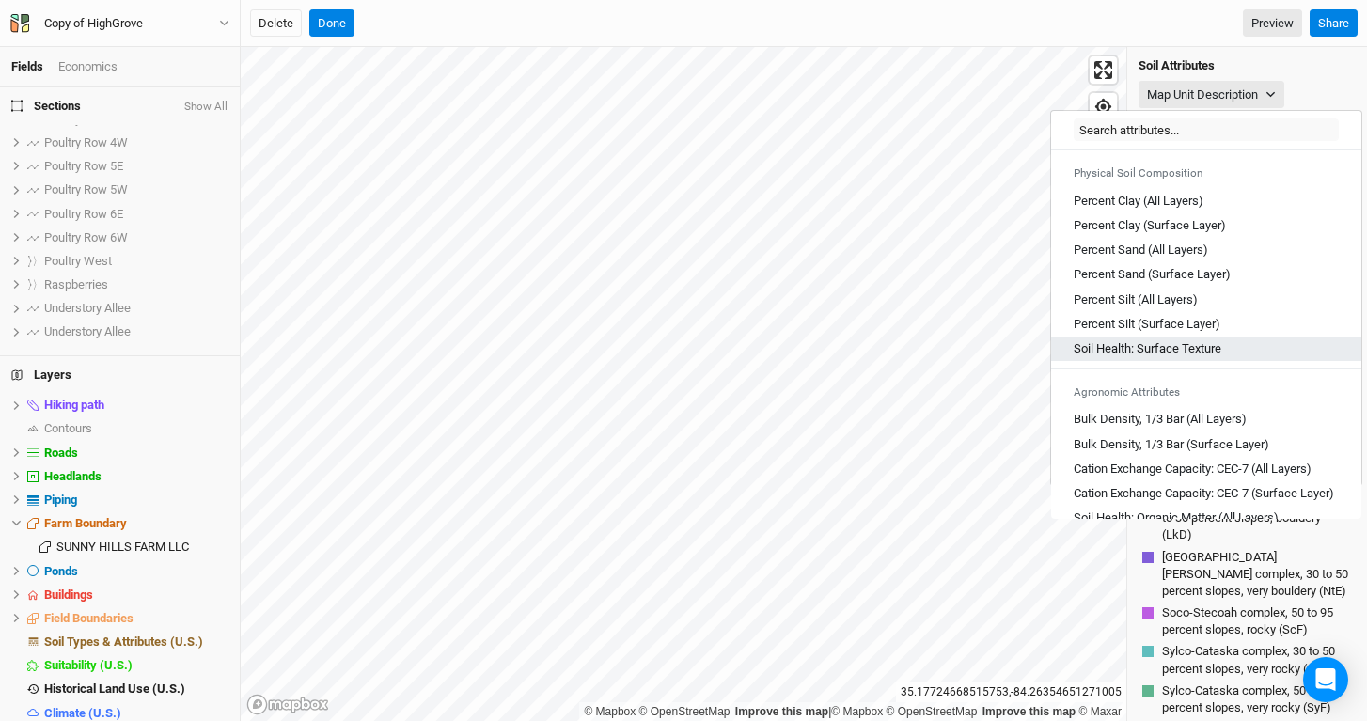
scroll to position [71, 0]
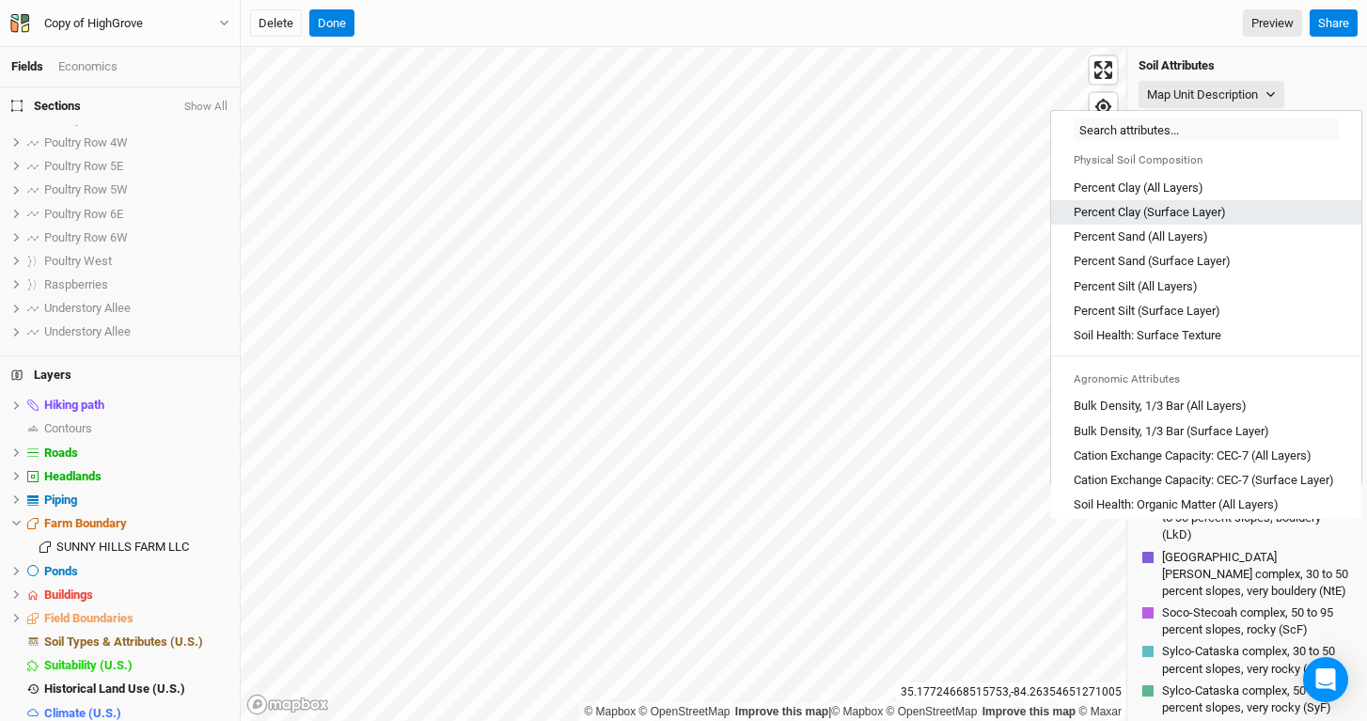
click at [1232, 216] on div "Percent Clay (Surface Layer)" at bounding box center [1206, 212] width 265 height 17
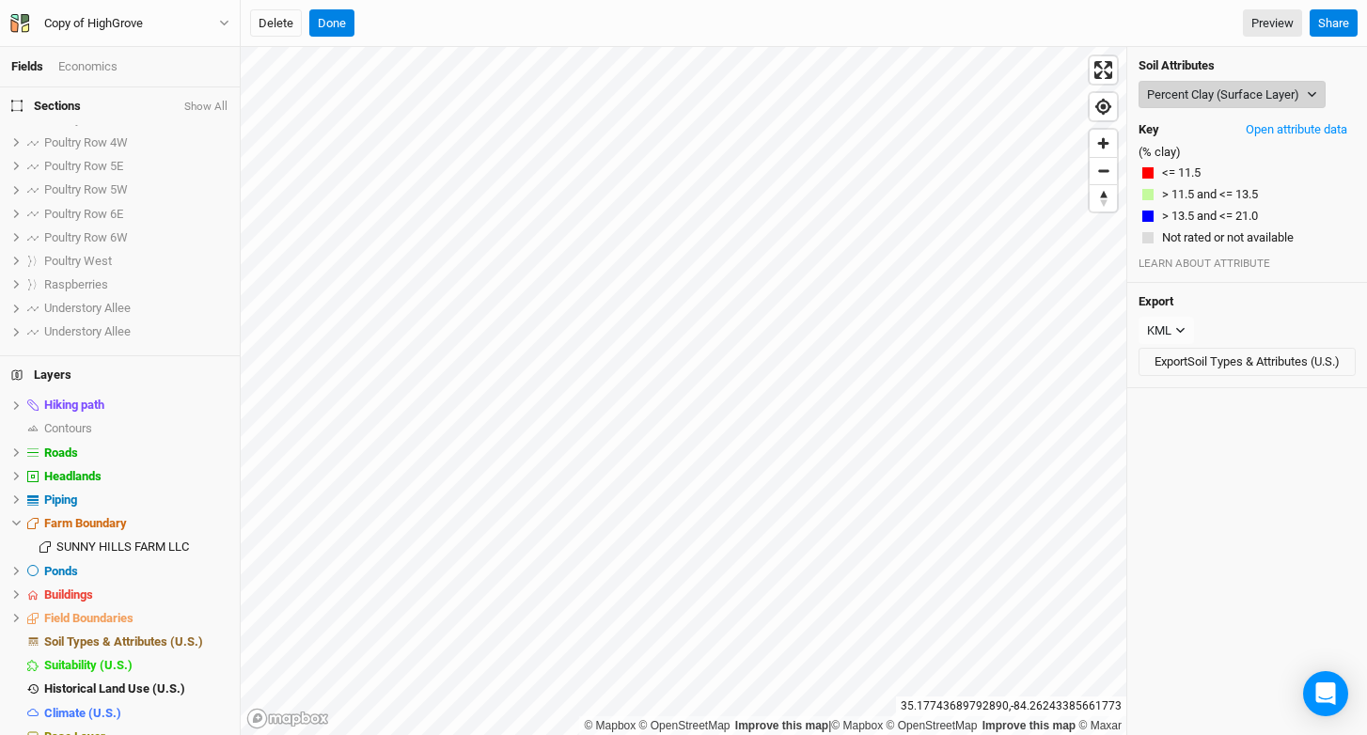
click at [1219, 97] on button "Percent Clay (Surface Layer)" at bounding box center [1231, 95] width 187 height 28
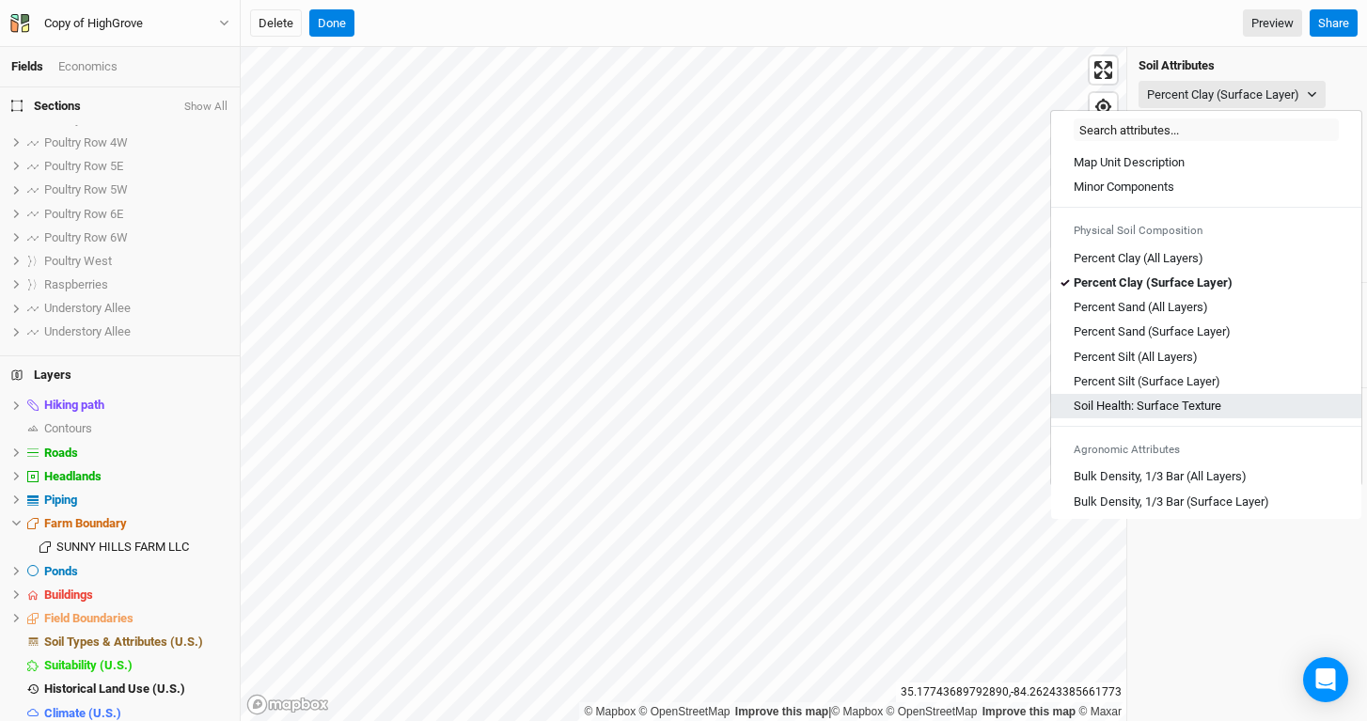
click at [1169, 406] on Texture "Soil Health: Surface Texture" at bounding box center [1148, 406] width 148 height 17
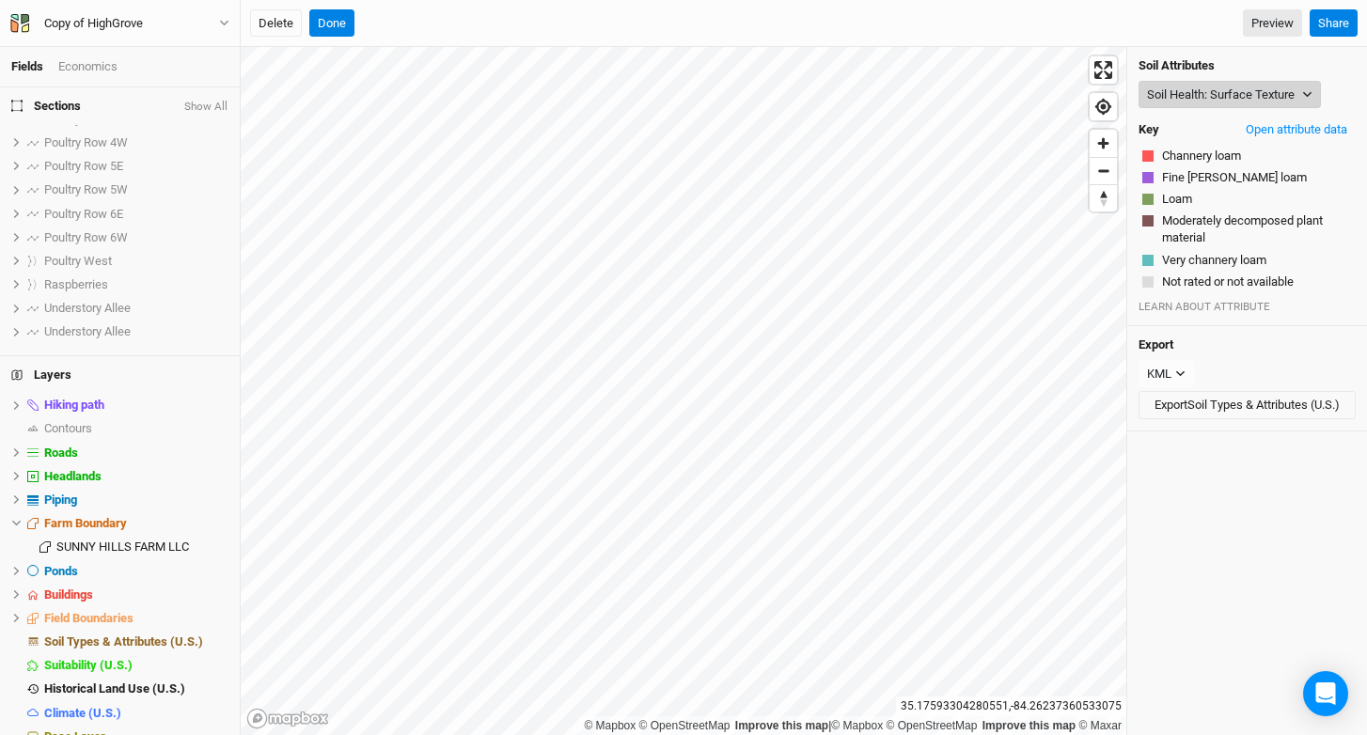
click at [1208, 105] on button "Soil Health: Surface Texture" at bounding box center [1229, 95] width 182 height 28
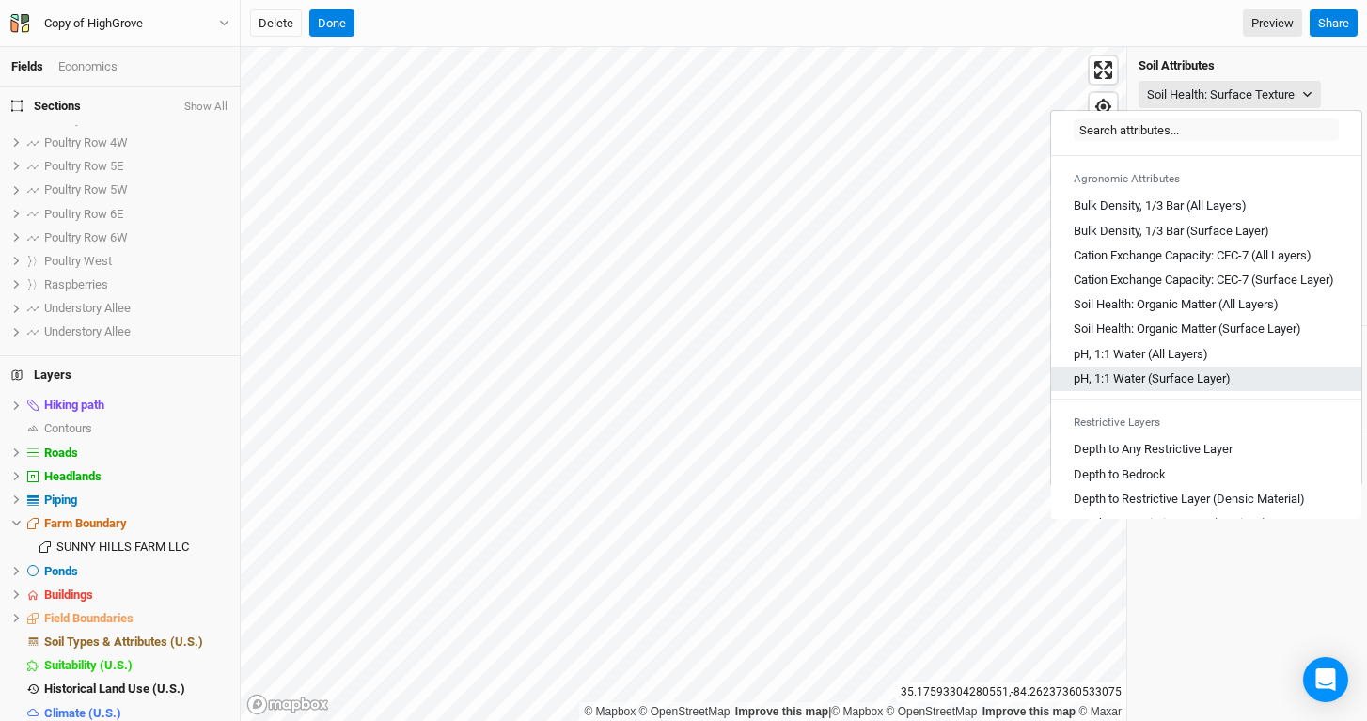
scroll to position [290, 0]
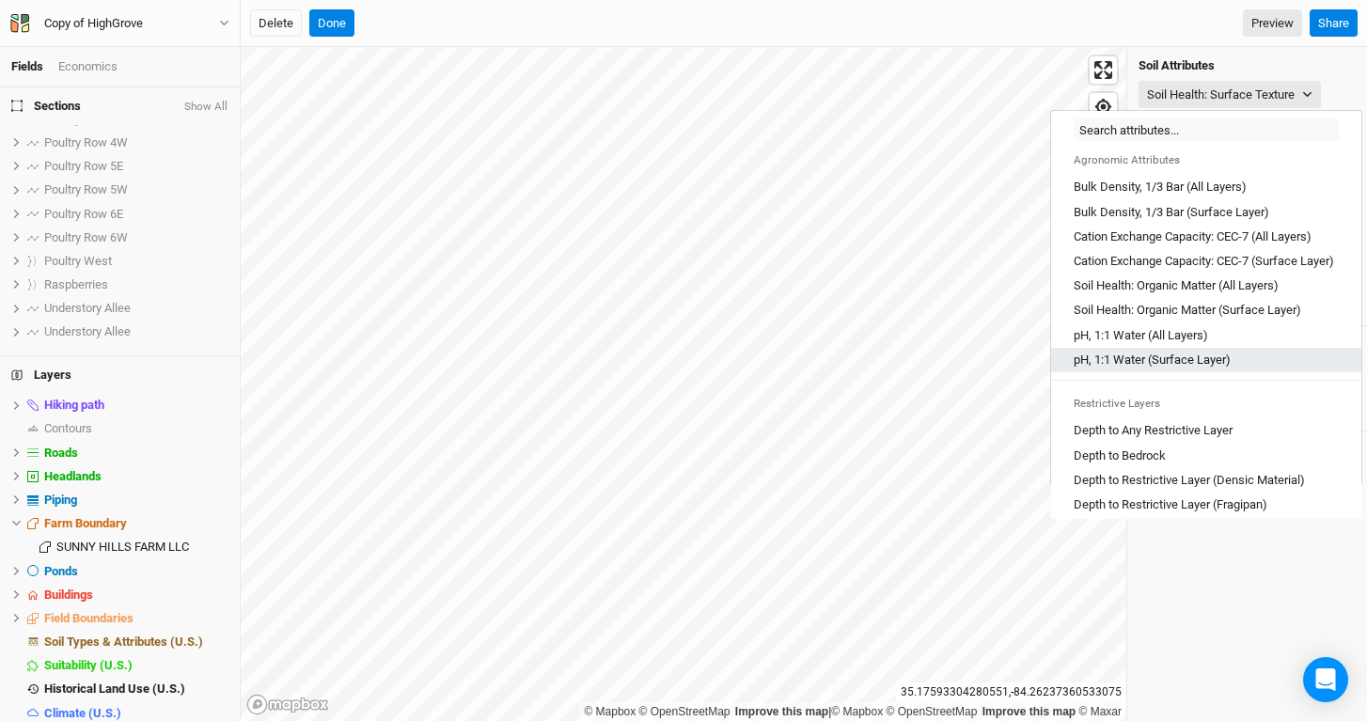
click at [1241, 369] on div "pH, 1:1 Water (Surface Layer)" at bounding box center [1206, 360] width 265 height 17
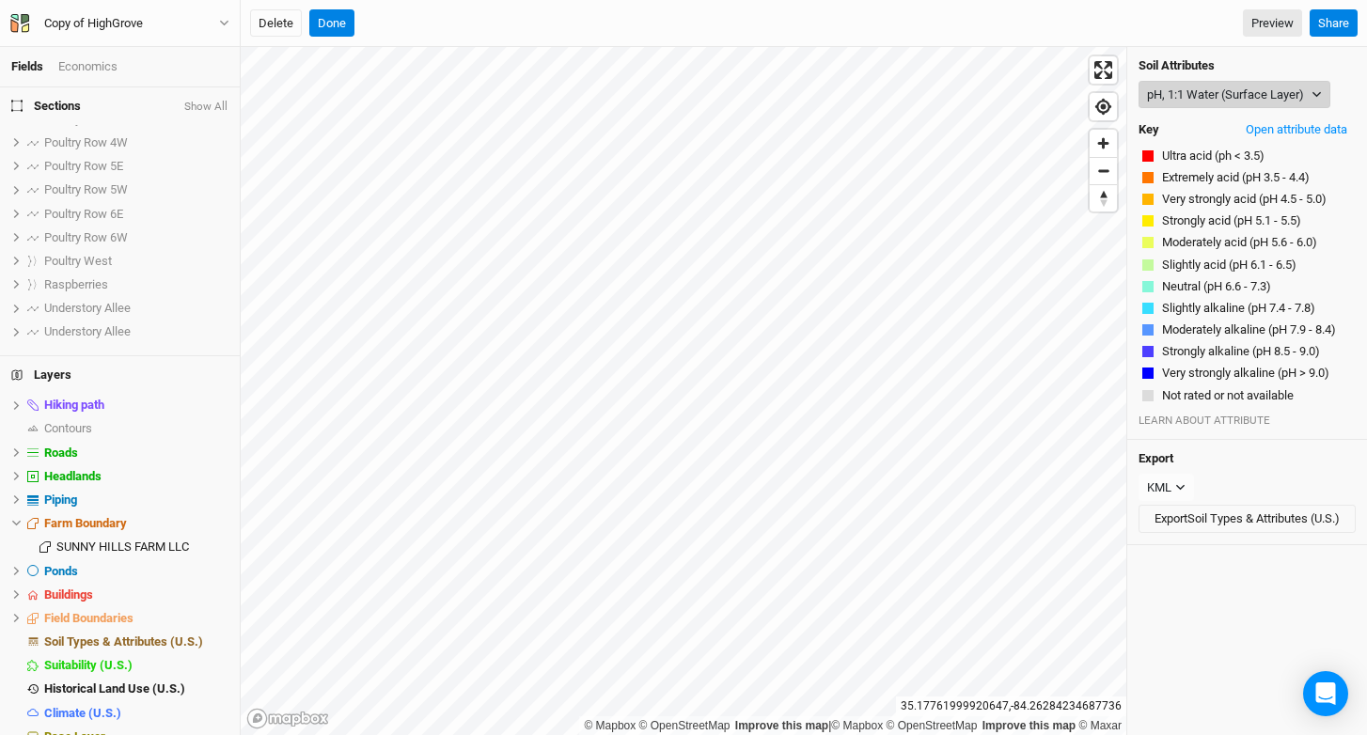
click at [1187, 99] on button "pH, 1:1 Water (Surface Layer)" at bounding box center [1234, 95] width 192 height 28
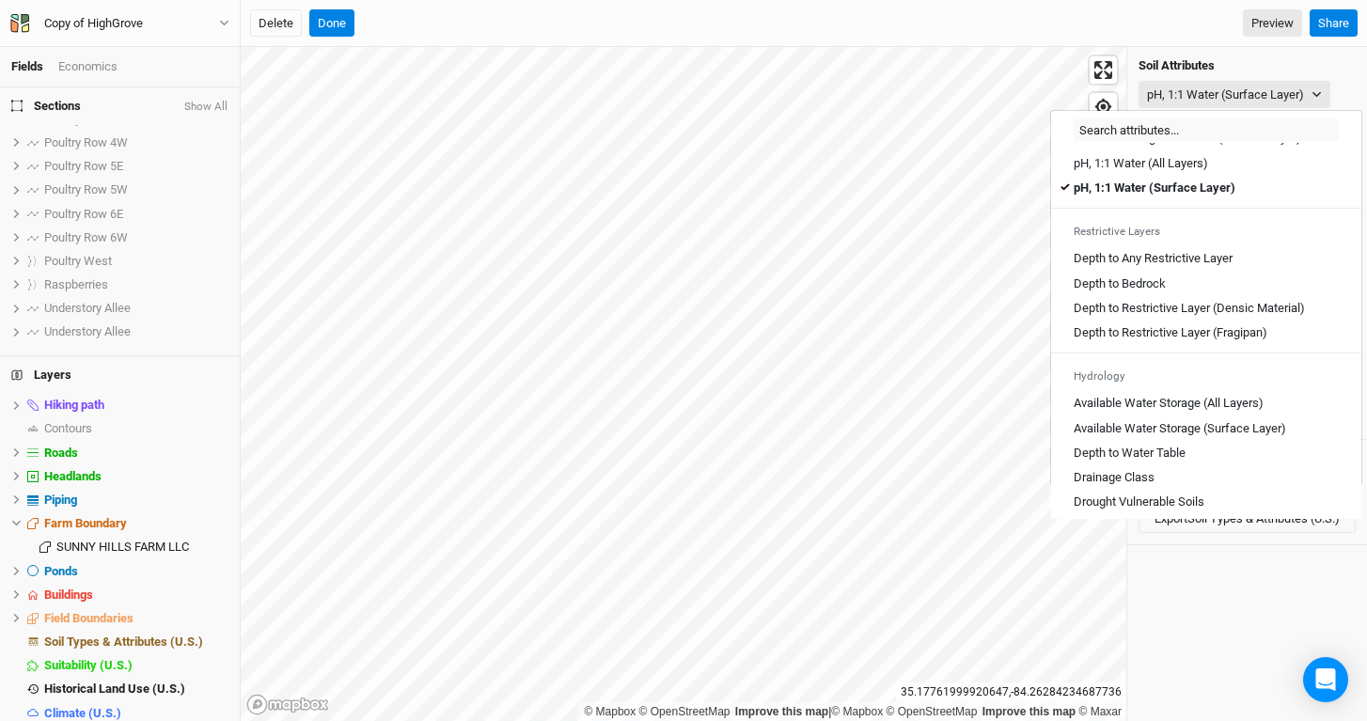
scroll to position [462, 0]
click at [1168, 267] on Layer "Depth to Any Restrictive Layer" at bounding box center [1153, 258] width 159 height 17
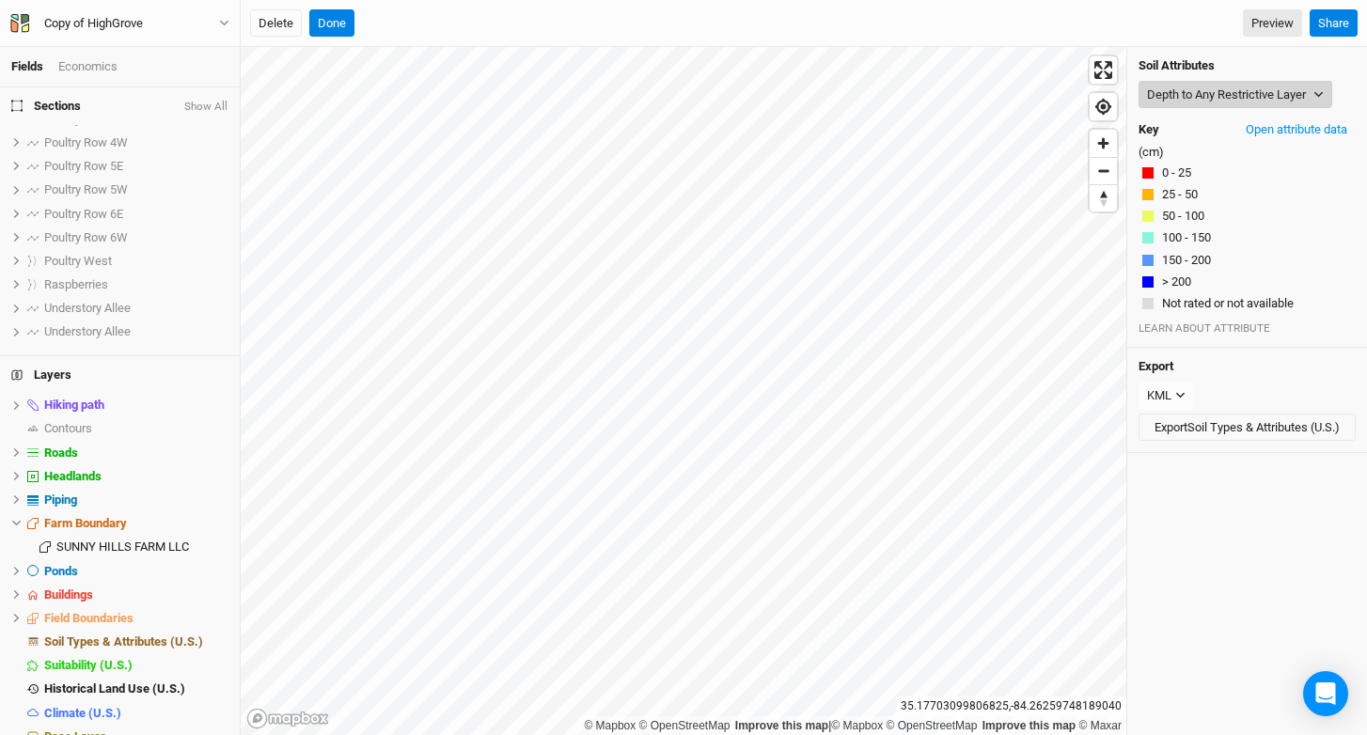
click at [1228, 95] on button "Depth to Any Restrictive Layer" at bounding box center [1235, 95] width 194 height 28
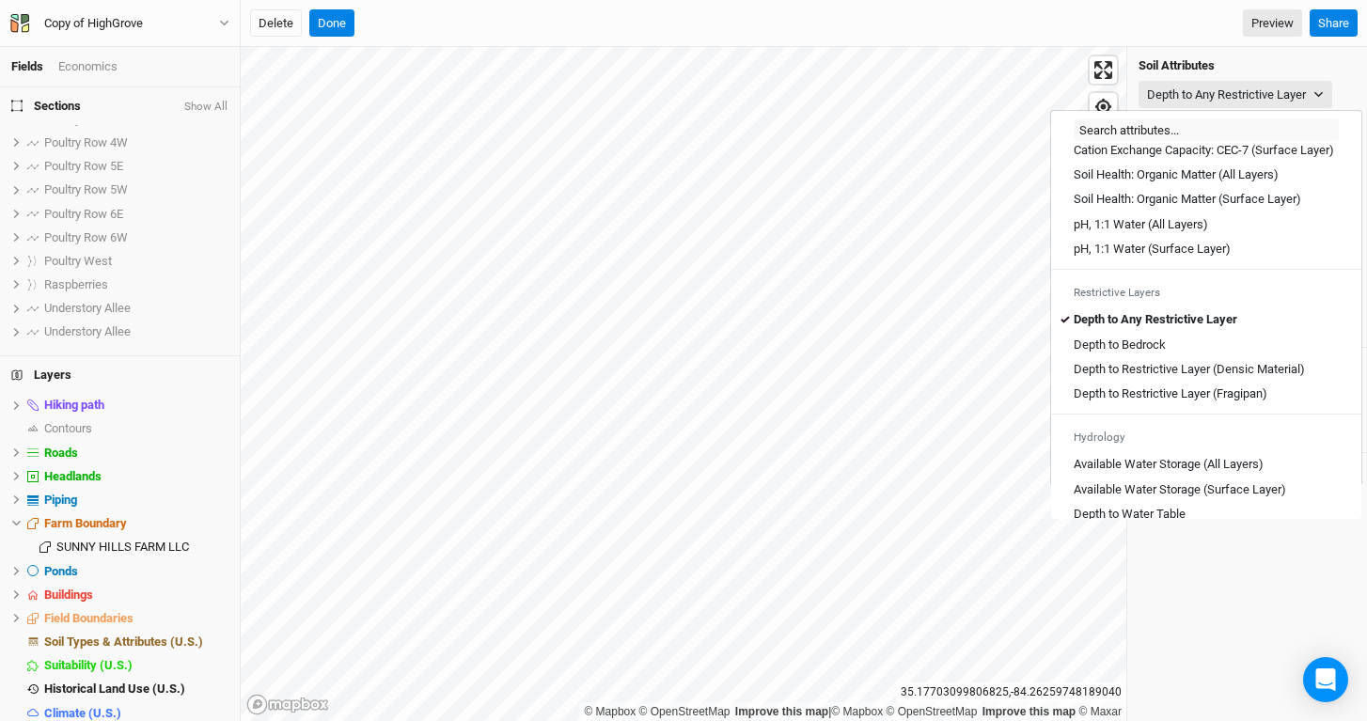
scroll to position [418, 0]
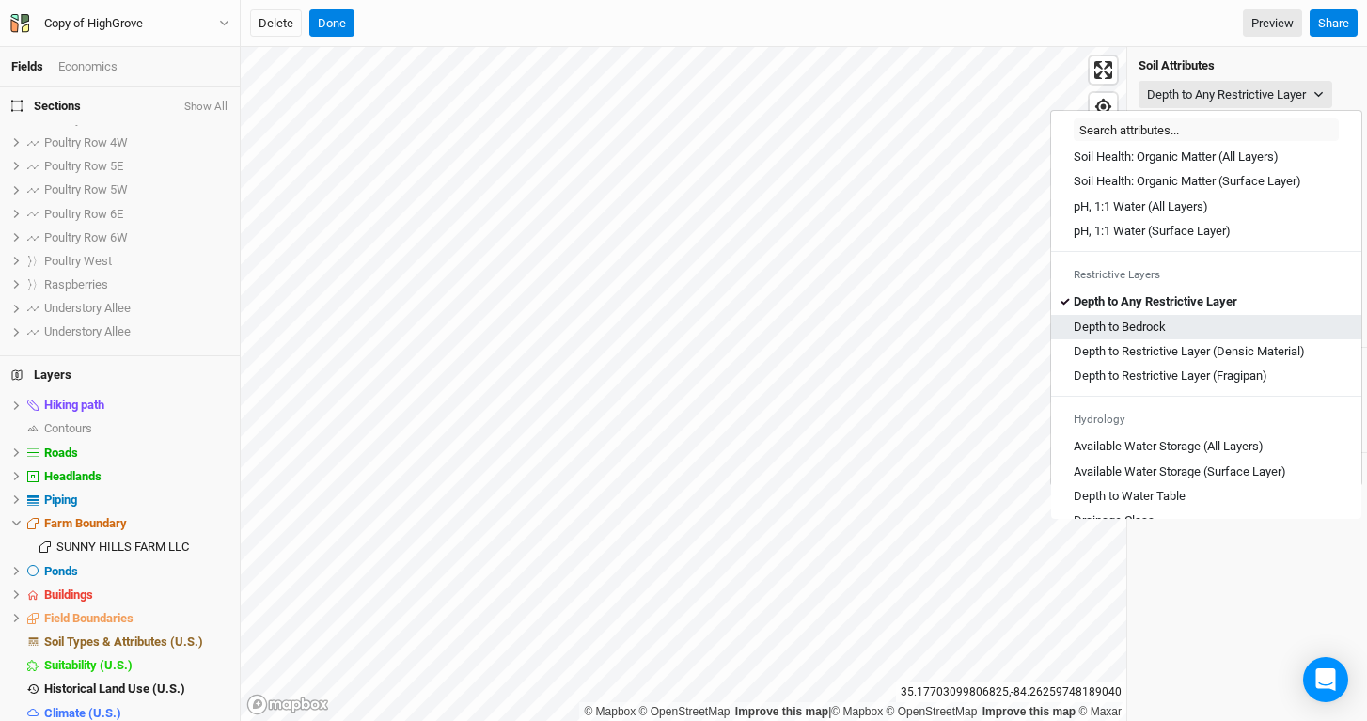
click at [1196, 336] on div "Depth to Bedrock" at bounding box center [1206, 327] width 265 height 17
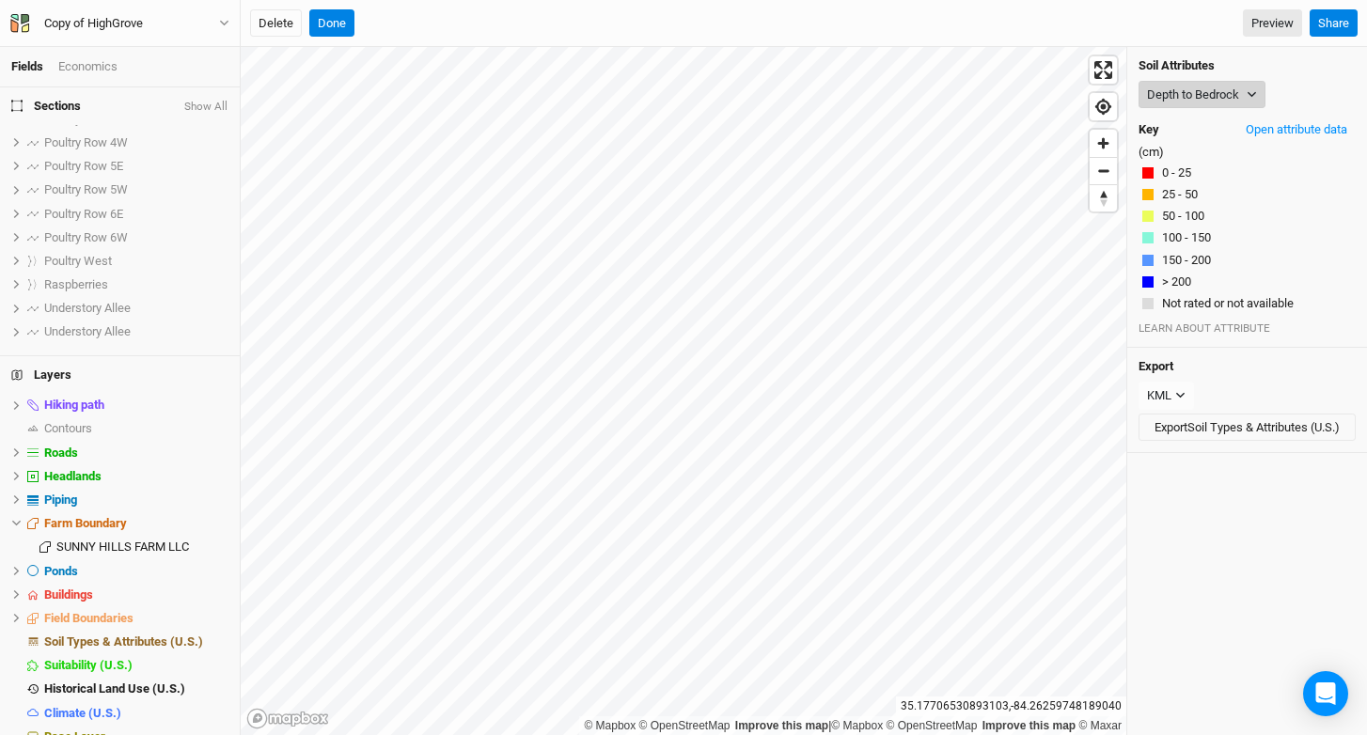
click at [1189, 95] on button "Depth to Bedrock" at bounding box center [1201, 95] width 127 height 28
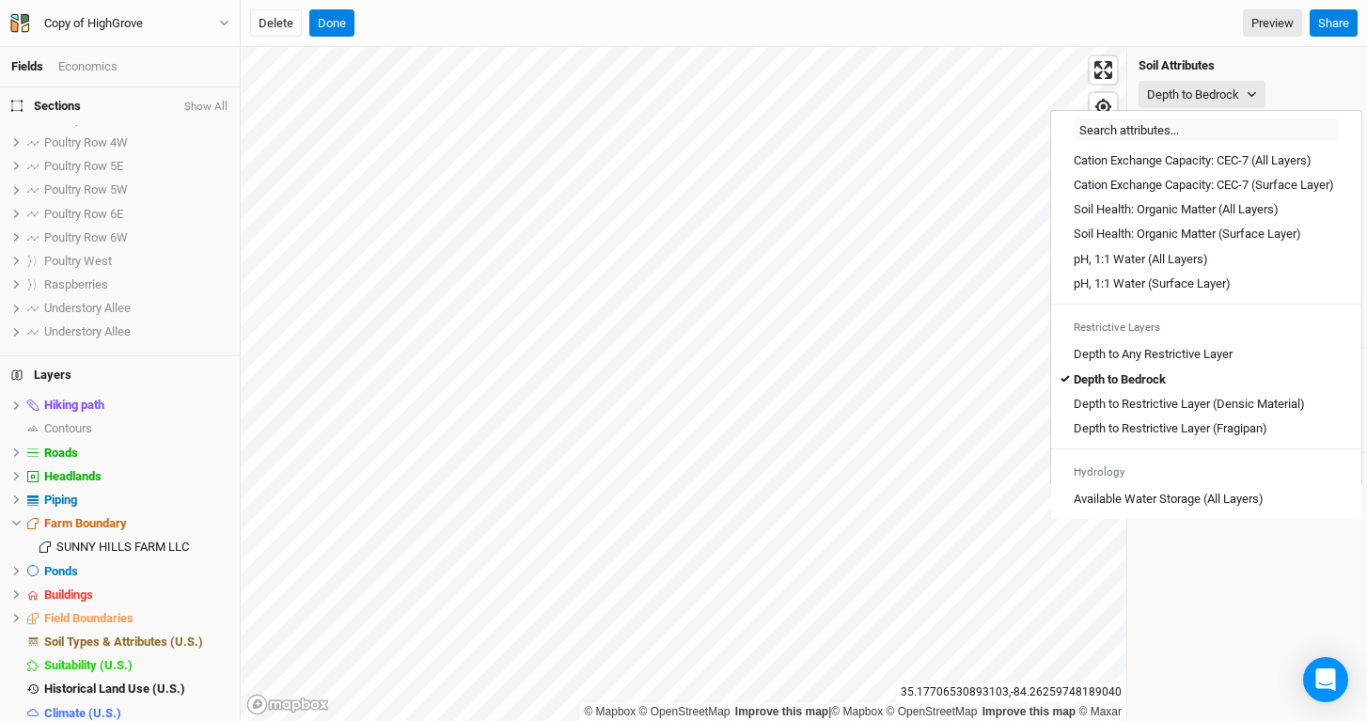
scroll to position [372, 0]
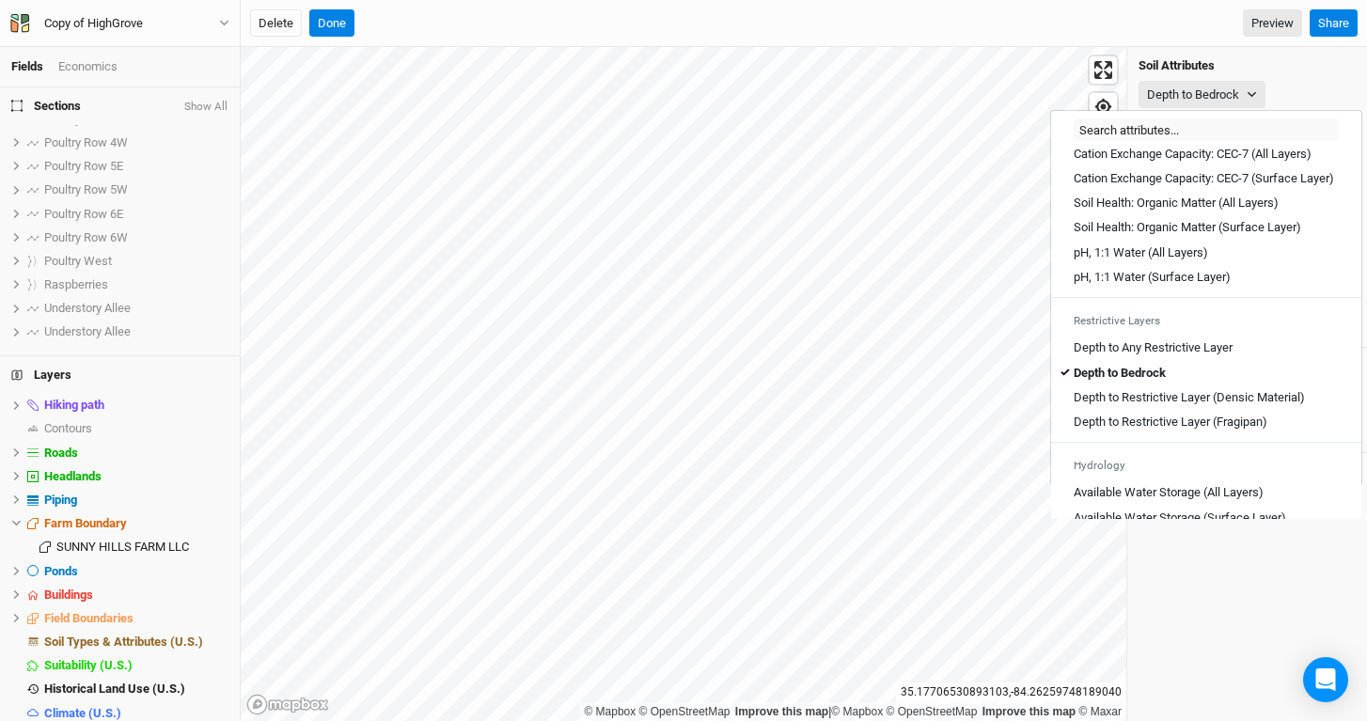
click at [1113, 406] on Material\) "Depth to Restrictive Layer (Densic Material)" at bounding box center [1189, 397] width 231 height 17
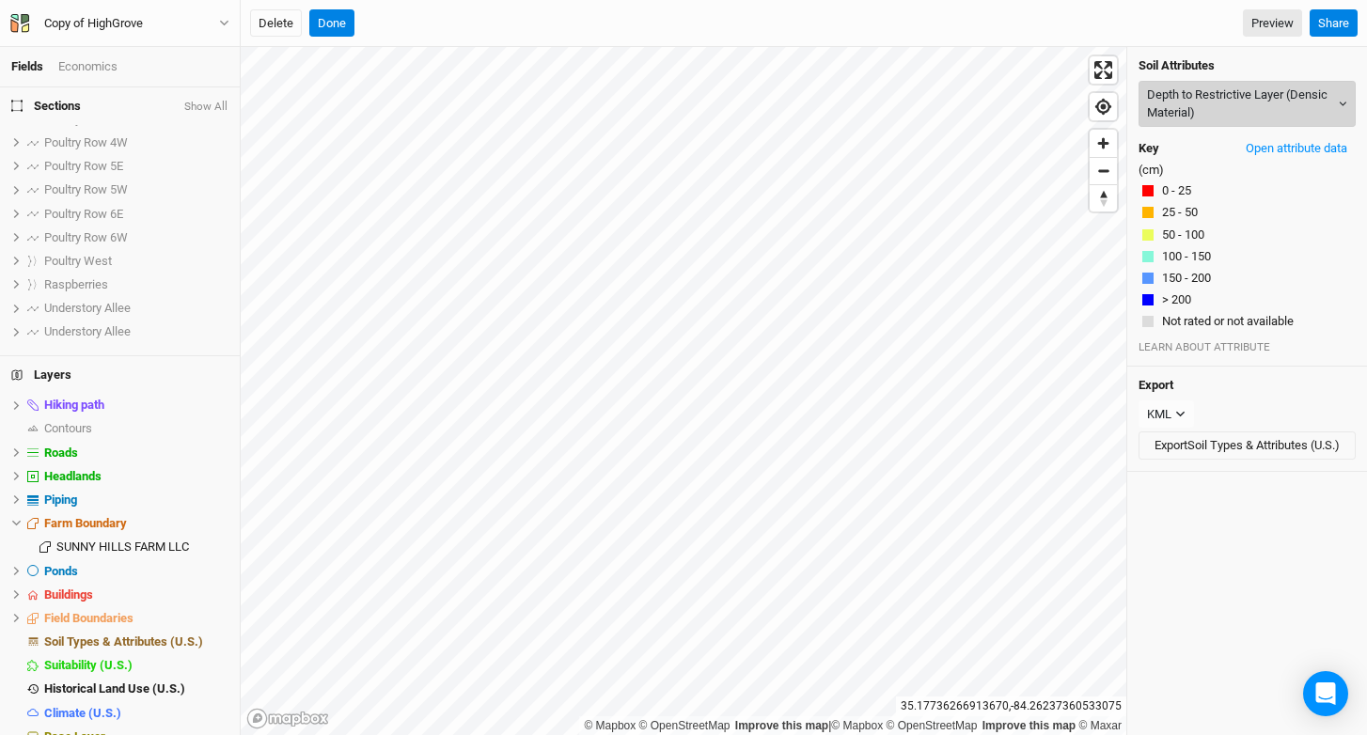
click at [1229, 103] on button "Depth to Restrictive Layer (Densic Material)" at bounding box center [1246, 104] width 217 height 46
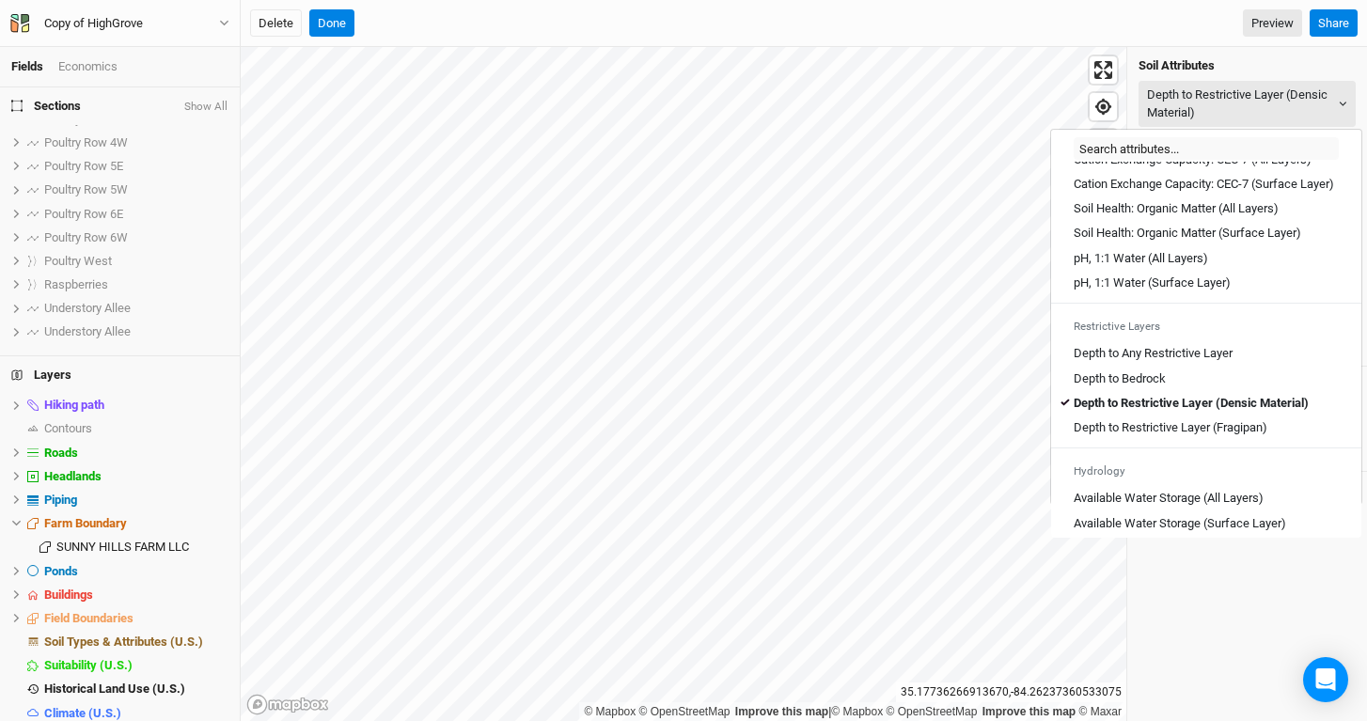
scroll to position [408, 0]
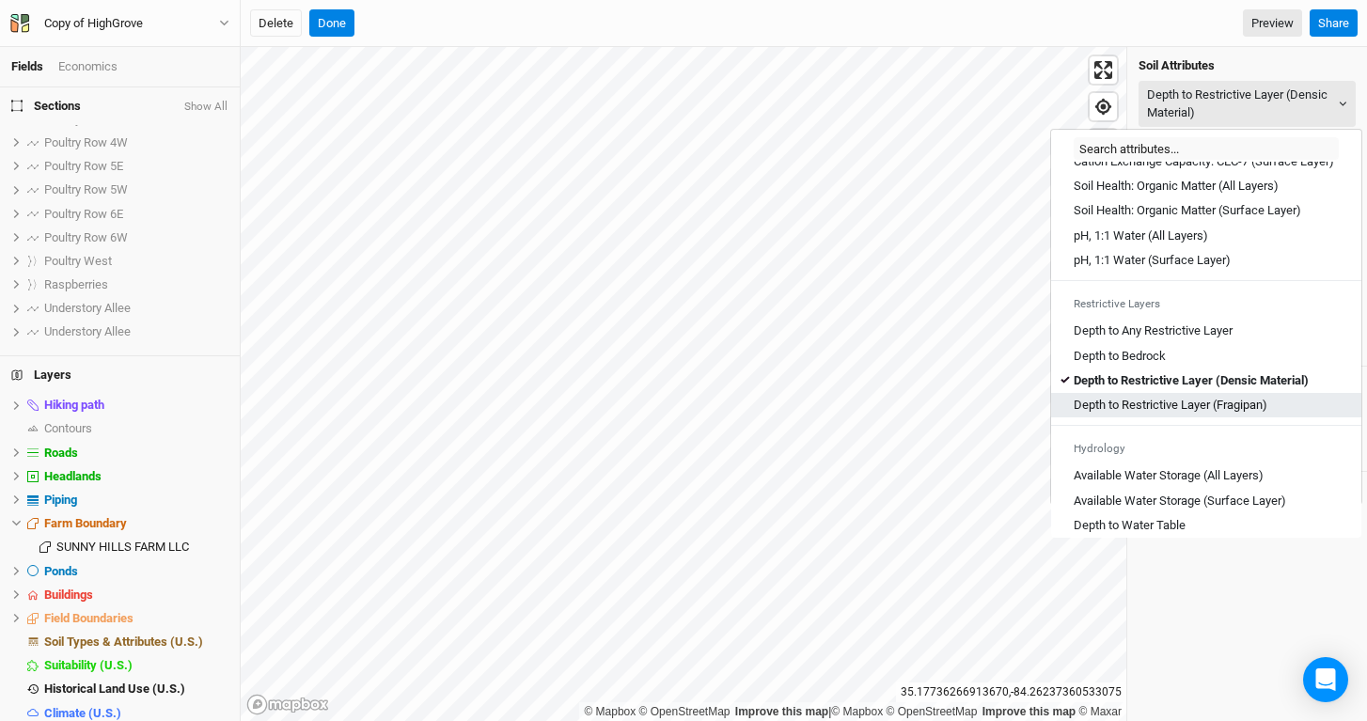
click at [1146, 414] on \(Fragipan\) "Depth to Restrictive Layer (Fragipan)" at bounding box center [1171, 405] width 194 height 17
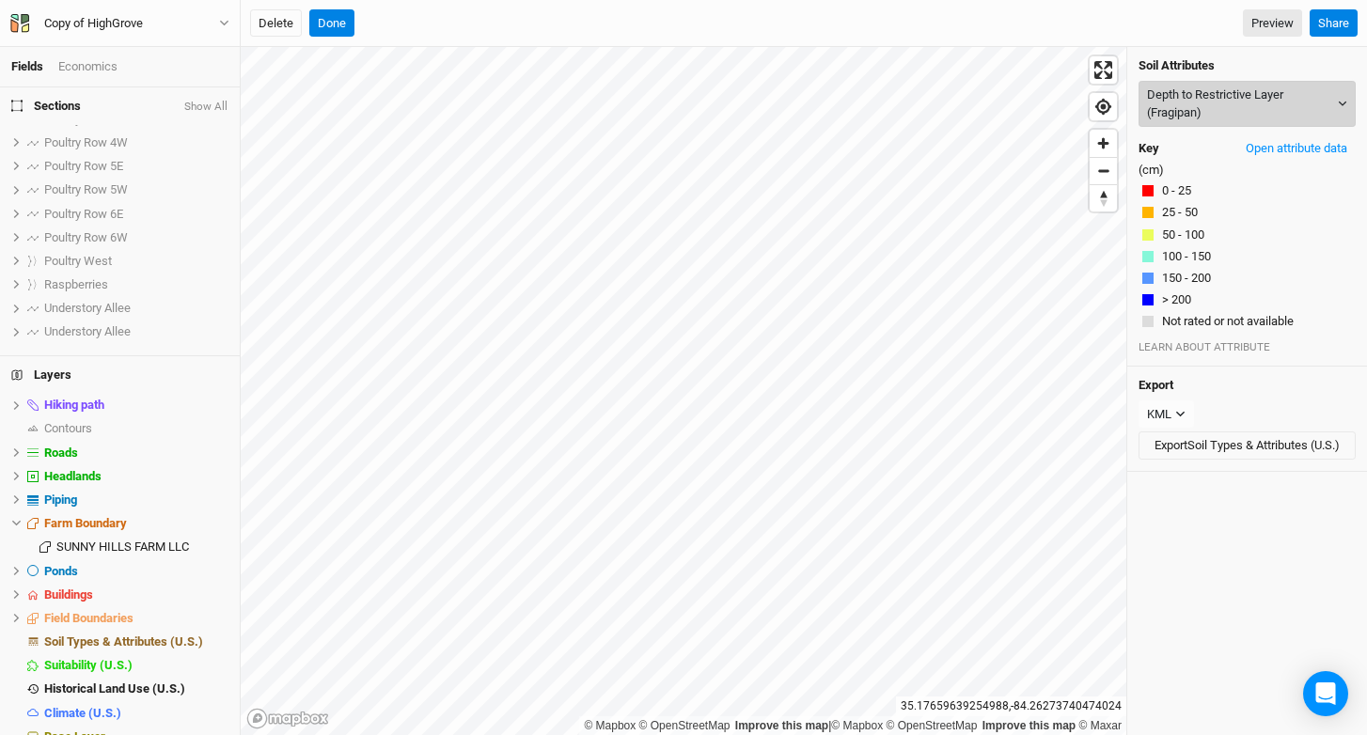
click at [1244, 86] on button "Depth to Restrictive Layer (Fragipan)" at bounding box center [1246, 104] width 217 height 46
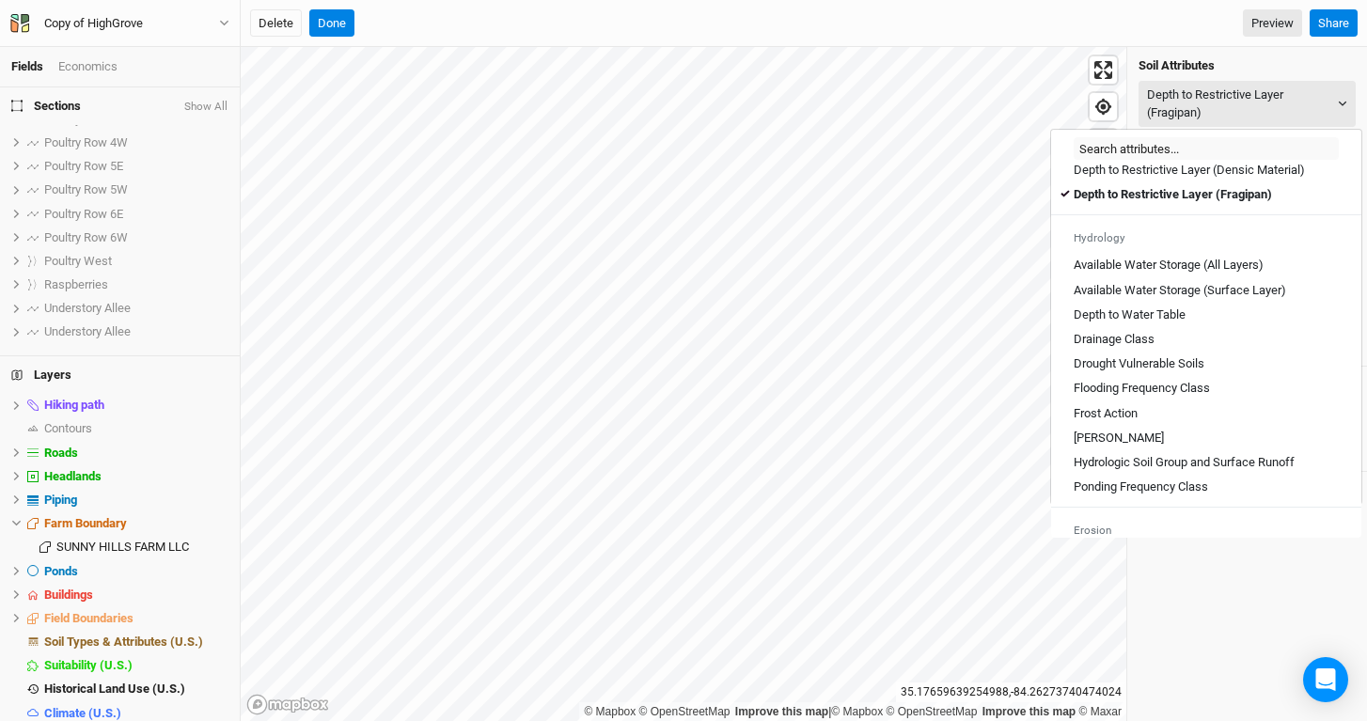
scroll to position [622, 0]
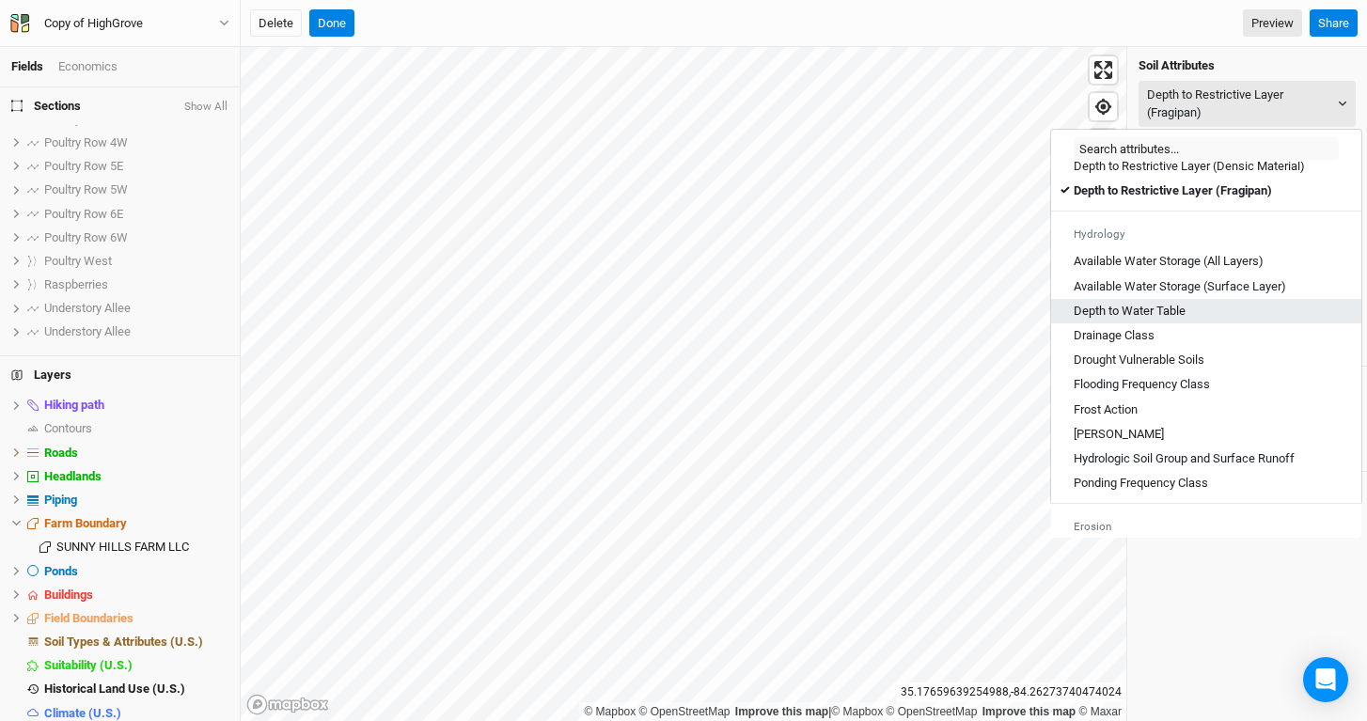
click at [1194, 320] on div "Depth to Water Table" at bounding box center [1206, 311] width 265 height 17
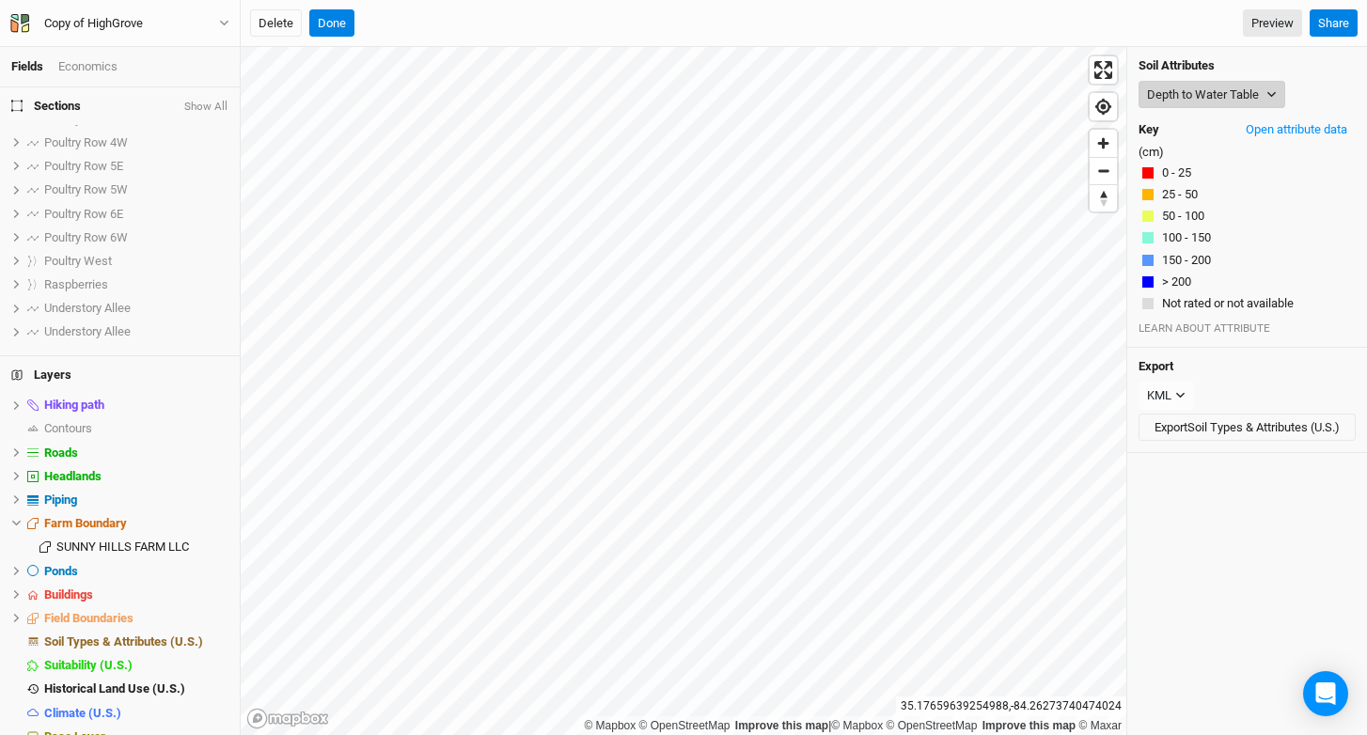
click at [1193, 94] on button "Depth to Water Table" at bounding box center [1211, 95] width 147 height 28
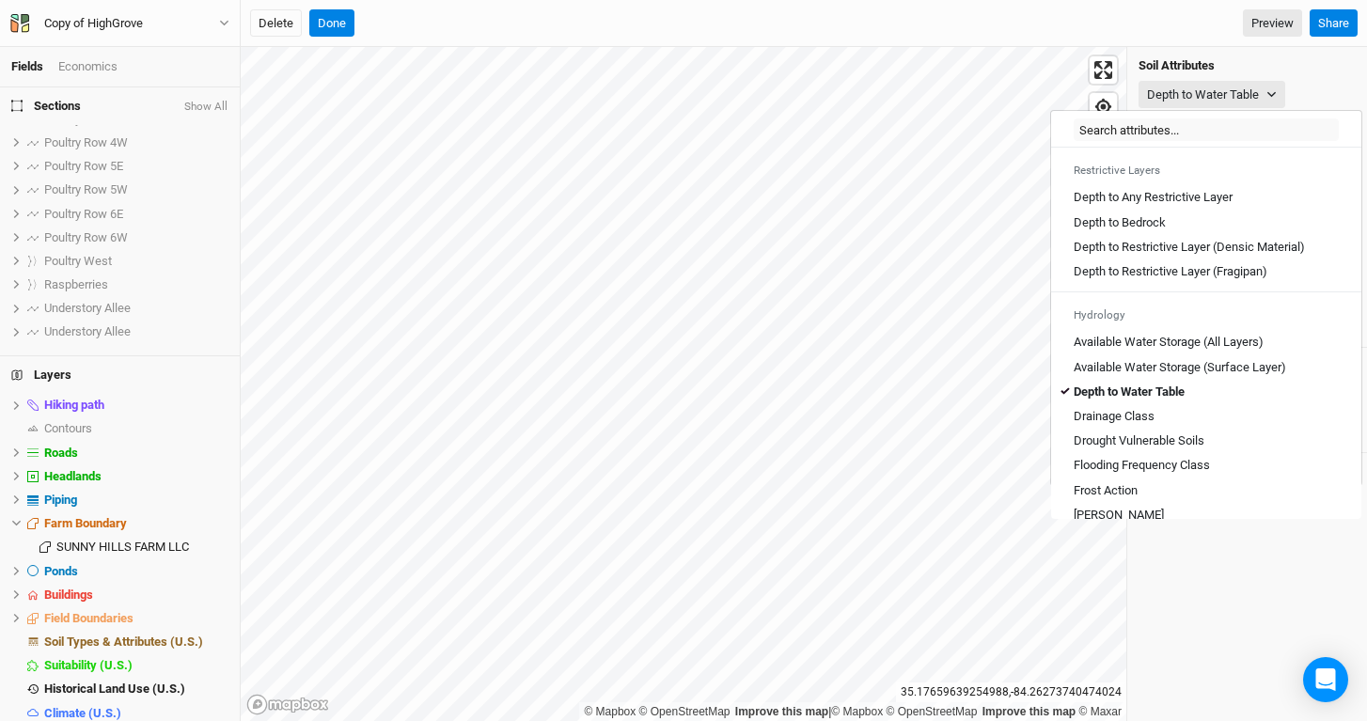
scroll to position [524, 0]
click at [1161, 424] on div "Drainage Class" at bounding box center [1206, 415] width 265 height 17
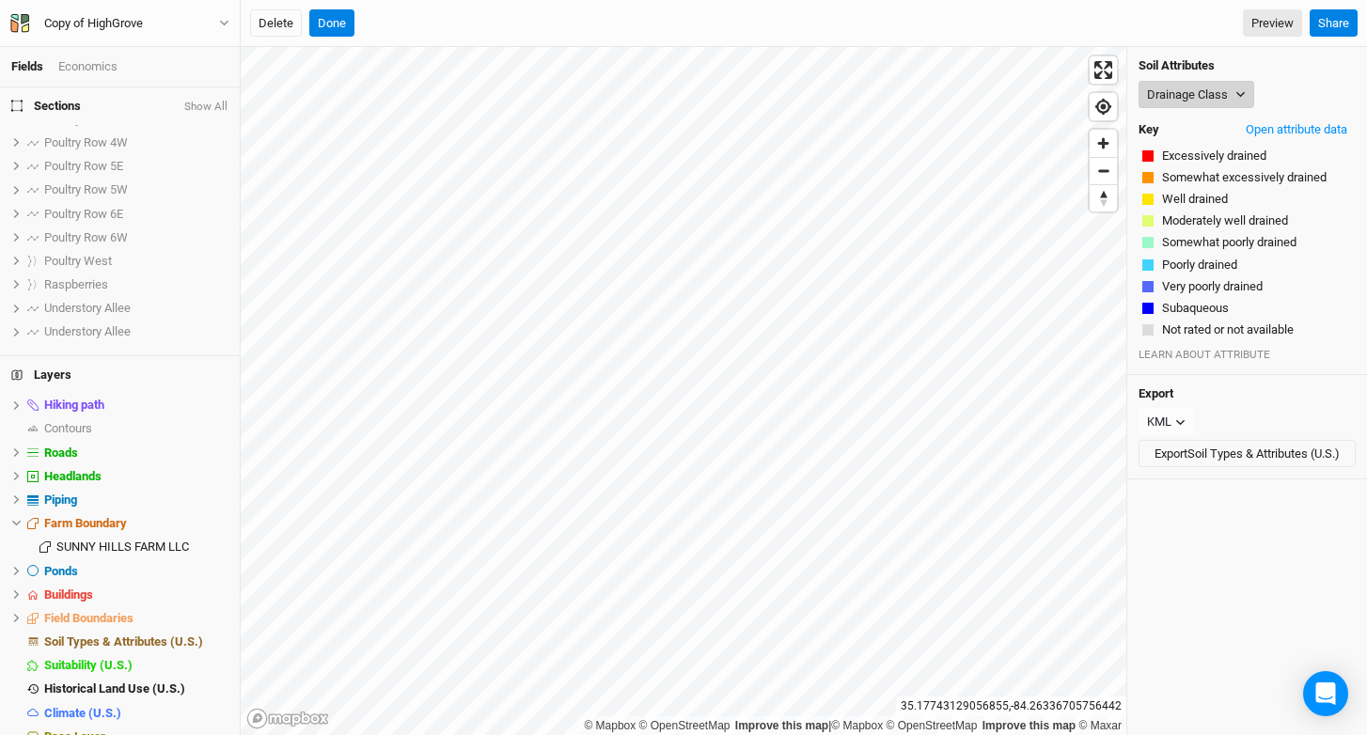
click at [1152, 98] on button "Drainage Class" at bounding box center [1196, 95] width 116 height 28
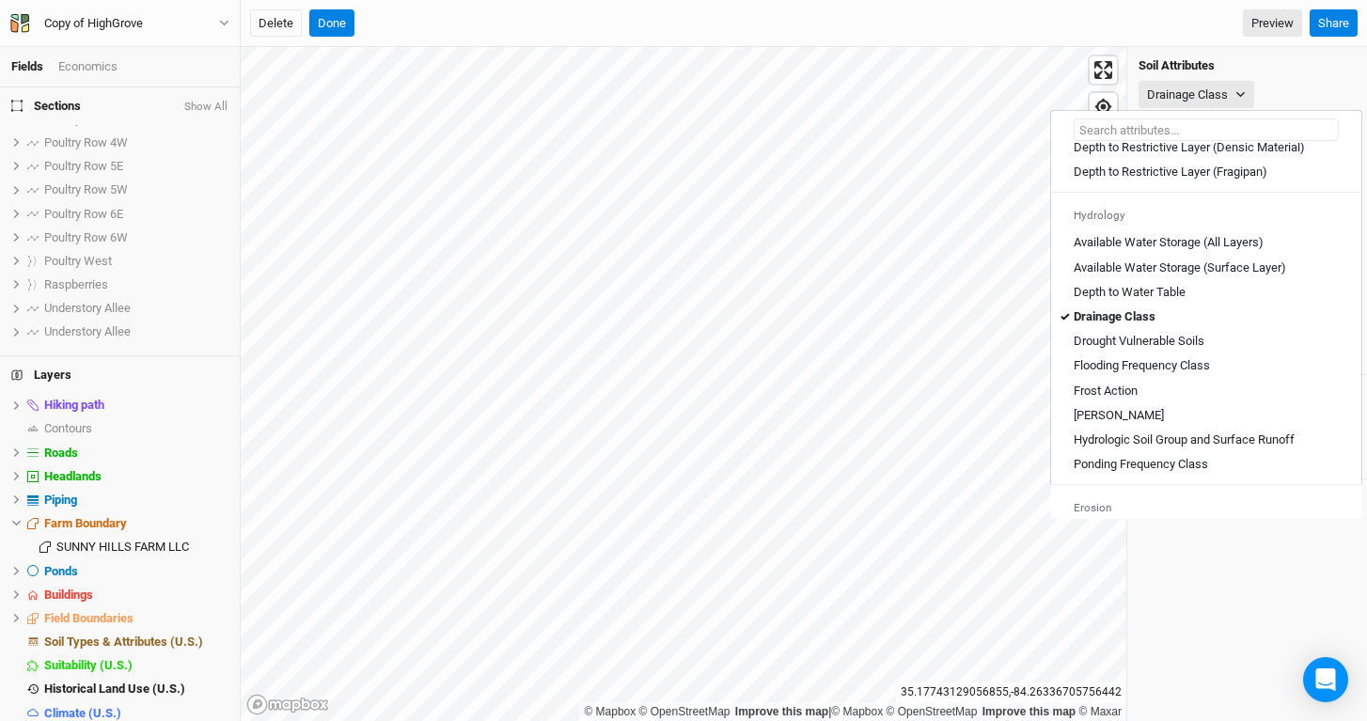
scroll to position [629, 0]
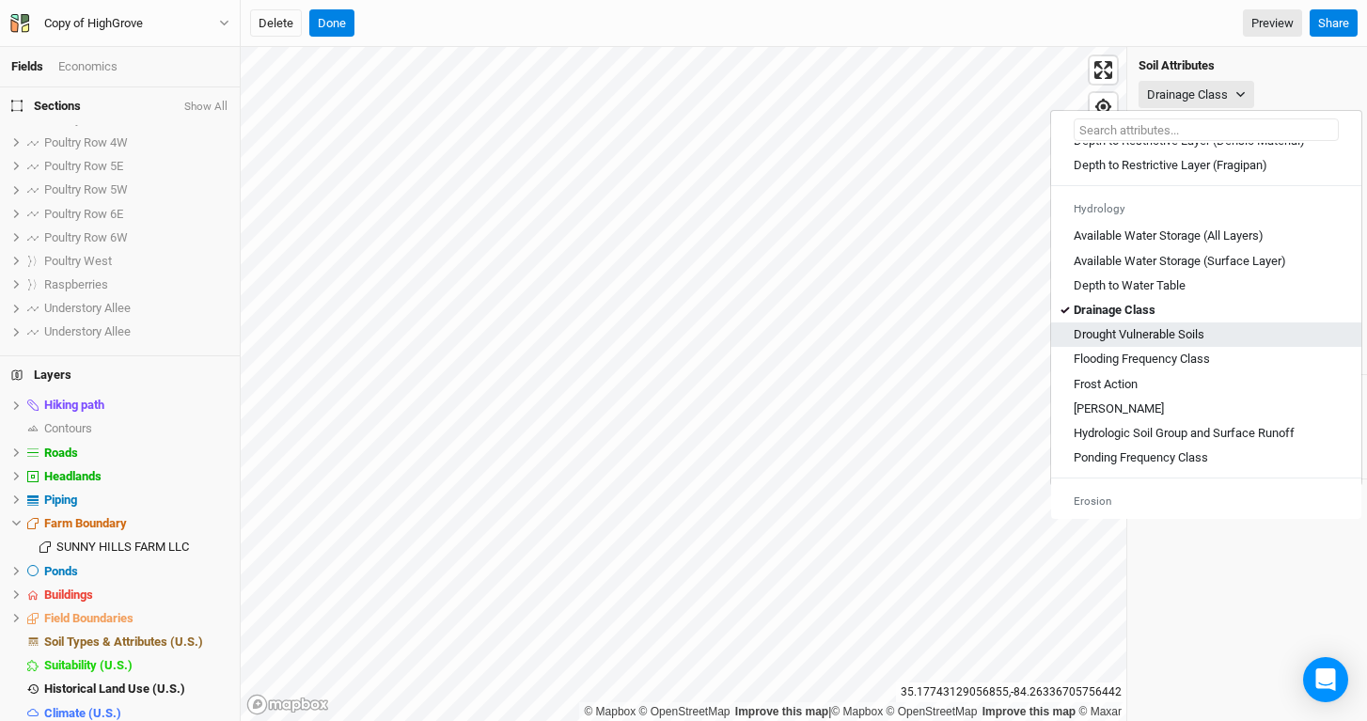
click at [1263, 347] on link "Drought Vulnerable Soils" at bounding box center [1206, 334] width 310 height 24
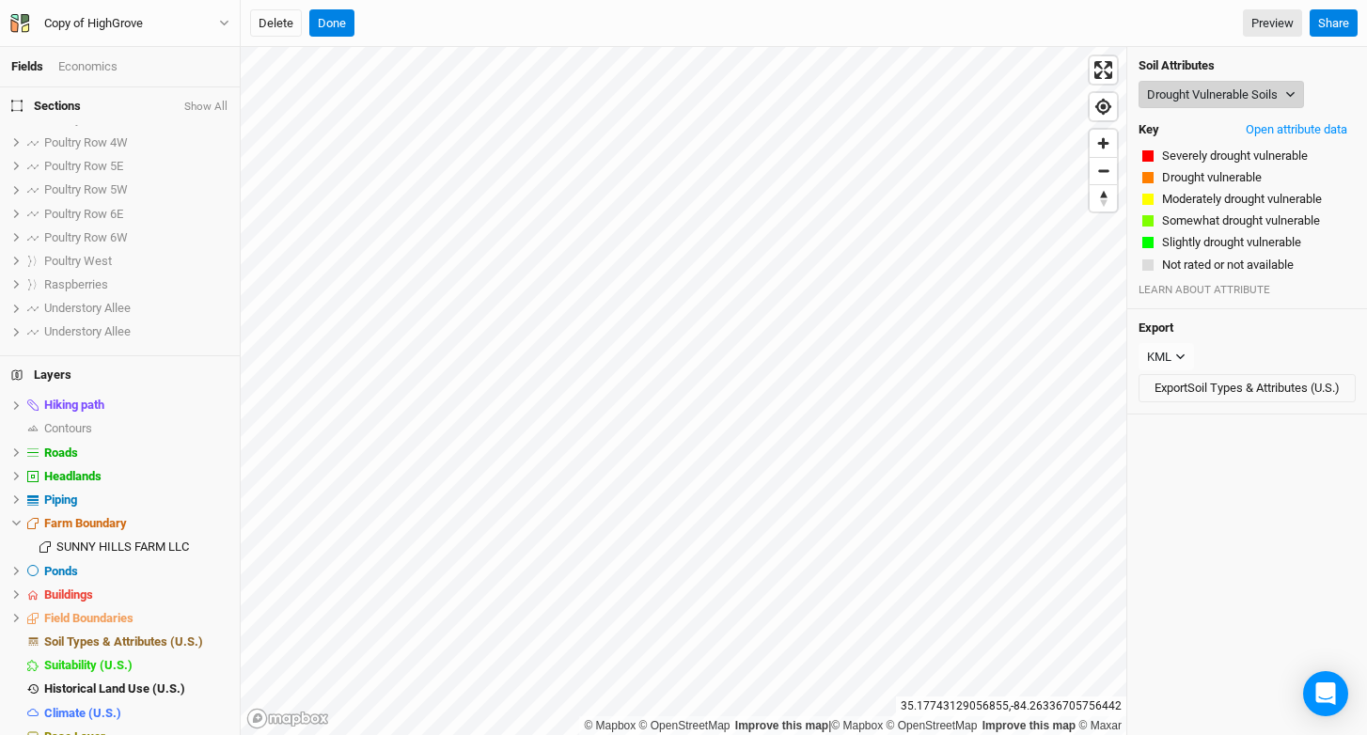
click at [1202, 102] on button "Drought Vulnerable Soils" at bounding box center [1220, 95] width 165 height 28
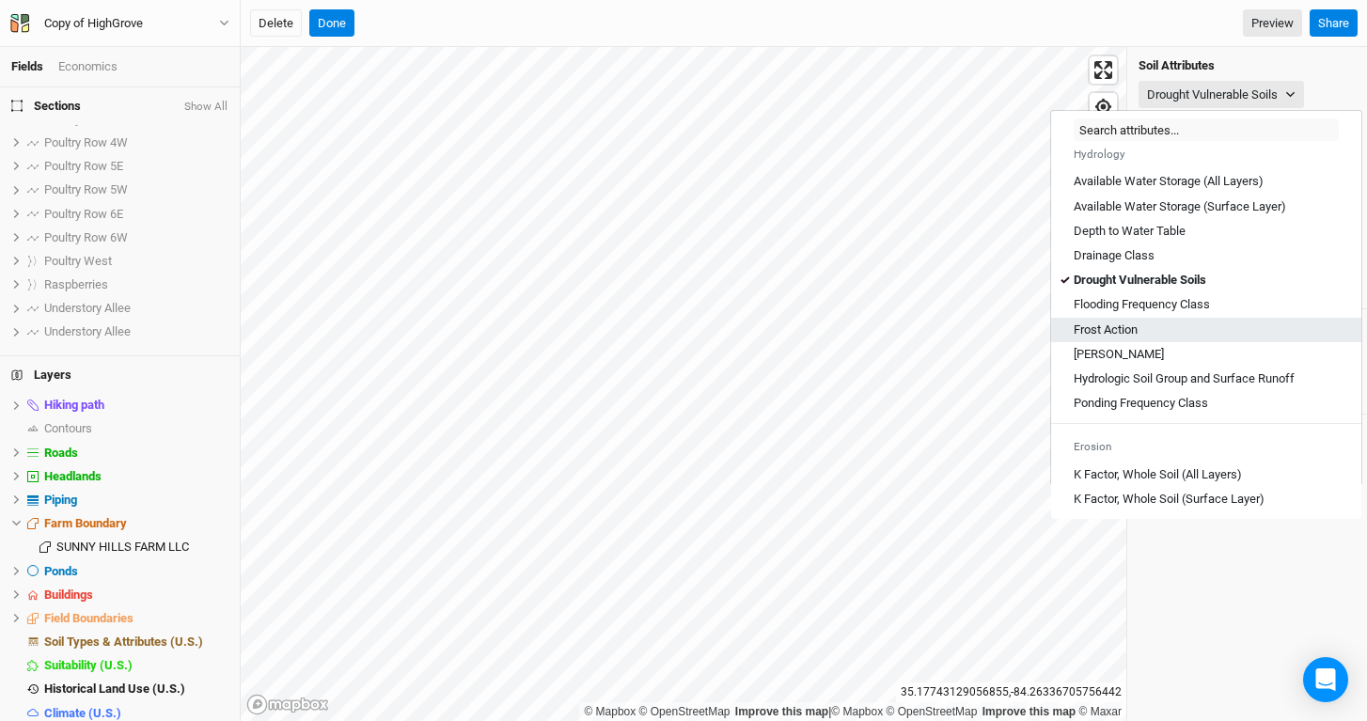
scroll to position [690, 0]
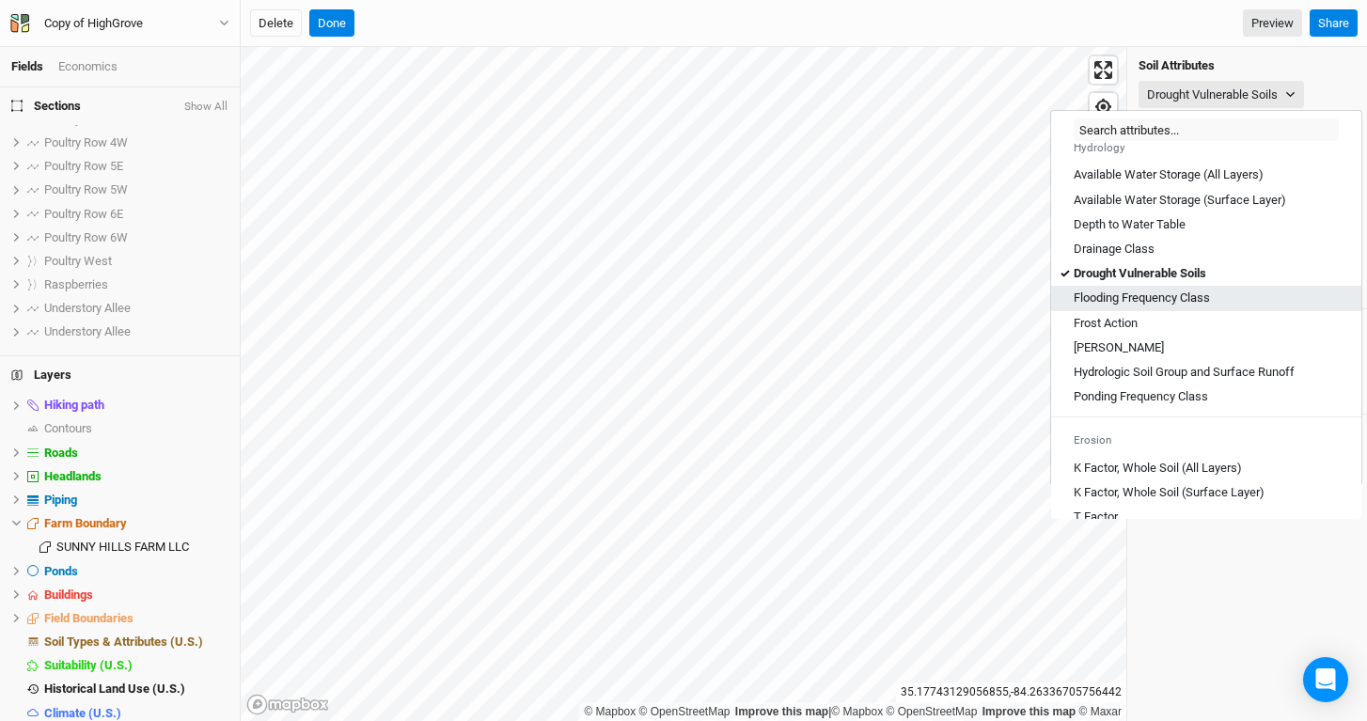
click at [1202, 306] on Class "Flooding Frequency Class" at bounding box center [1142, 298] width 136 height 17
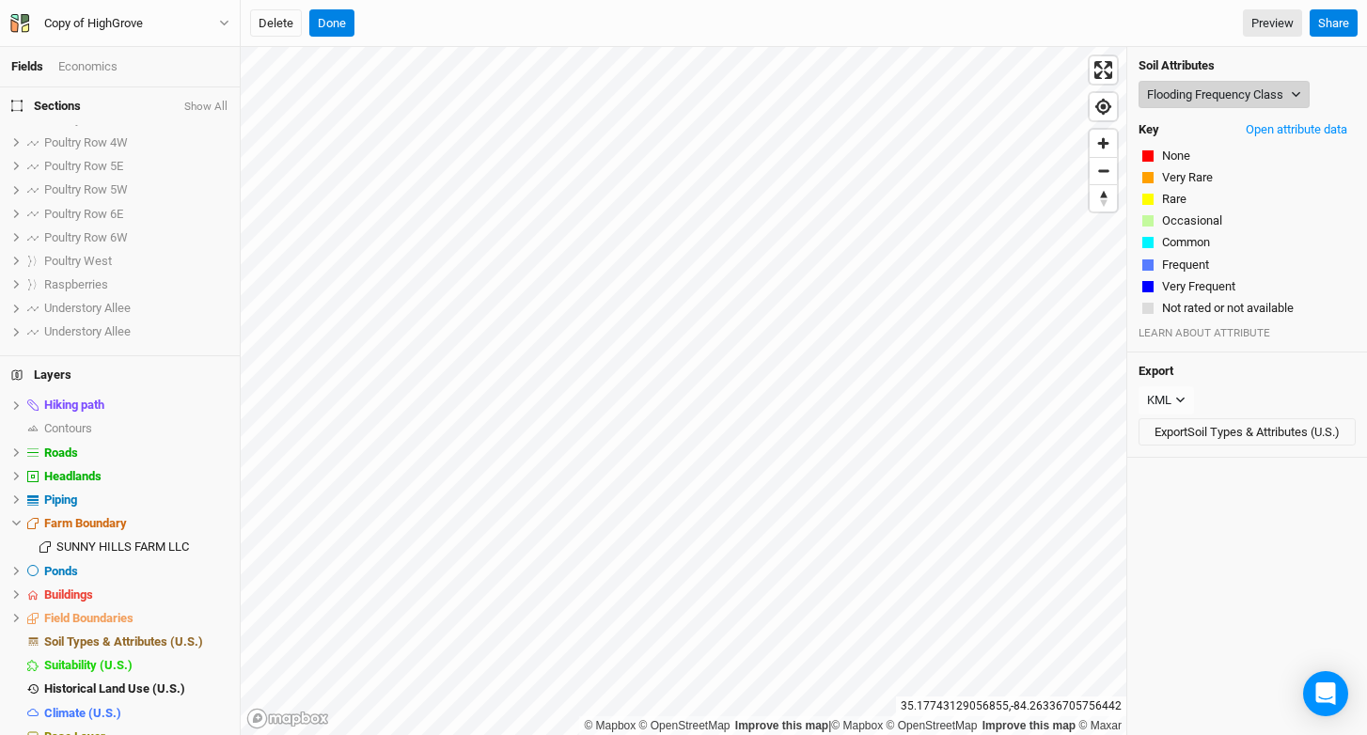
click at [1227, 90] on button "Flooding Frequency Class" at bounding box center [1223, 95] width 171 height 28
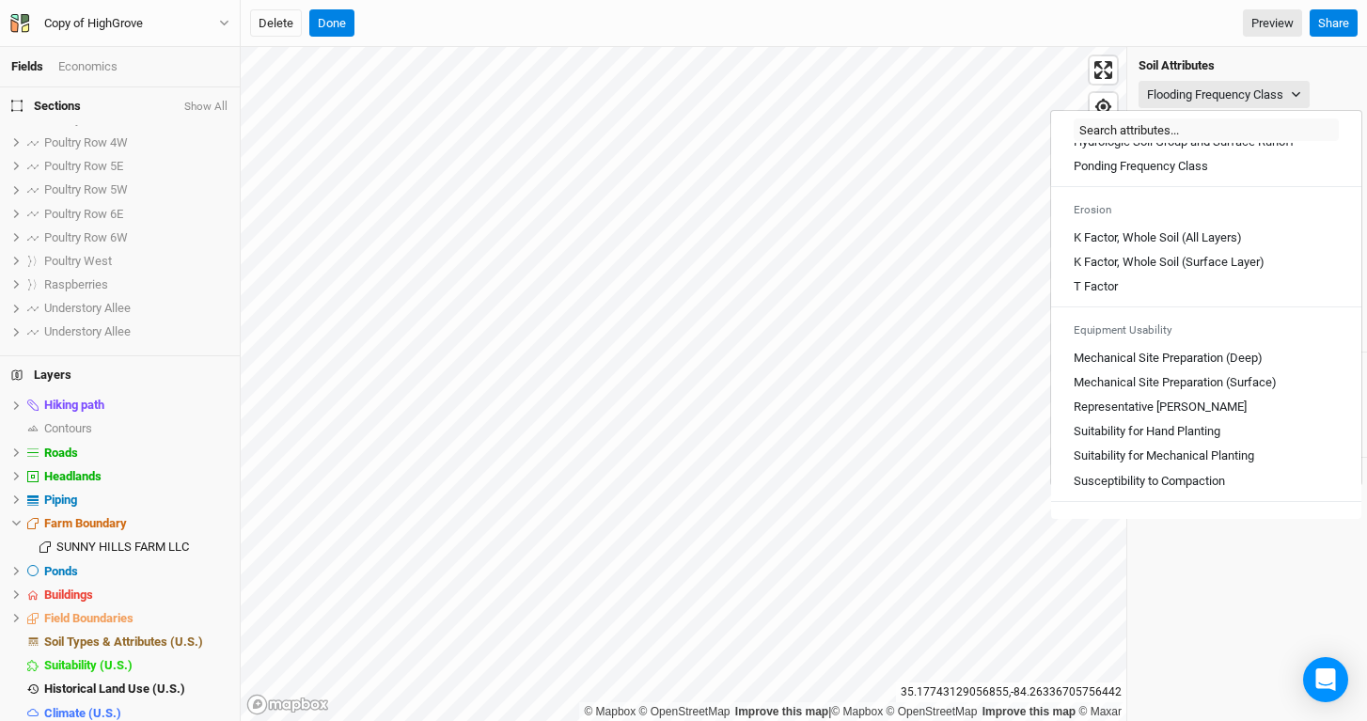
scroll to position [935, 0]
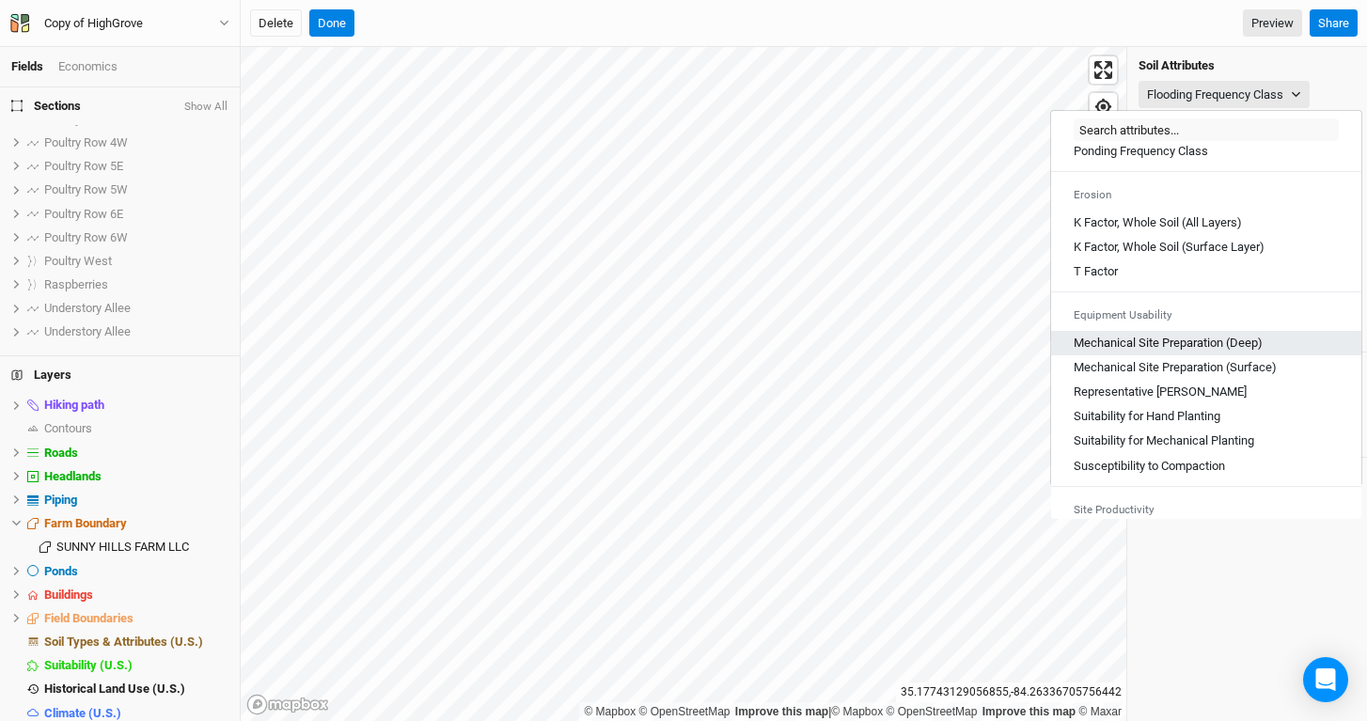
click at [1226, 355] on link "Mechanical Site Preparation (Deep)" at bounding box center [1206, 343] width 310 height 24
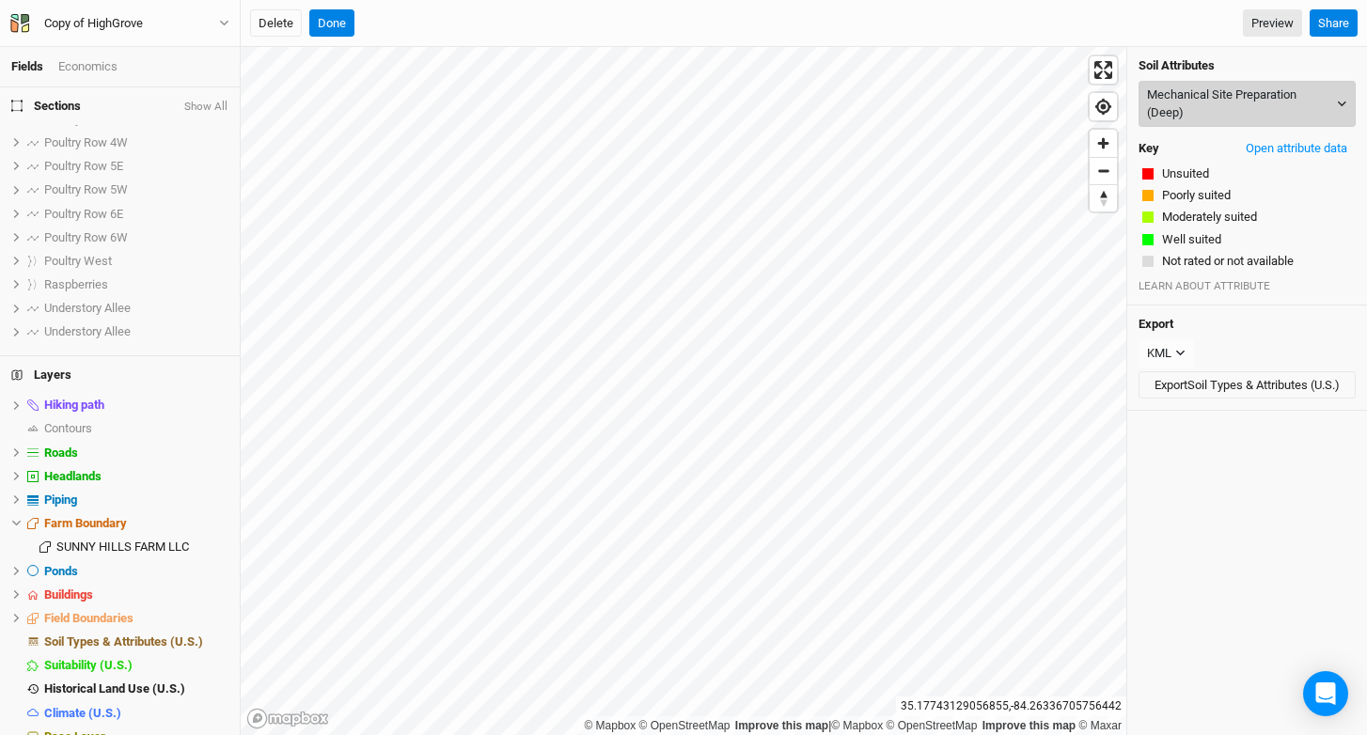
click at [1214, 101] on button "Mechanical Site Preparation (Deep)" at bounding box center [1246, 104] width 217 height 46
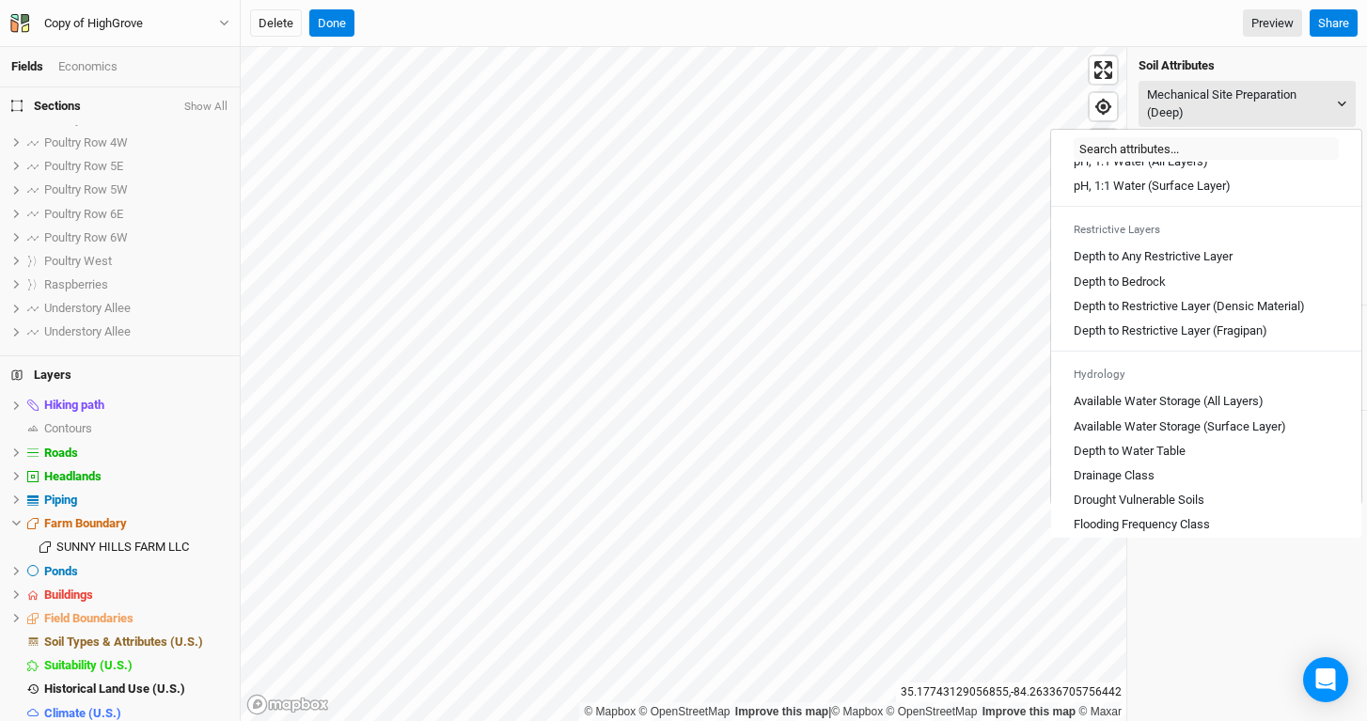
scroll to position [1040, 0]
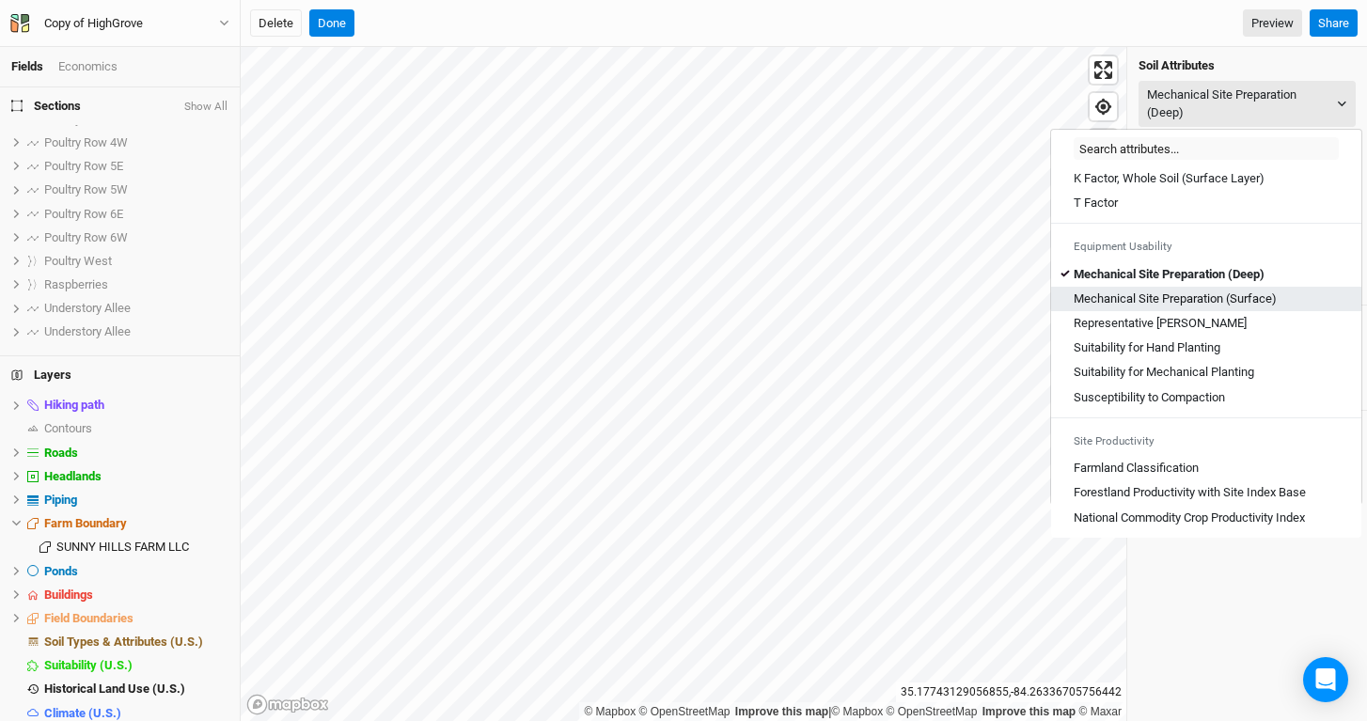
click at [1205, 303] on \(Surface\) "Mechanical Site Preparation (Surface)" at bounding box center [1175, 298] width 203 height 17
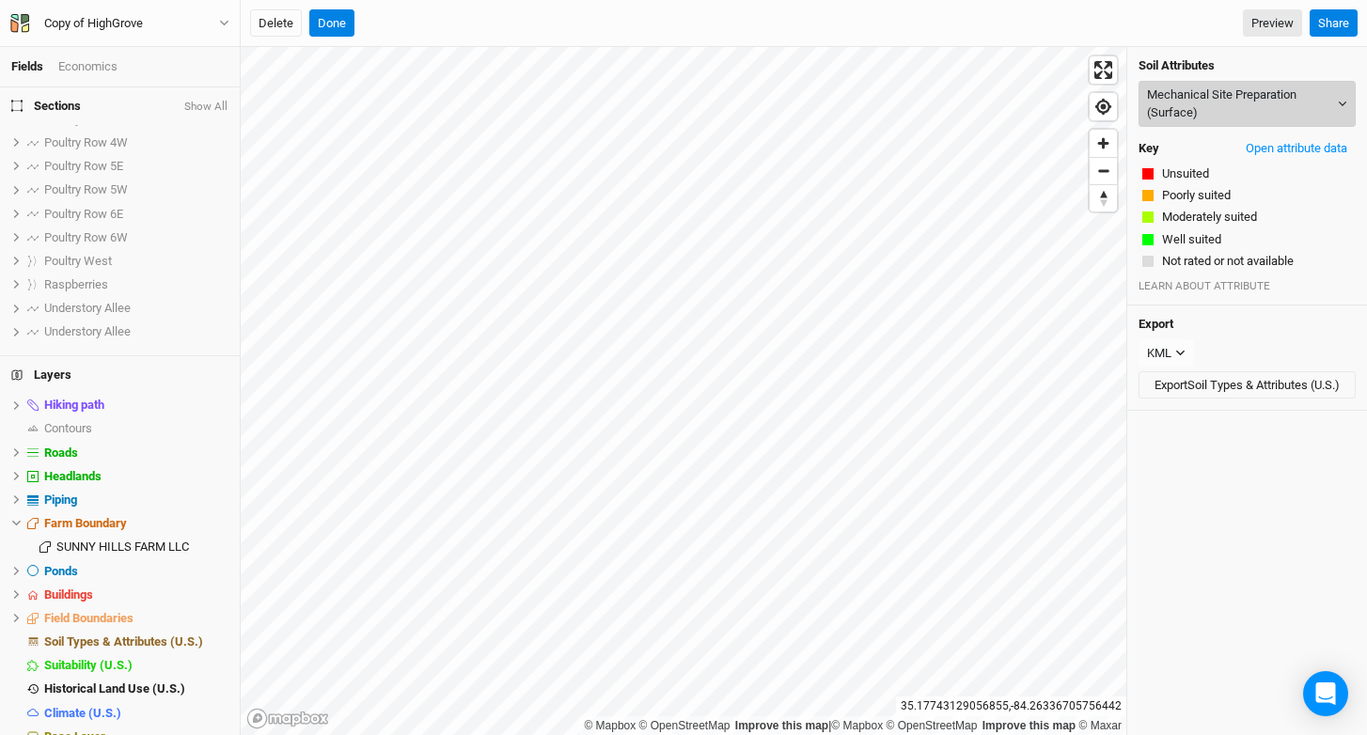
click at [1198, 90] on button "Mechanical Site Preparation (Surface)" at bounding box center [1246, 104] width 217 height 46
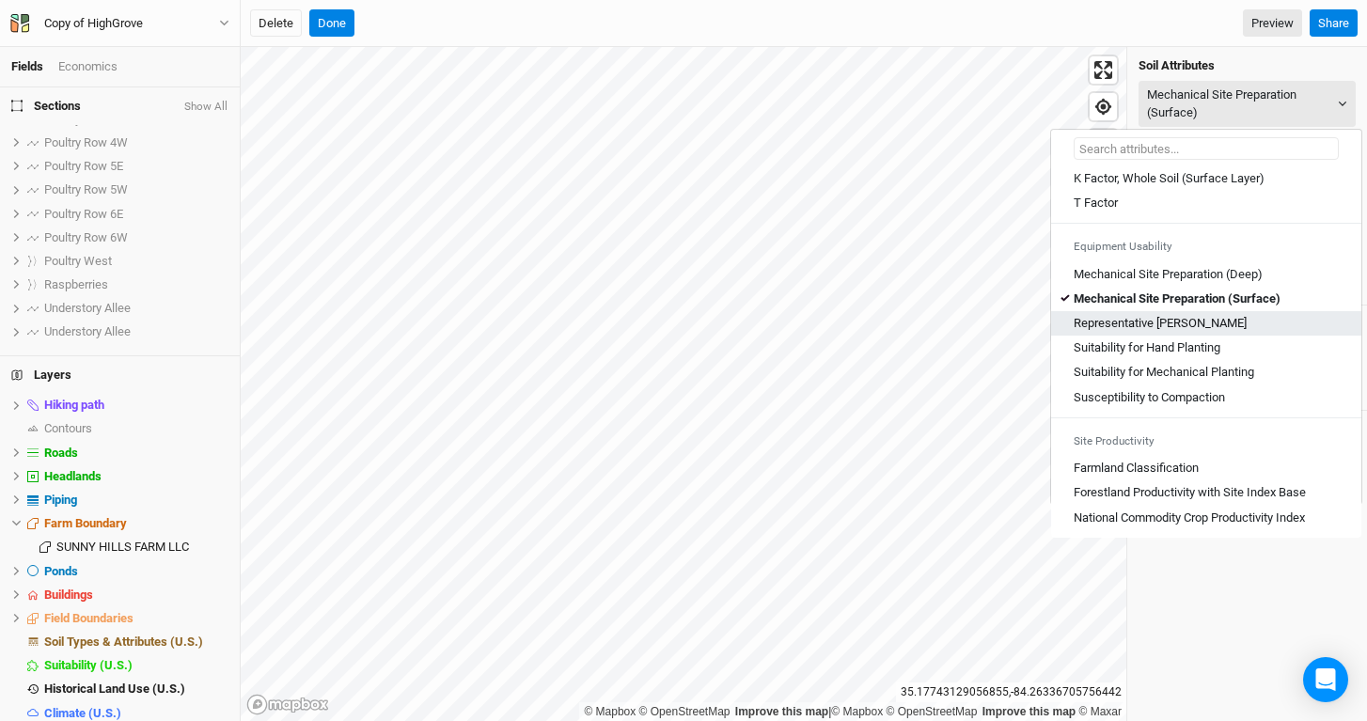
click at [1230, 327] on div "Representative Slope" at bounding box center [1206, 323] width 265 height 17
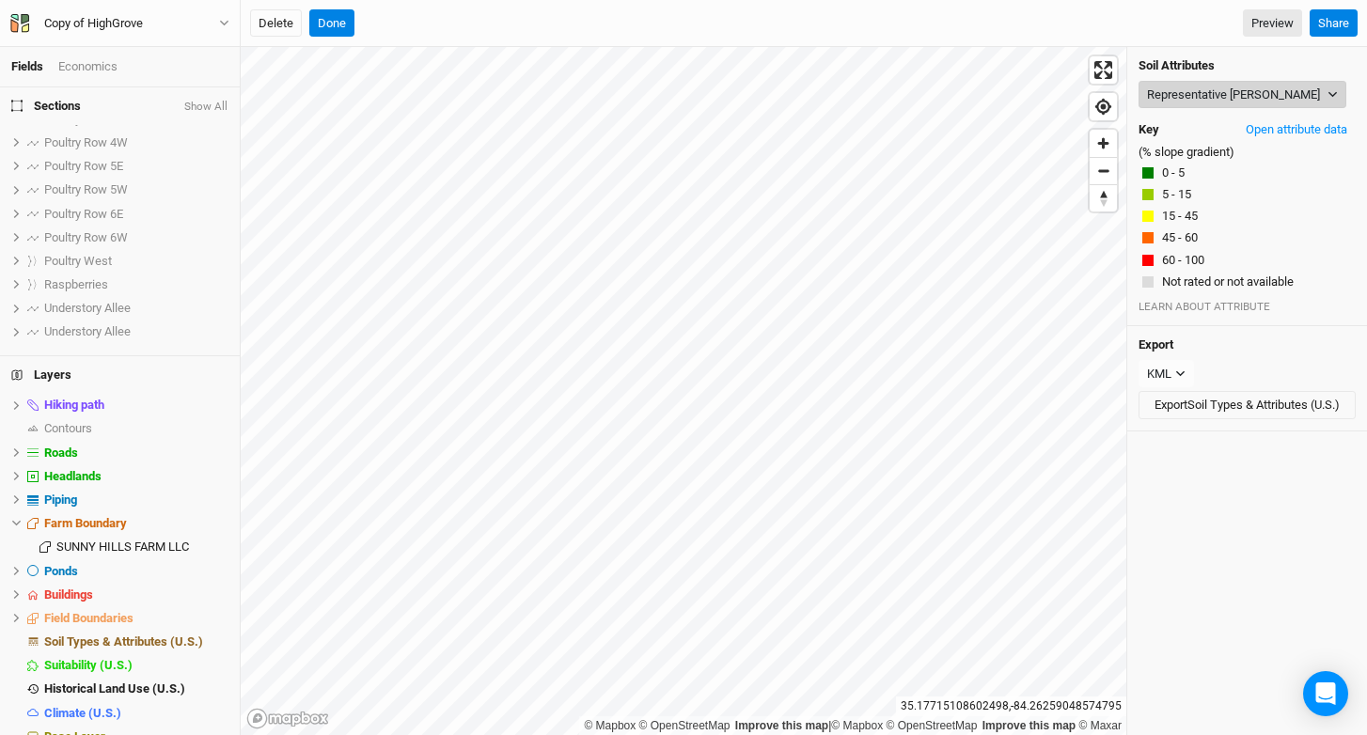
click at [1205, 96] on button "Representative Slope" at bounding box center [1242, 95] width 208 height 28
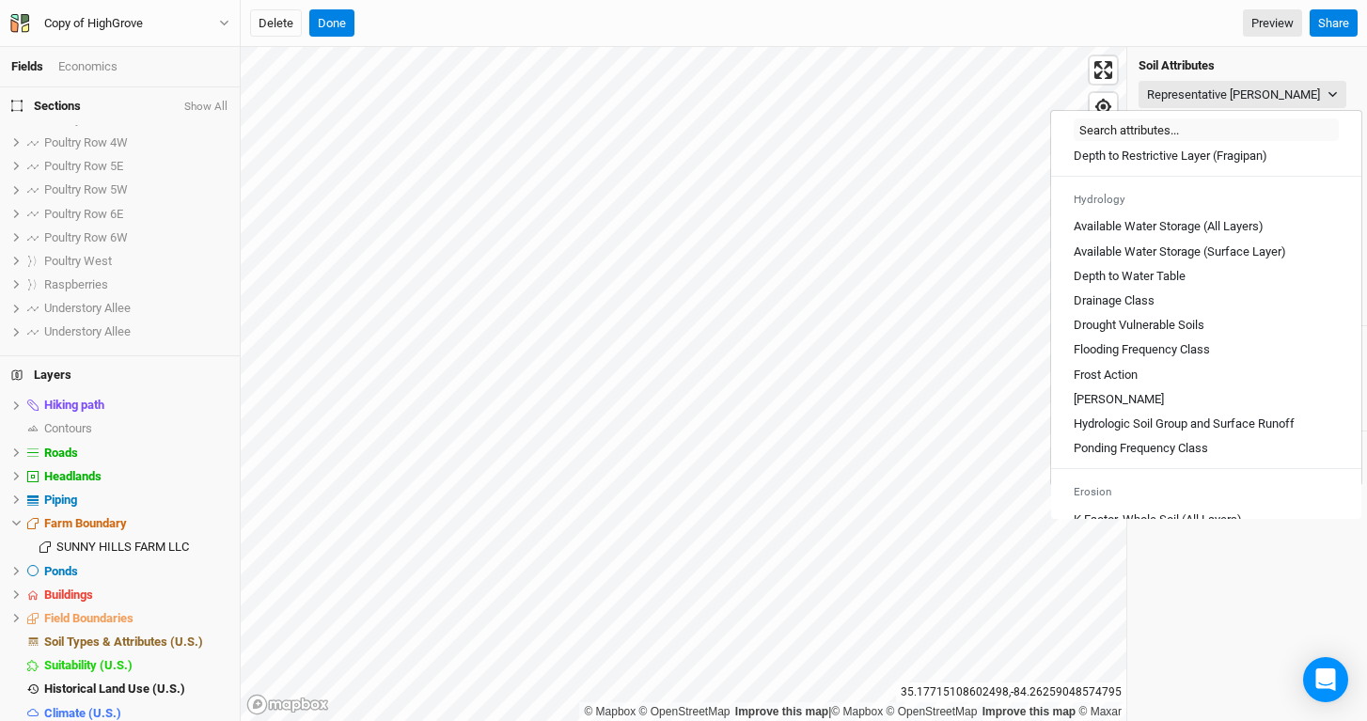
scroll to position [862, 0]
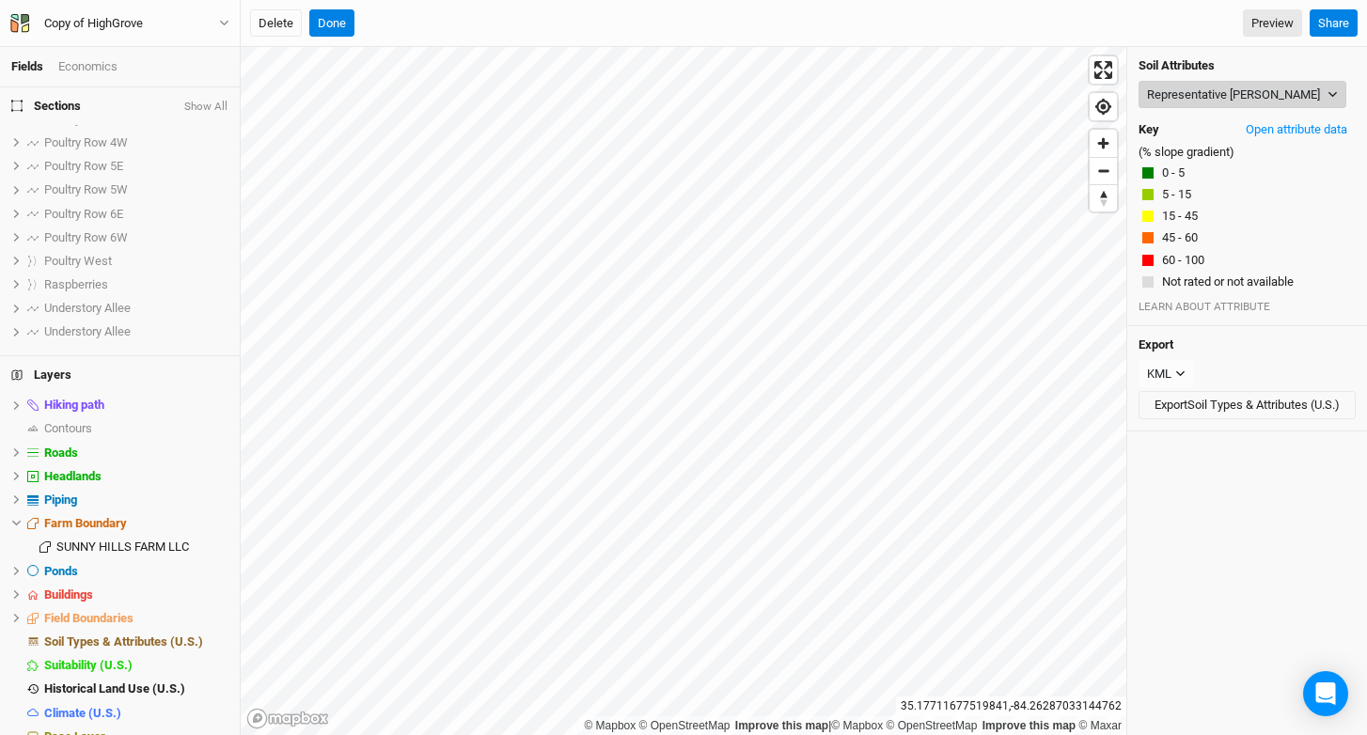
click at [1171, 92] on button "Representative Slope" at bounding box center [1242, 95] width 208 height 28
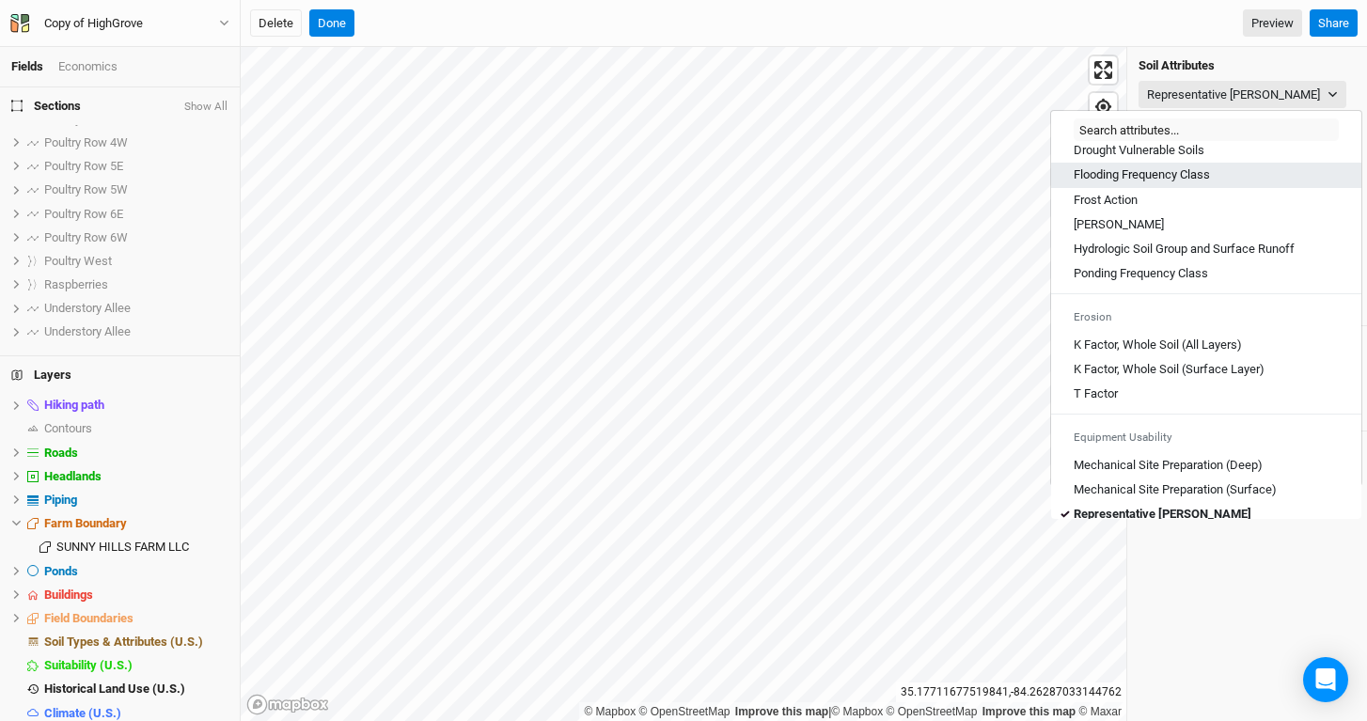
scroll to position [1024, 0]
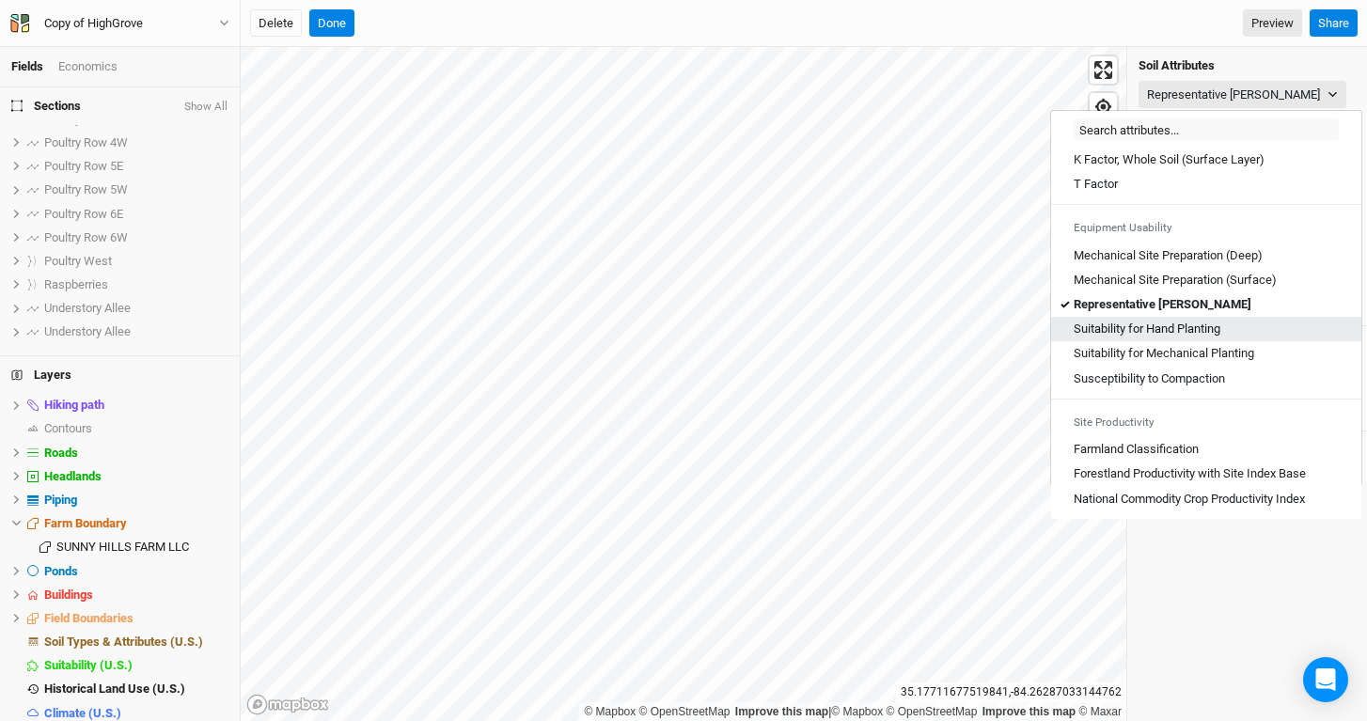
click at [1255, 337] on div "Suitability for Hand Planting" at bounding box center [1206, 329] width 265 height 17
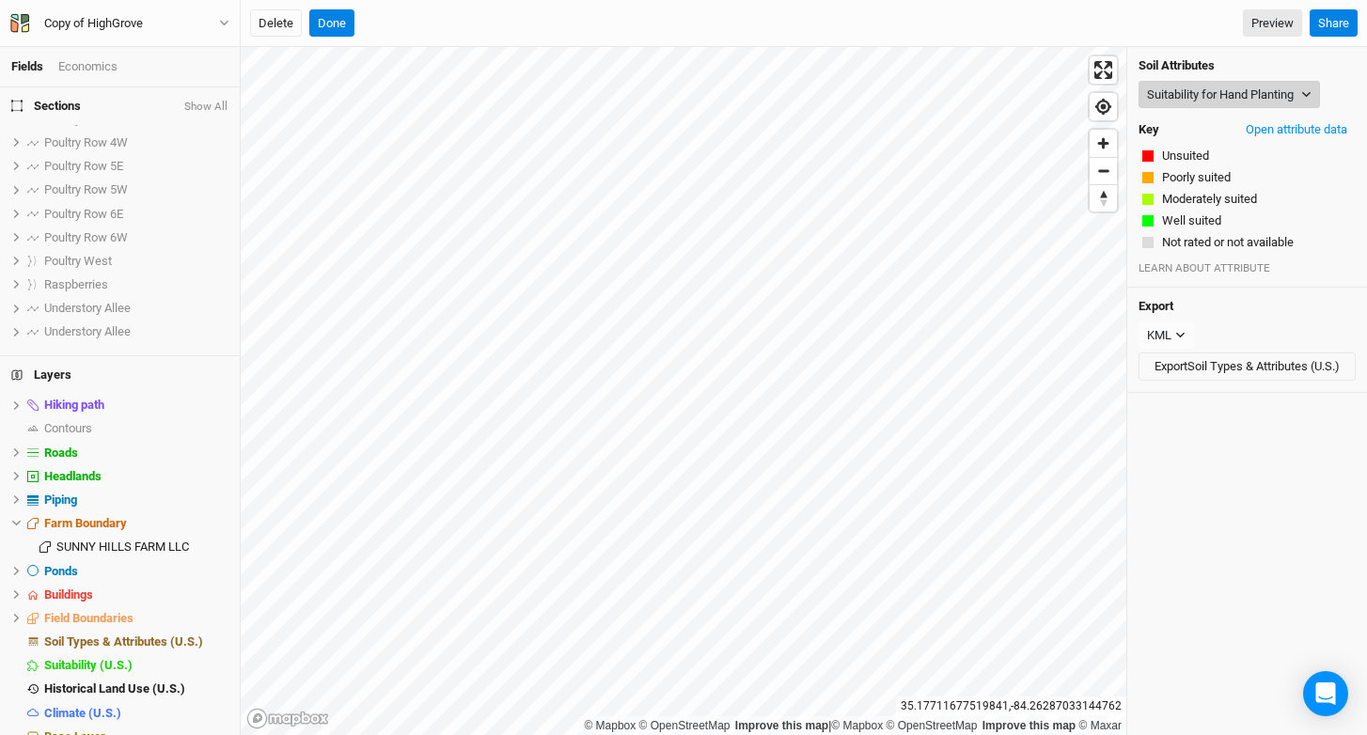
click at [1257, 91] on button "Suitability for Hand Planting" at bounding box center [1228, 95] width 181 height 28
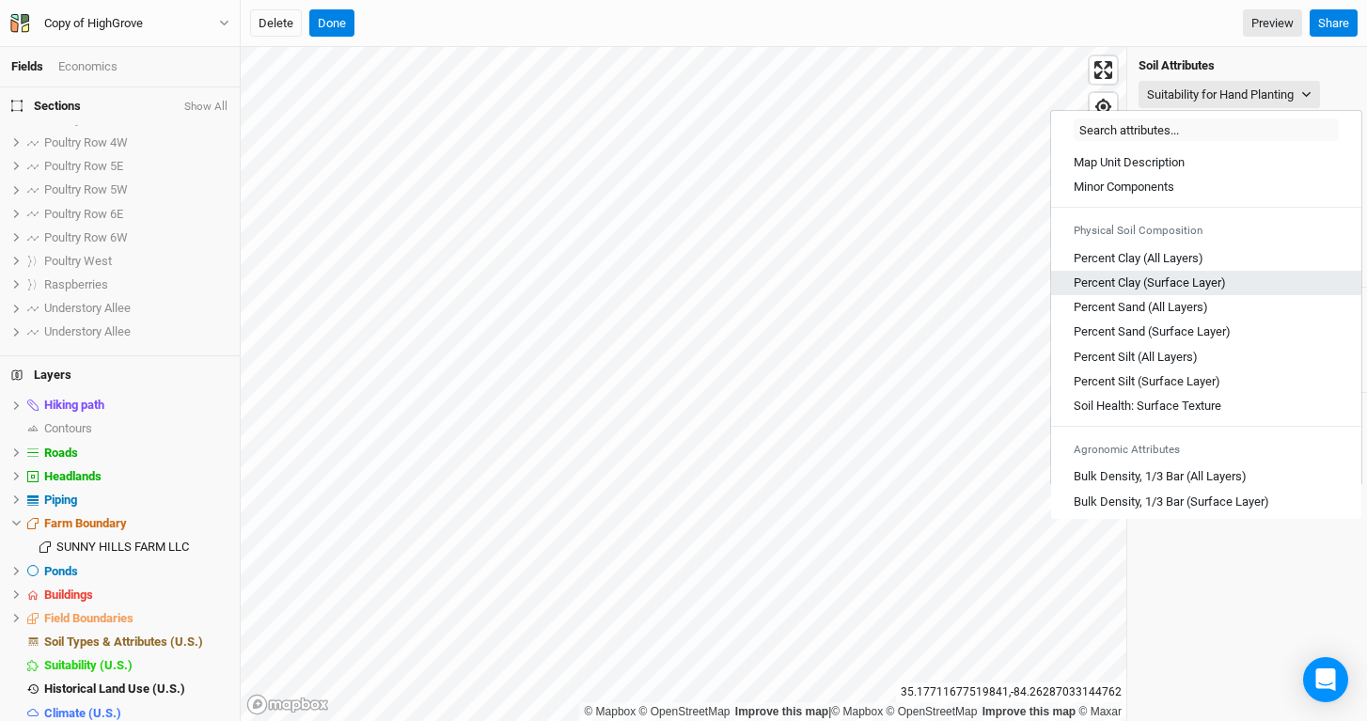
scroll to position [1040, 0]
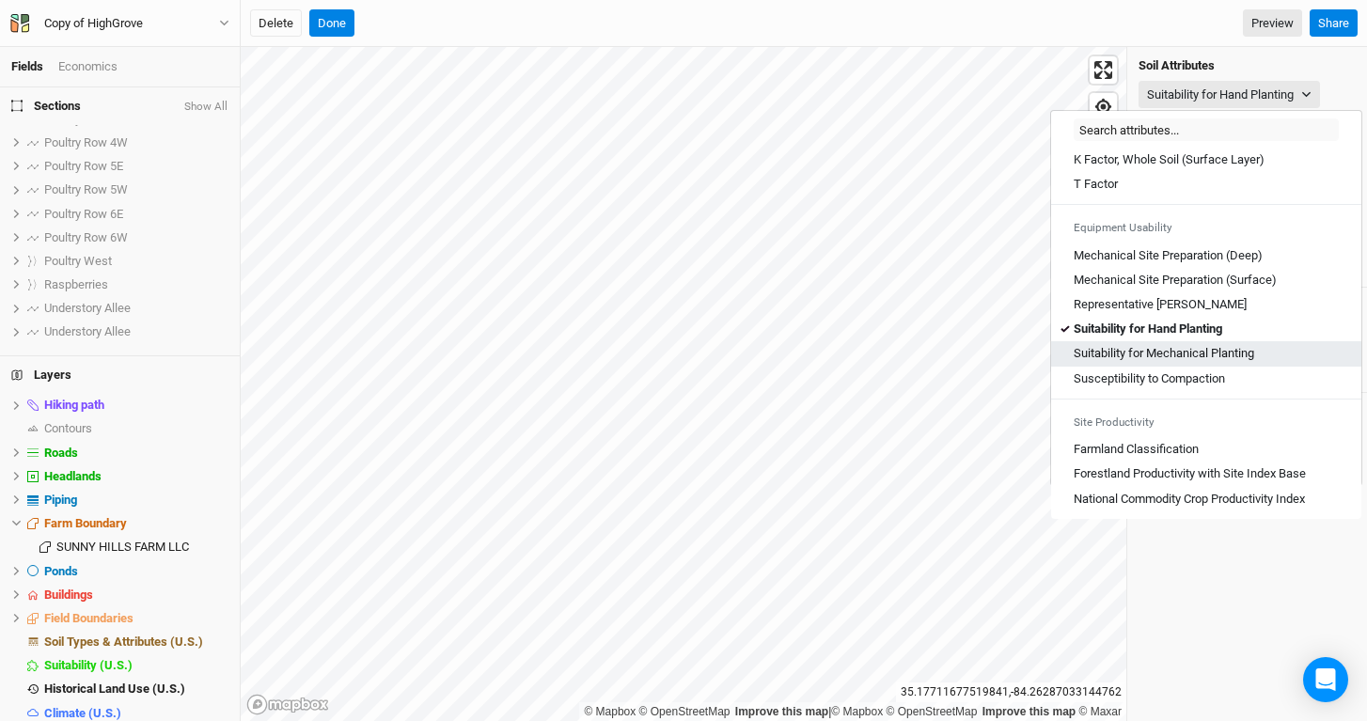
click at [1192, 365] on link "Suitability for Mechanical Planting" at bounding box center [1206, 353] width 310 height 24
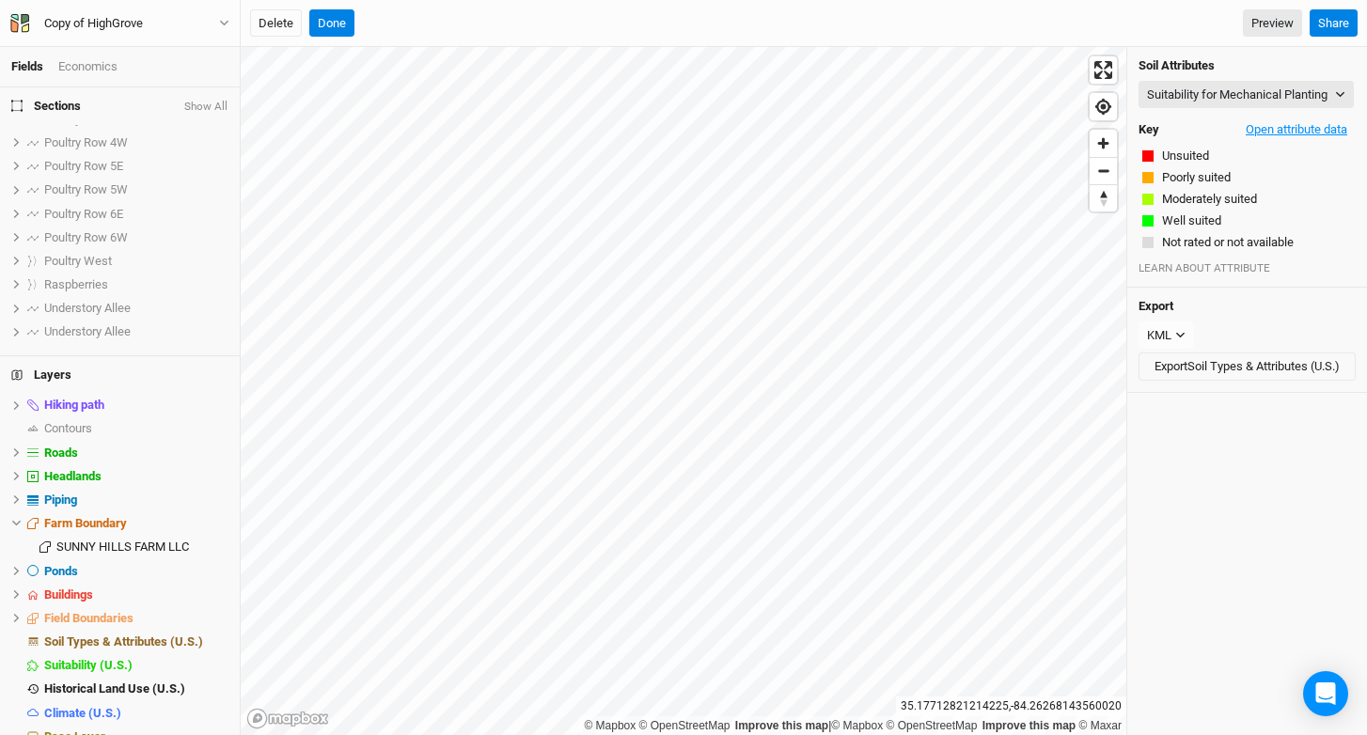
click at [1280, 144] on button "Open attribute data" at bounding box center [1296, 130] width 118 height 28
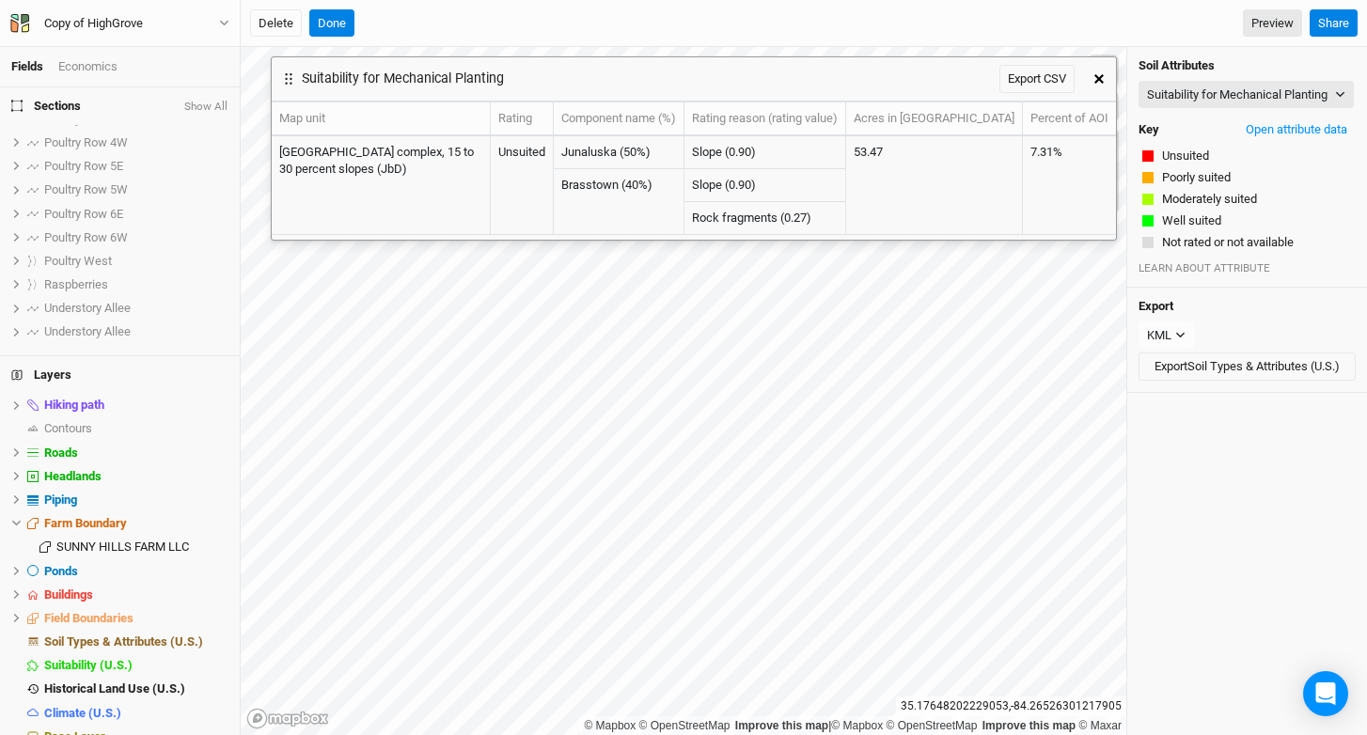
click at [1098, 83] on button "button" at bounding box center [1099, 79] width 34 height 34
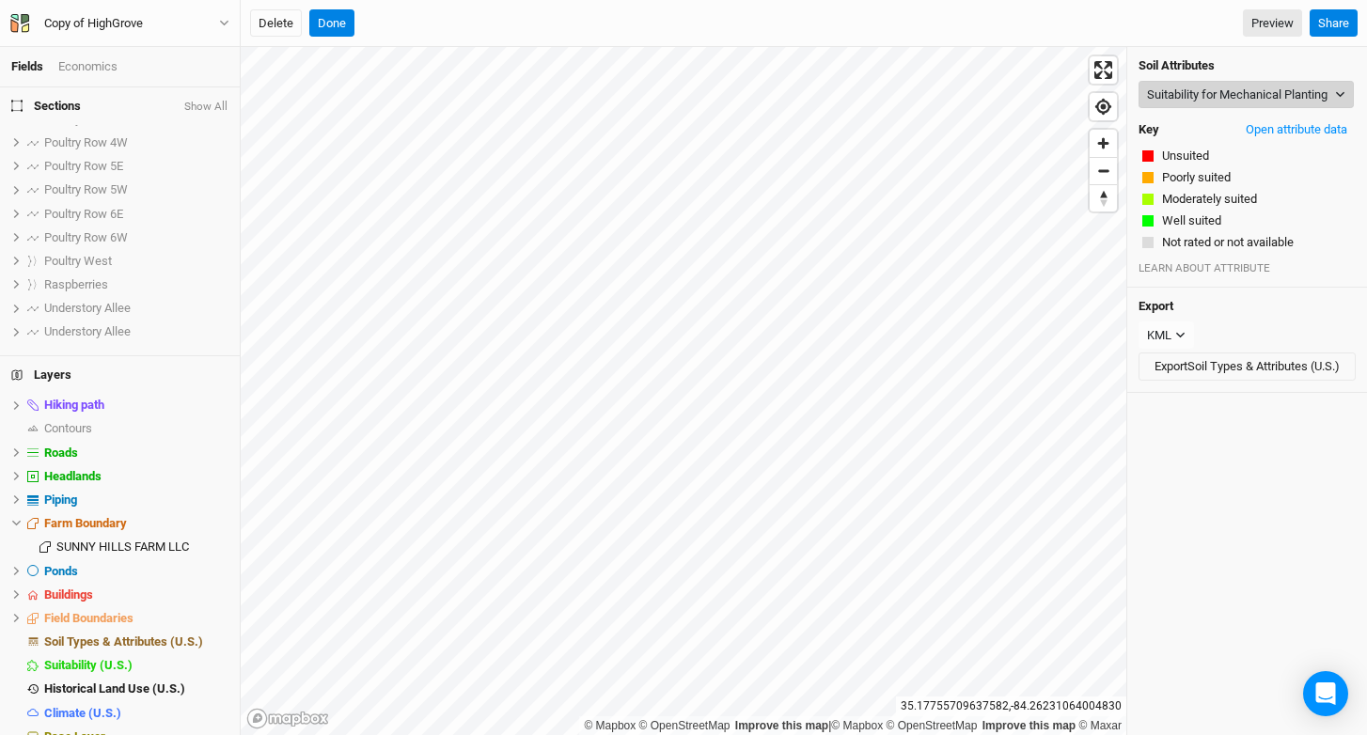
click at [1258, 102] on button "Suitability for Mechanical Planting" at bounding box center [1245, 95] width 215 height 28
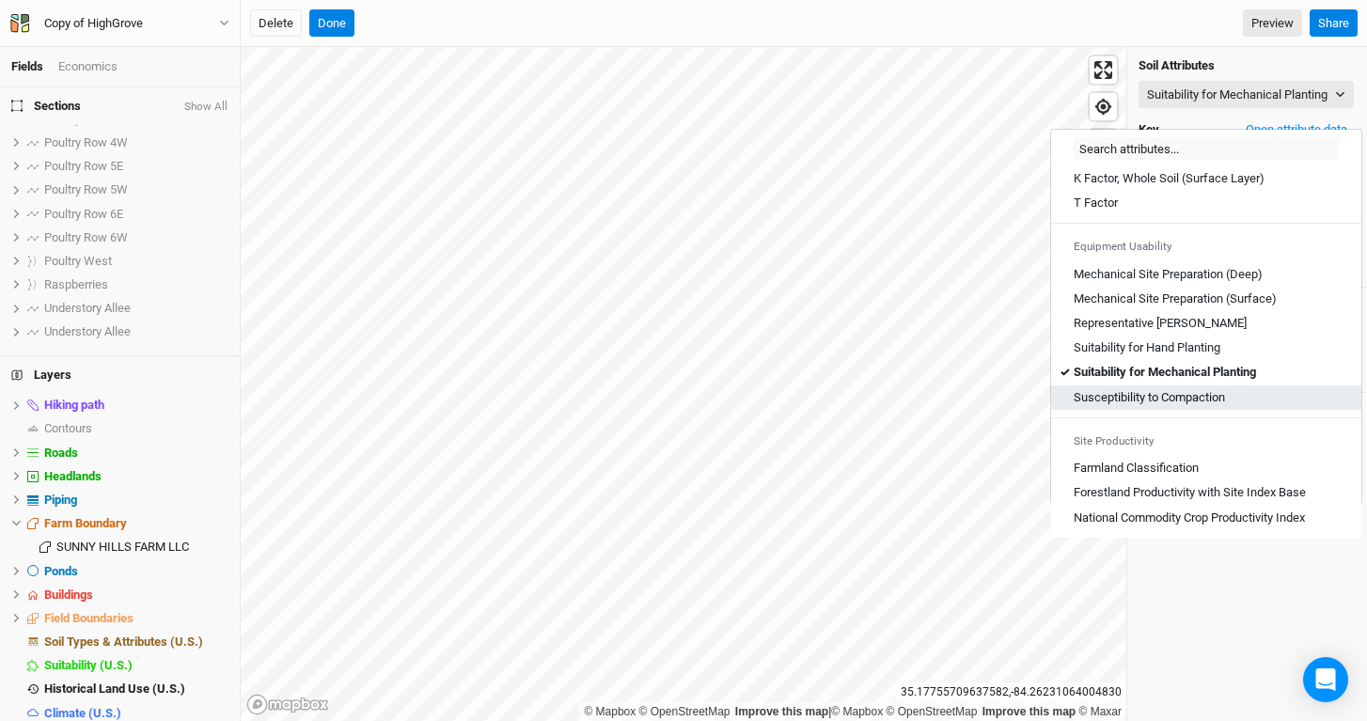
click at [1267, 393] on div "Susceptibility to Compaction" at bounding box center [1206, 397] width 265 height 17
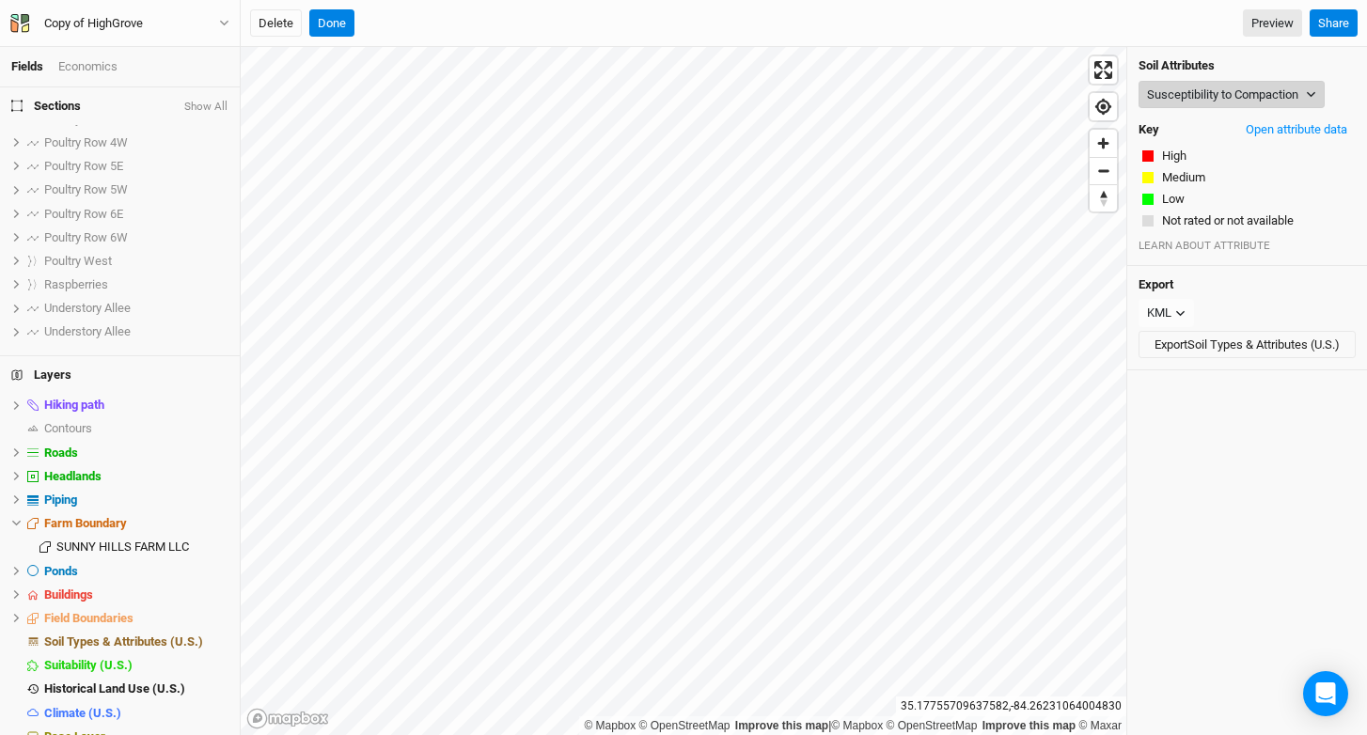
click at [1216, 89] on button "Susceptibility to Compaction" at bounding box center [1231, 95] width 186 height 28
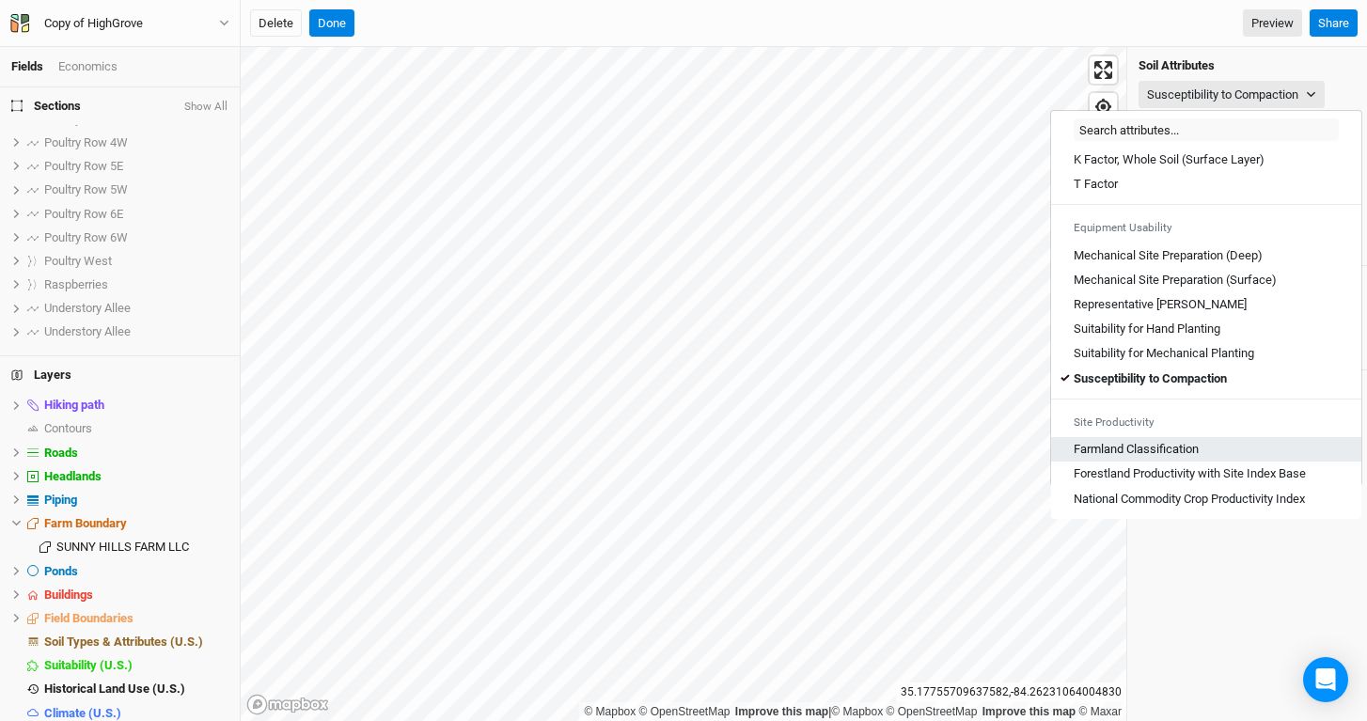
click at [1169, 455] on Classification "Farmland Classification" at bounding box center [1136, 449] width 125 height 17
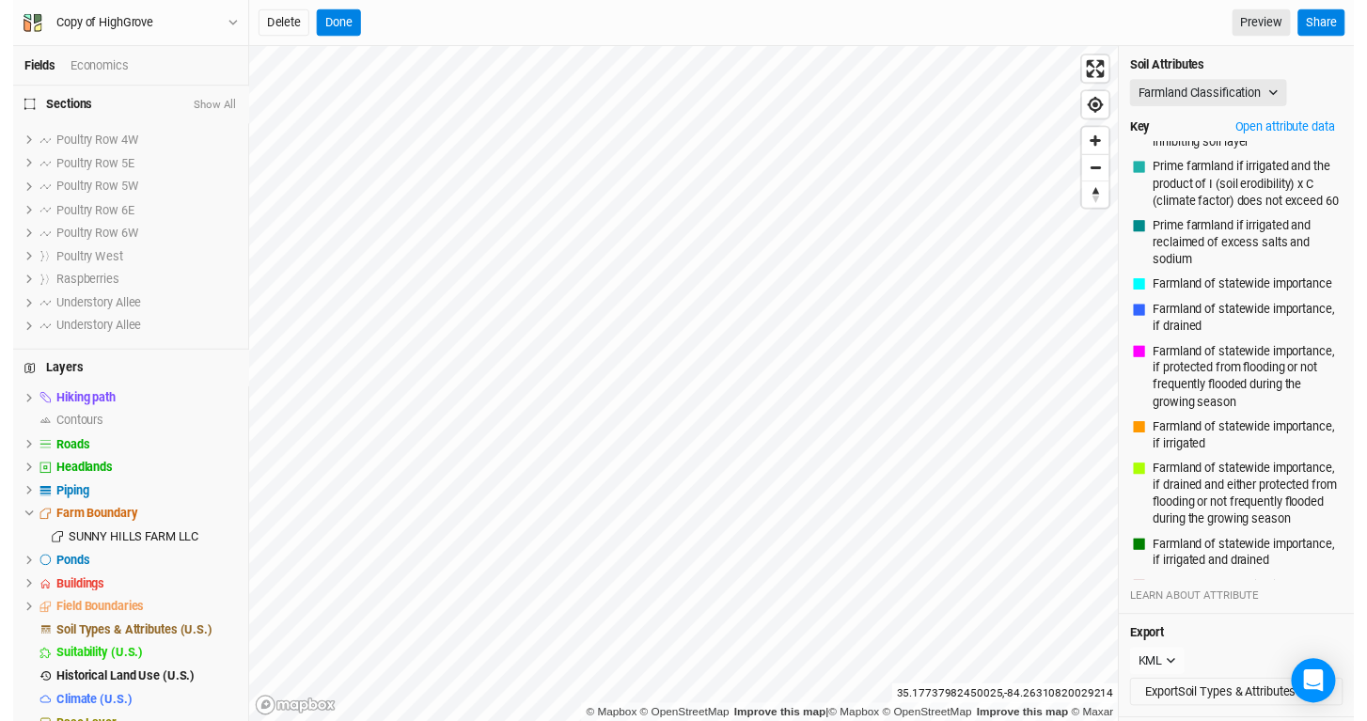
scroll to position [403, 0]
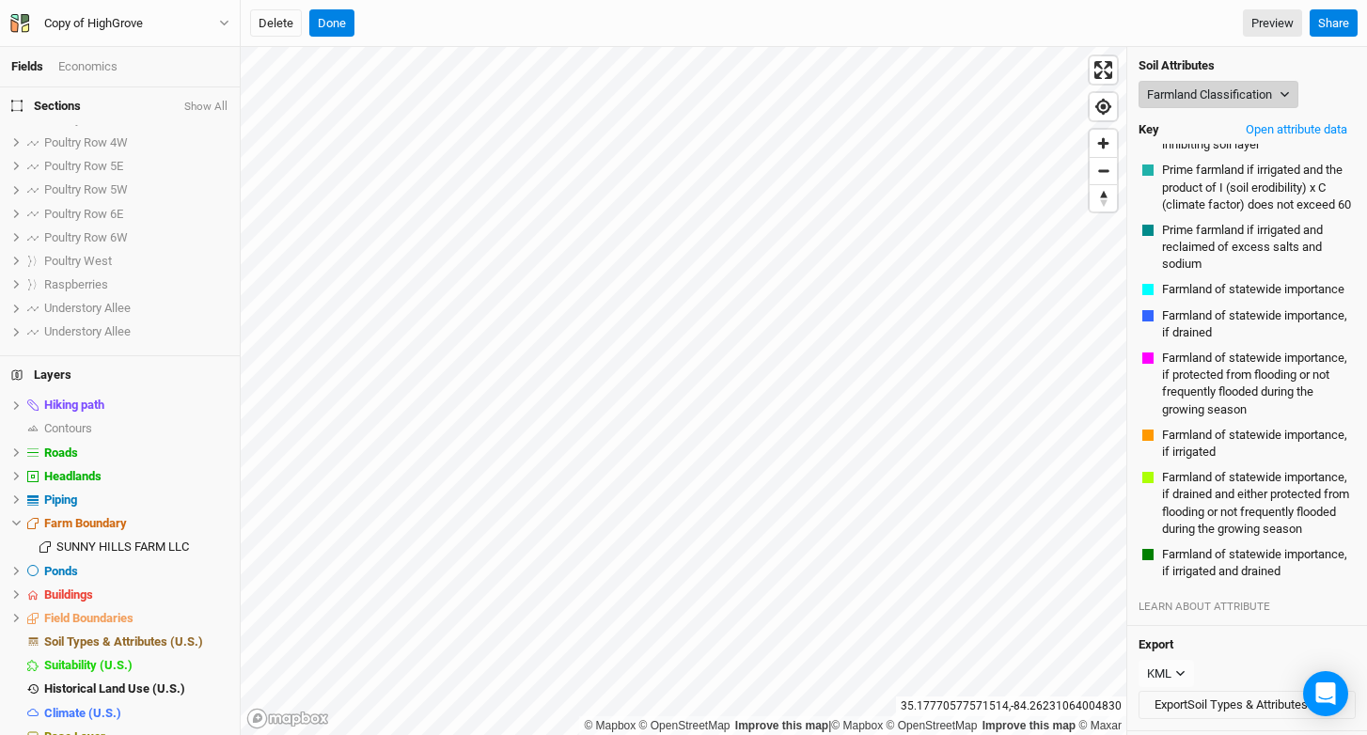
click at [1173, 107] on button "Farmland Classification" at bounding box center [1218, 95] width 160 height 28
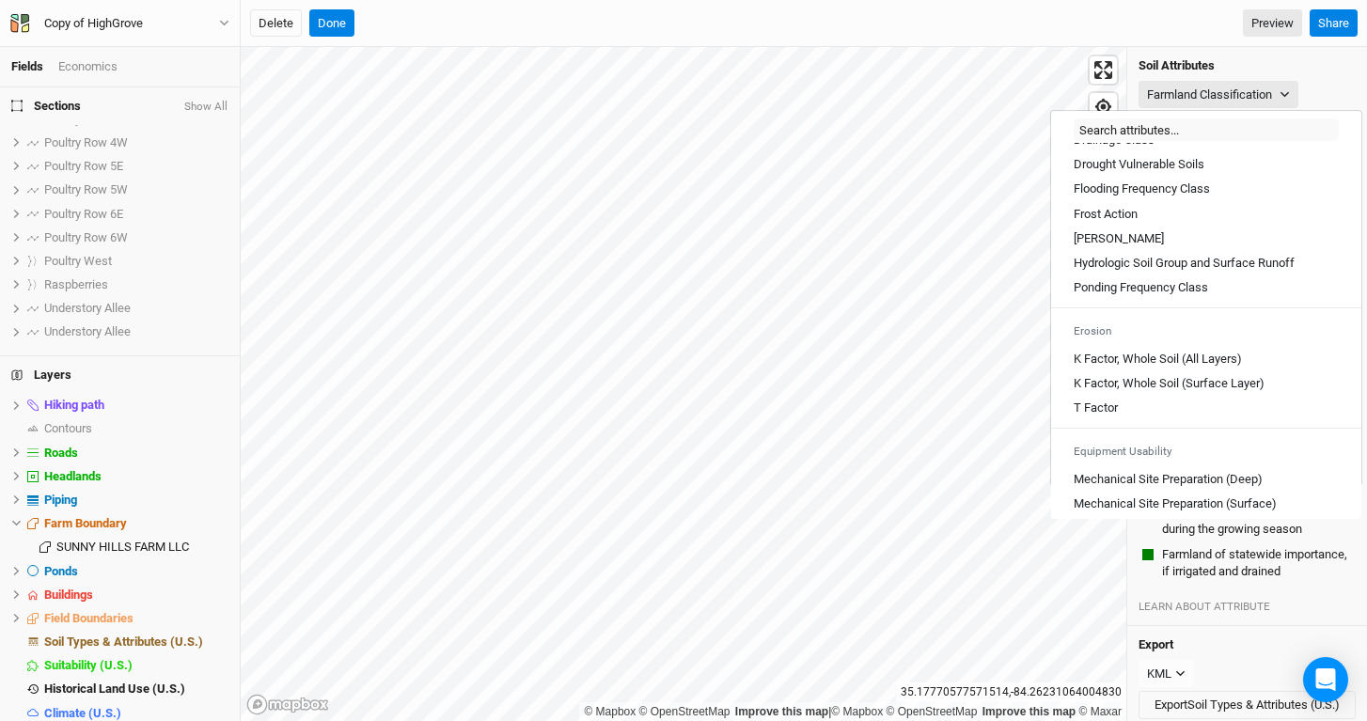
scroll to position [1040, 0]
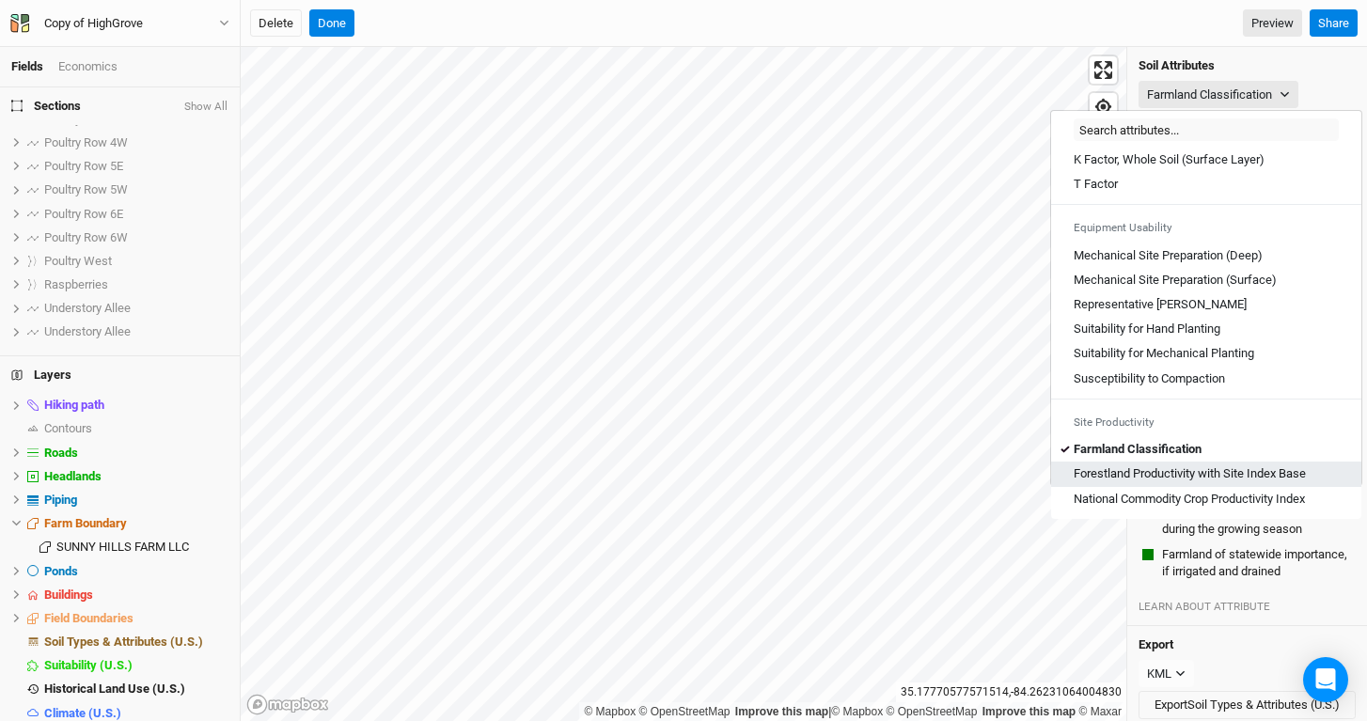
click at [1176, 477] on Base "Forestland Productivity with Site Index Base" at bounding box center [1190, 473] width 232 height 17
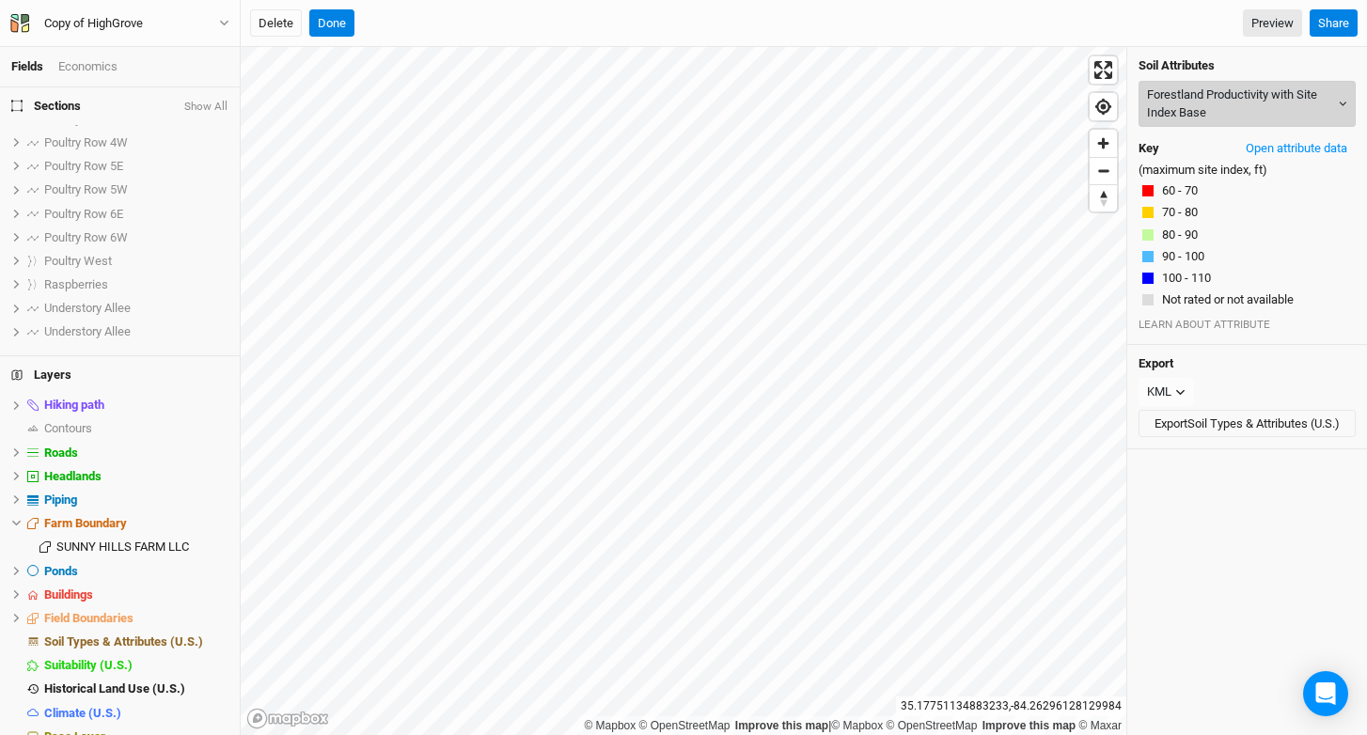
click at [1260, 97] on button "Forestland Productivity with Site Index Base" at bounding box center [1246, 104] width 217 height 46
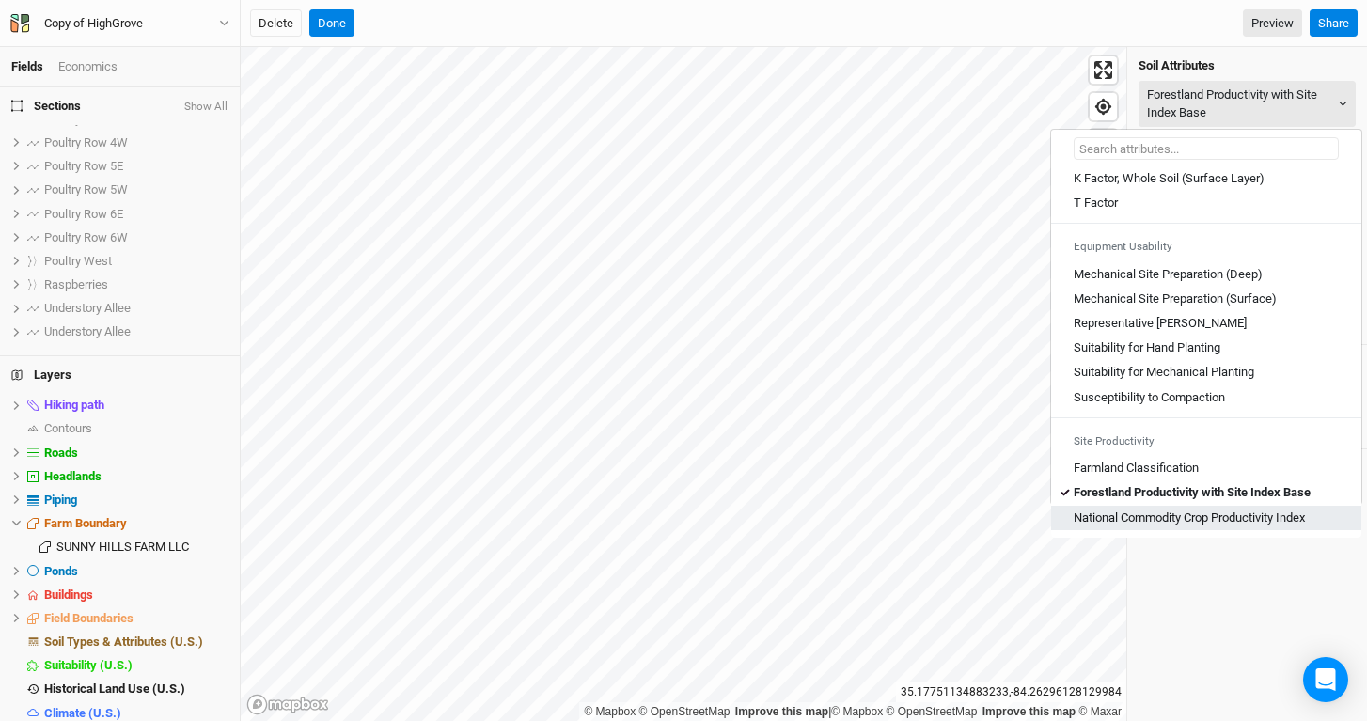
click at [1155, 510] on Index "National Commodity Crop Productivity Index" at bounding box center [1189, 518] width 231 height 17
